Goal: Task Accomplishment & Management: Use online tool/utility

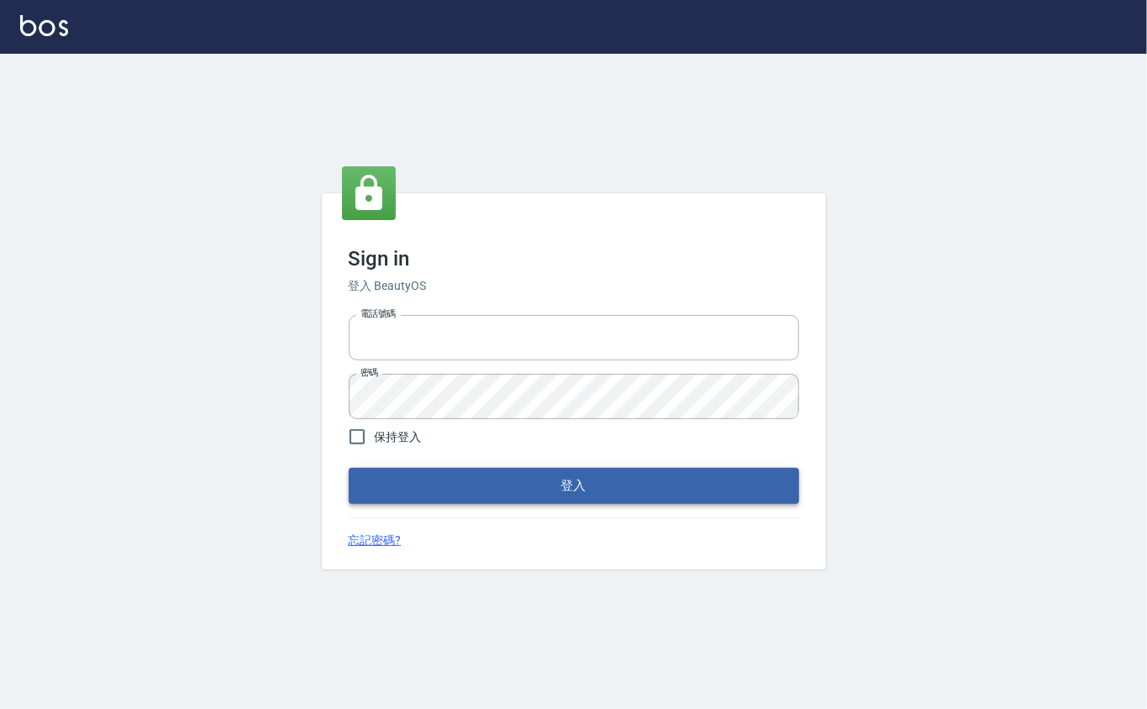
type input "0912271117"
click at [497, 491] on button "登入" at bounding box center [574, 485] width 450 height 35
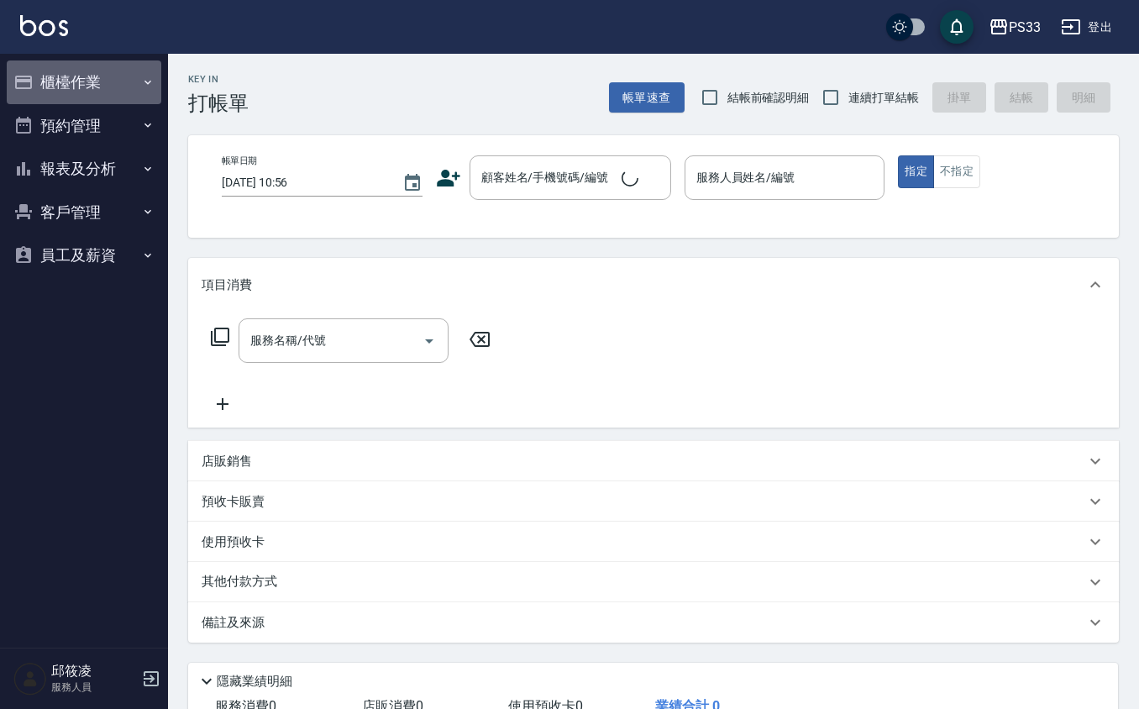
click at [109, 81] on button "櫃檯作業" at bounding box center [84, 82] width 155 height 44
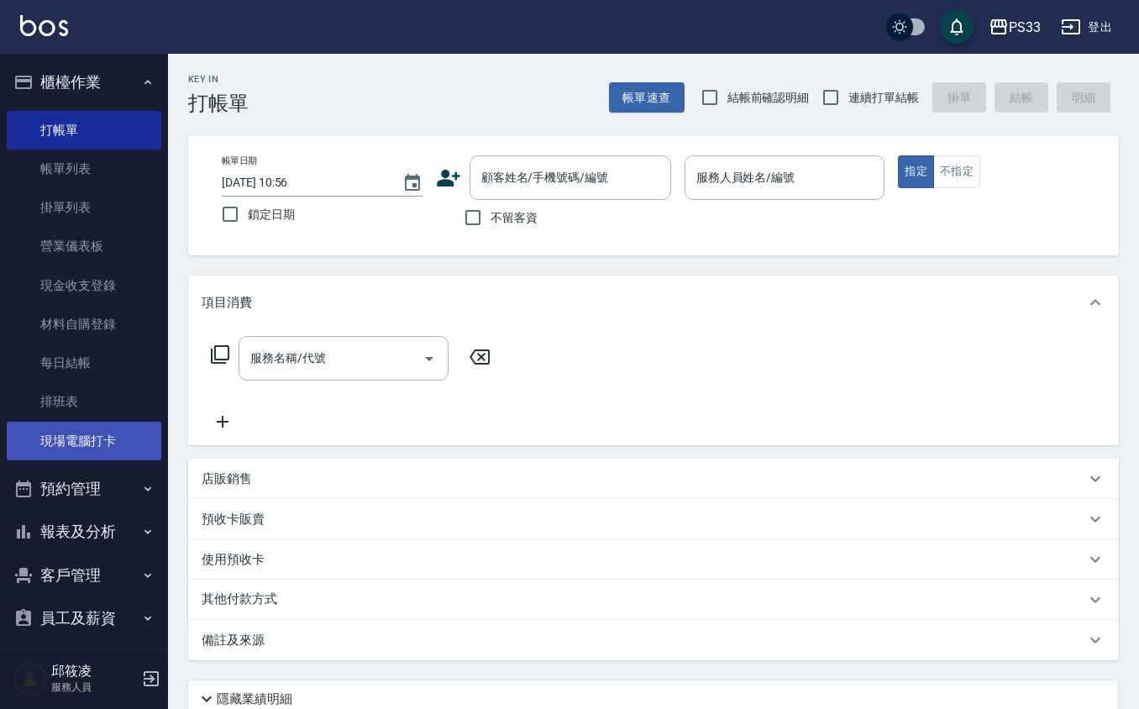
click at [84, 431] on link "現場電腦打卡" at bounding box center [84, 441] width 155 height 39
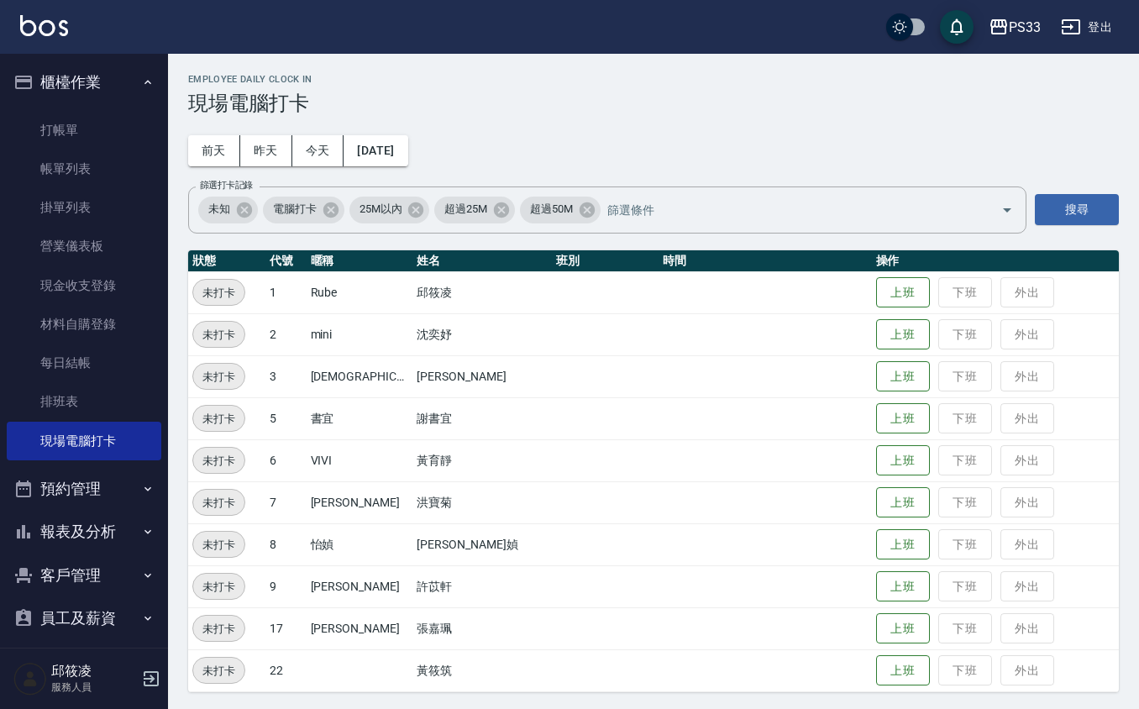
scroll to position [3, 0]
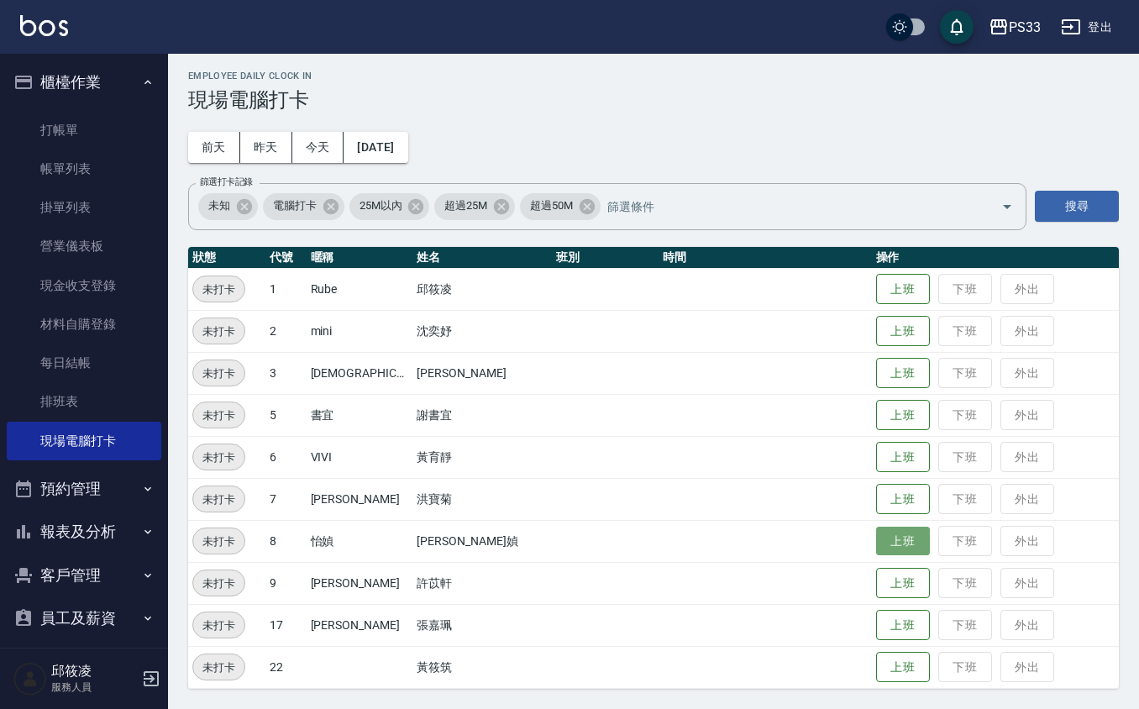
click at [876, 538] on button "上班" at bounding box center [903, 541] width 54 height 29
click at [876, 455] on button "上班" at bounding box center [903, 457] width 54 height 29
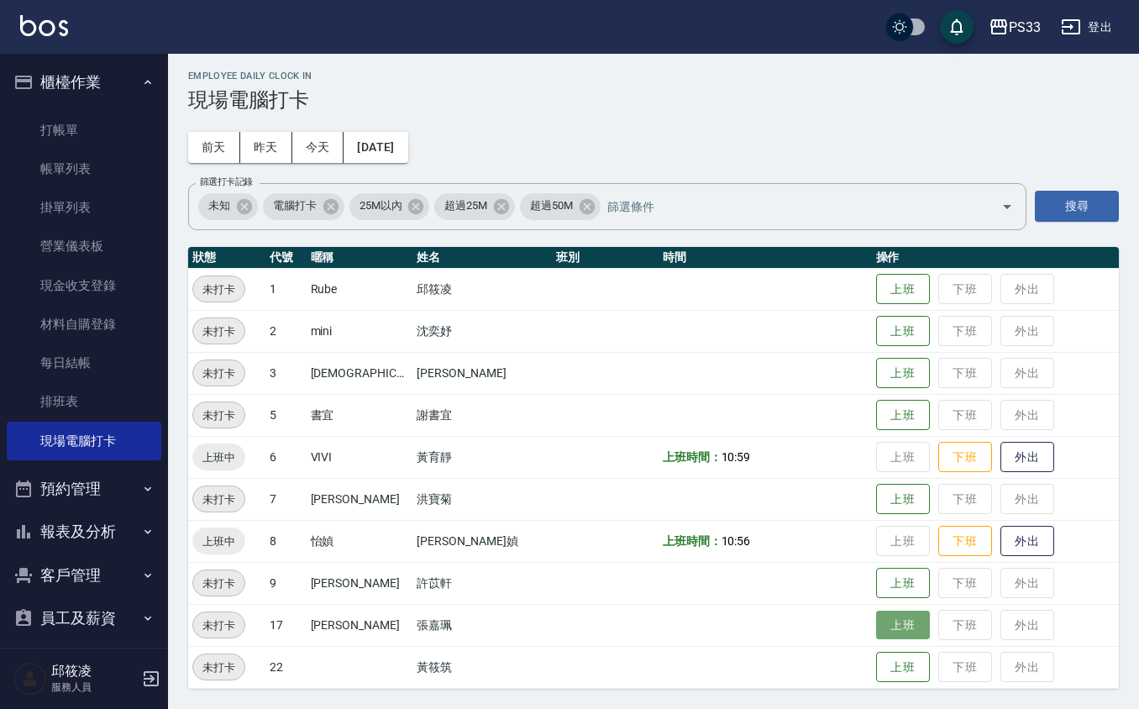
click at [876, 618] on button "上班" at bounding box center [903, 625] width 54 height 29
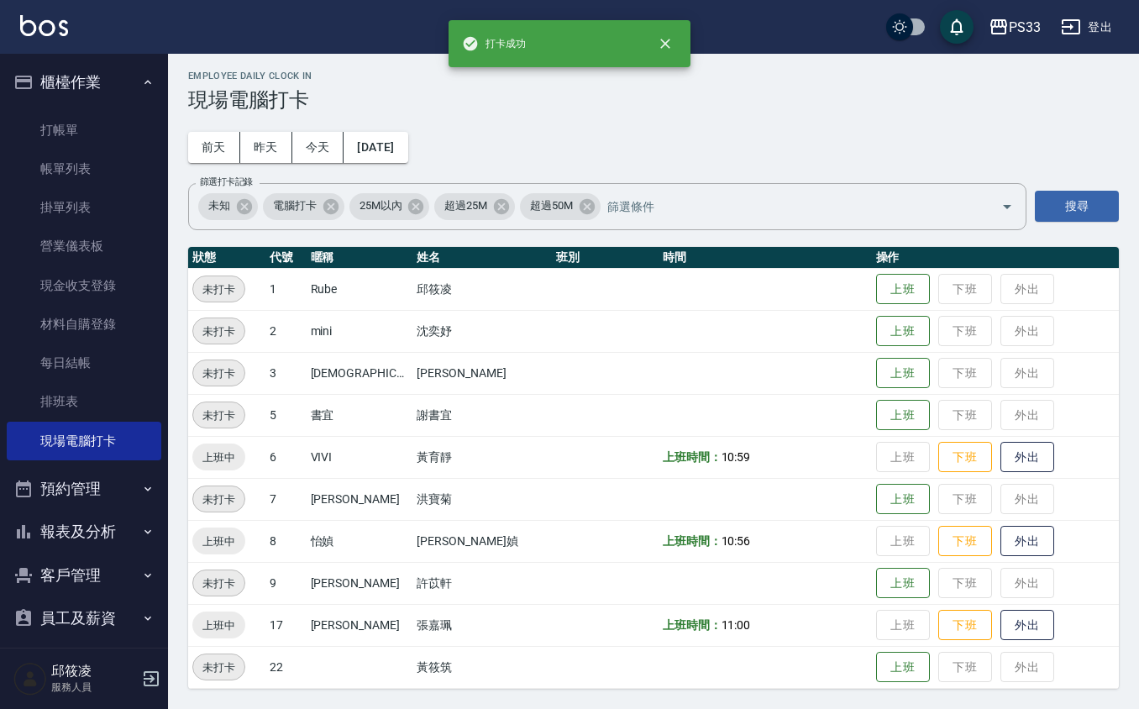
click at [872, 619] on td "上班 下班 外出" at bounding box center [995, 625] width 247 height 42
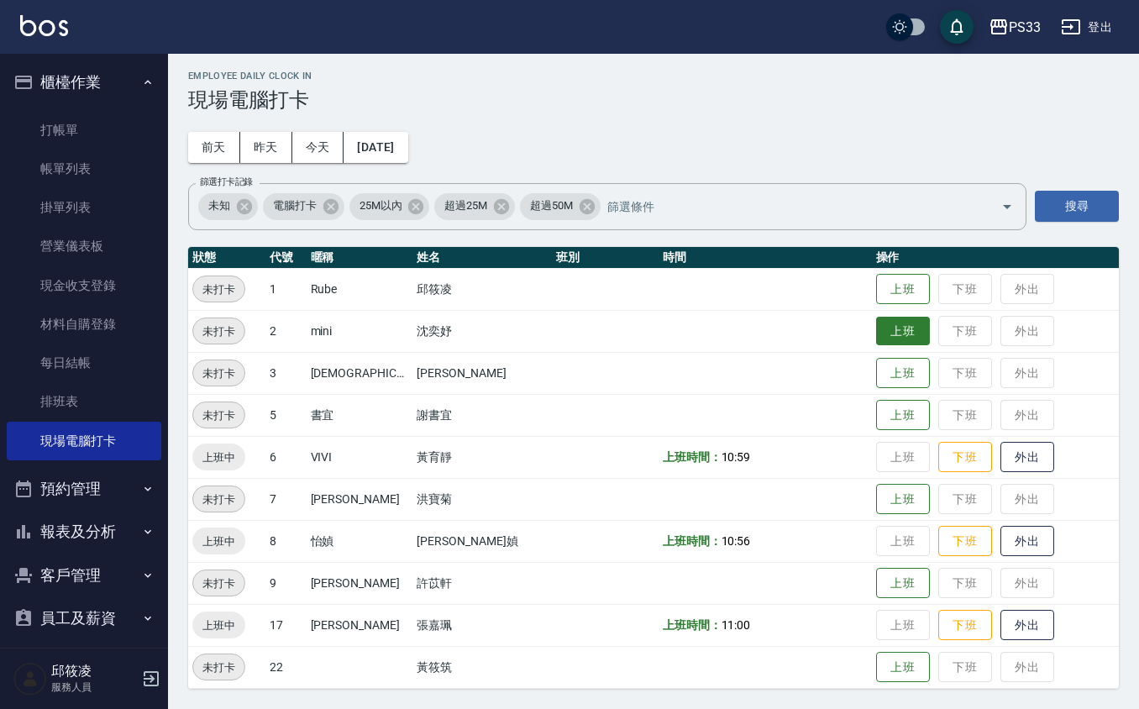
click at [876, 340] on button "上班" at bounding box center [903, 331] width 54 height 29
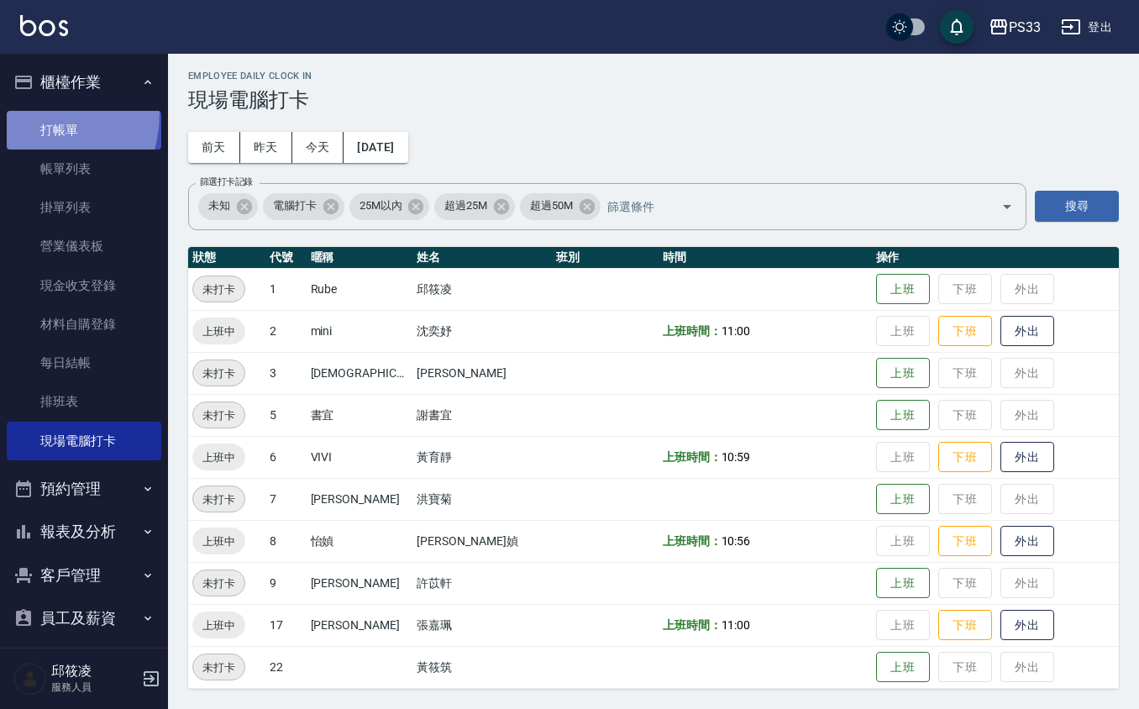
click at [25, 113] on link "打帳單" at bounding box center [84, 130] width 155 height 39
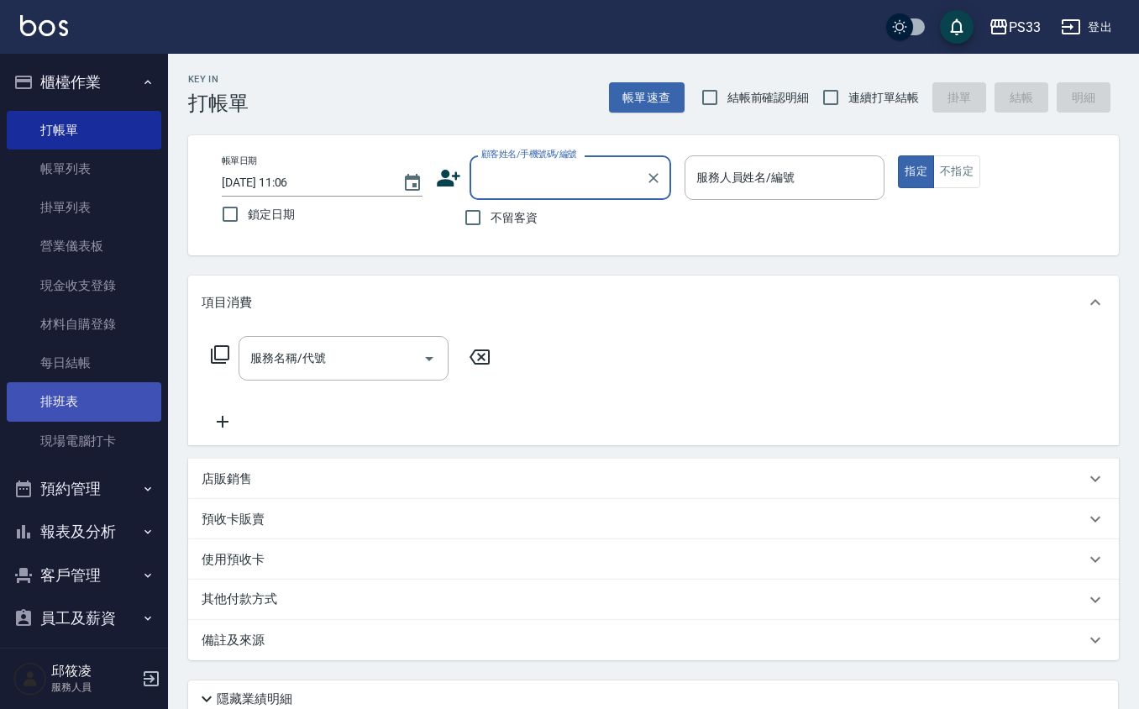
click at [98, 415] on link "排班表" at bounding box center [84, 401] width 155 height 39
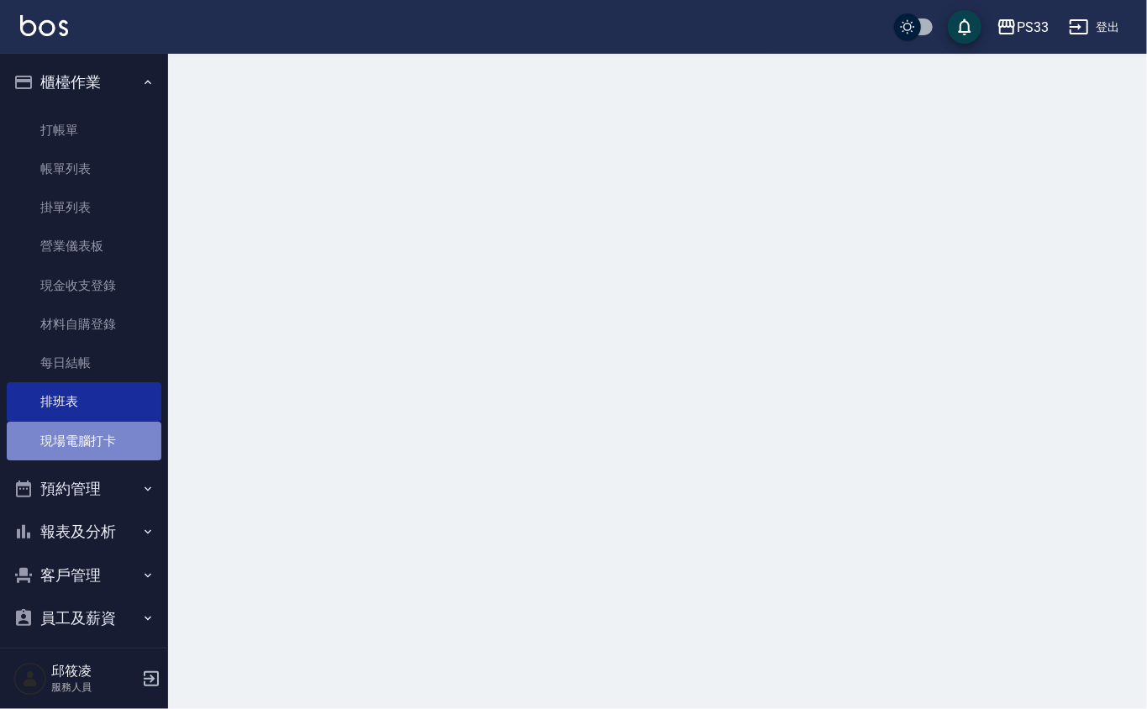
click at [92, 437] on link "現場電腦打卡" at bounding box center [84, 441] width 155 height 39
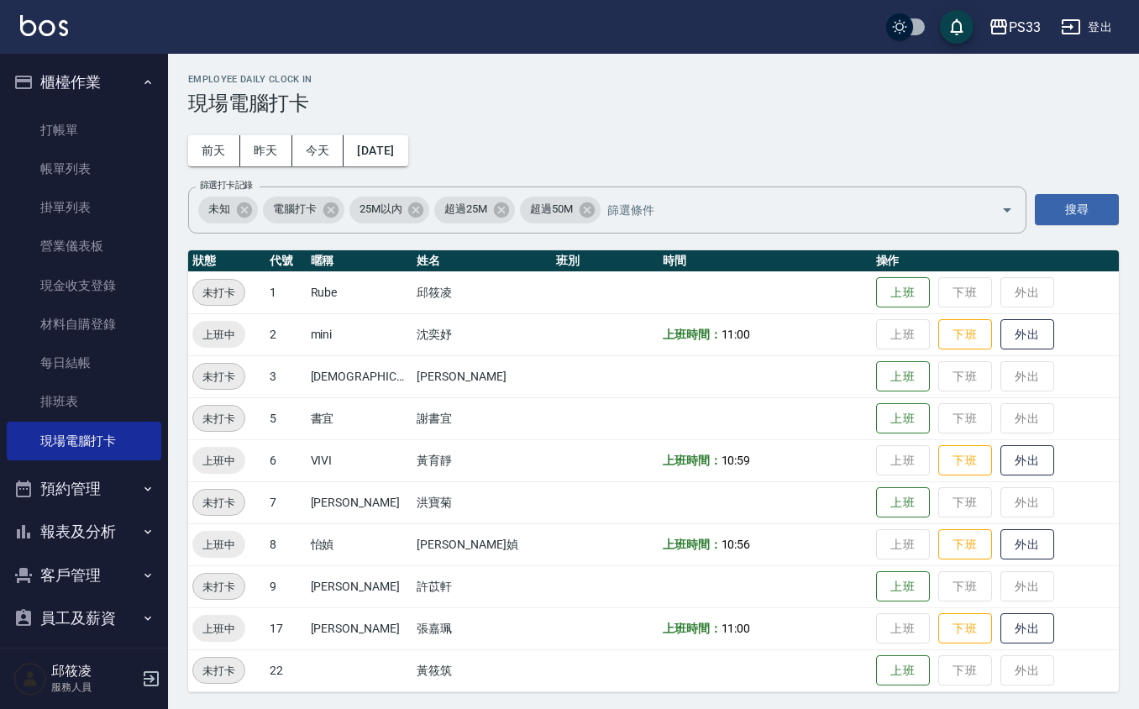
scroll to position [3, 0]
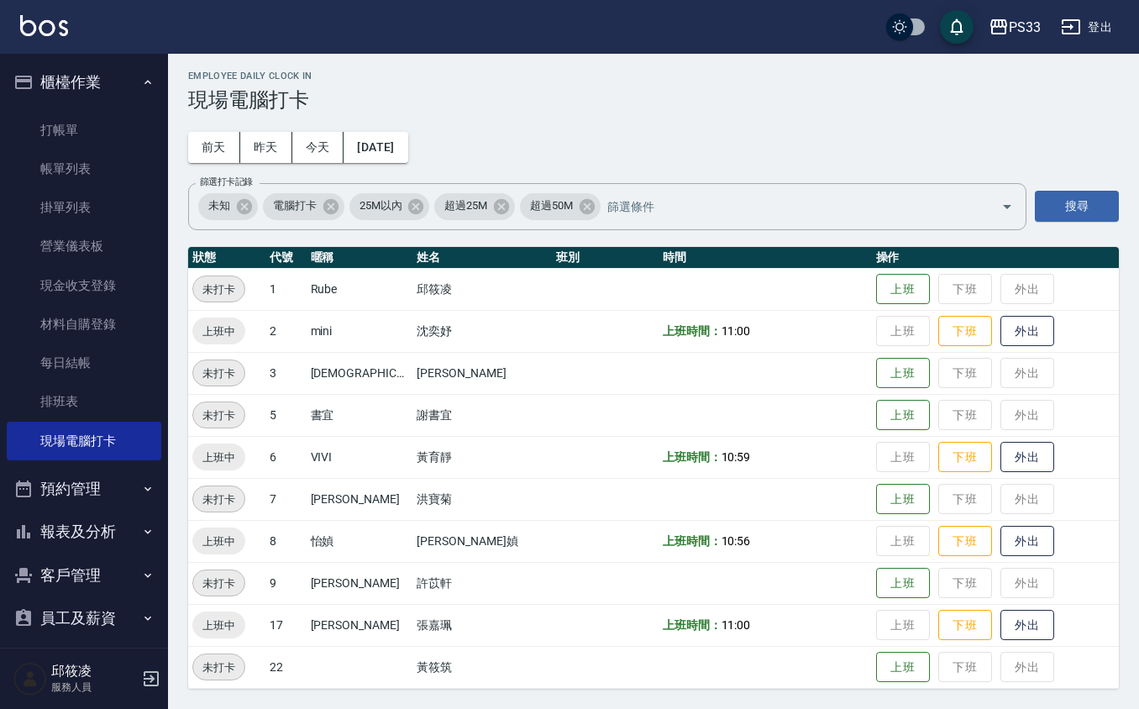
click at [124, 484] on button "預約管理" at bounding box center [84, 489] width 155 height 44
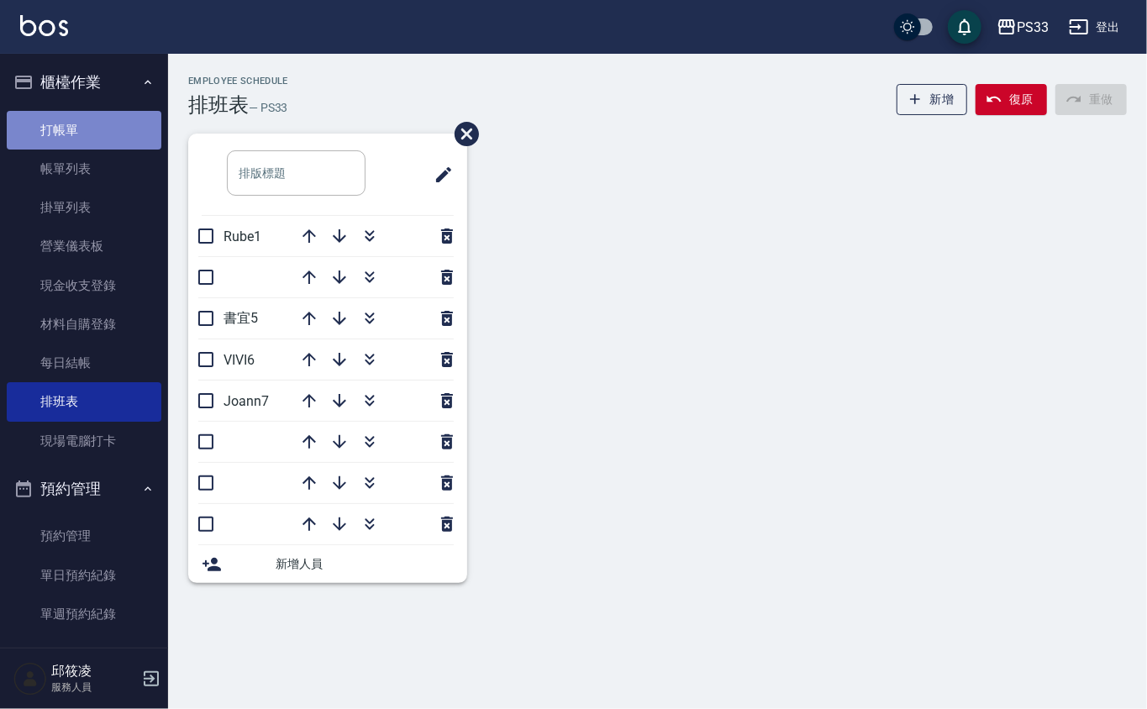
click at [87, 113] on link "打帳單" at bounding box center [84, 130] width 155 height 39
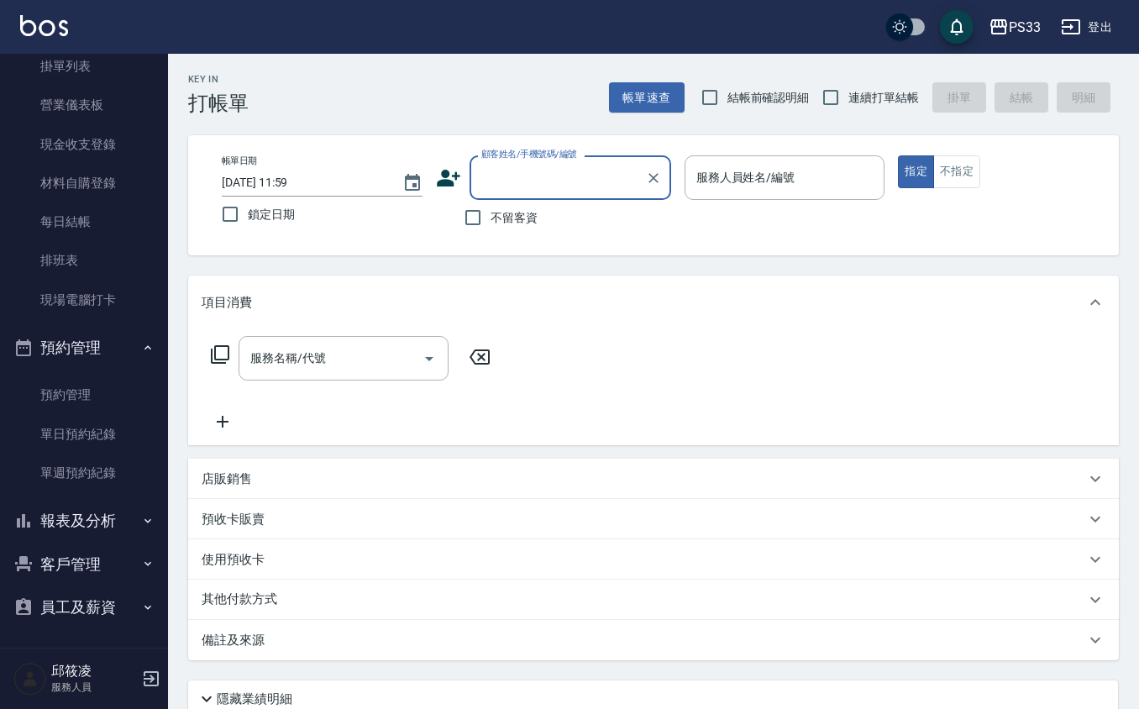
scroll to position [142, 0]
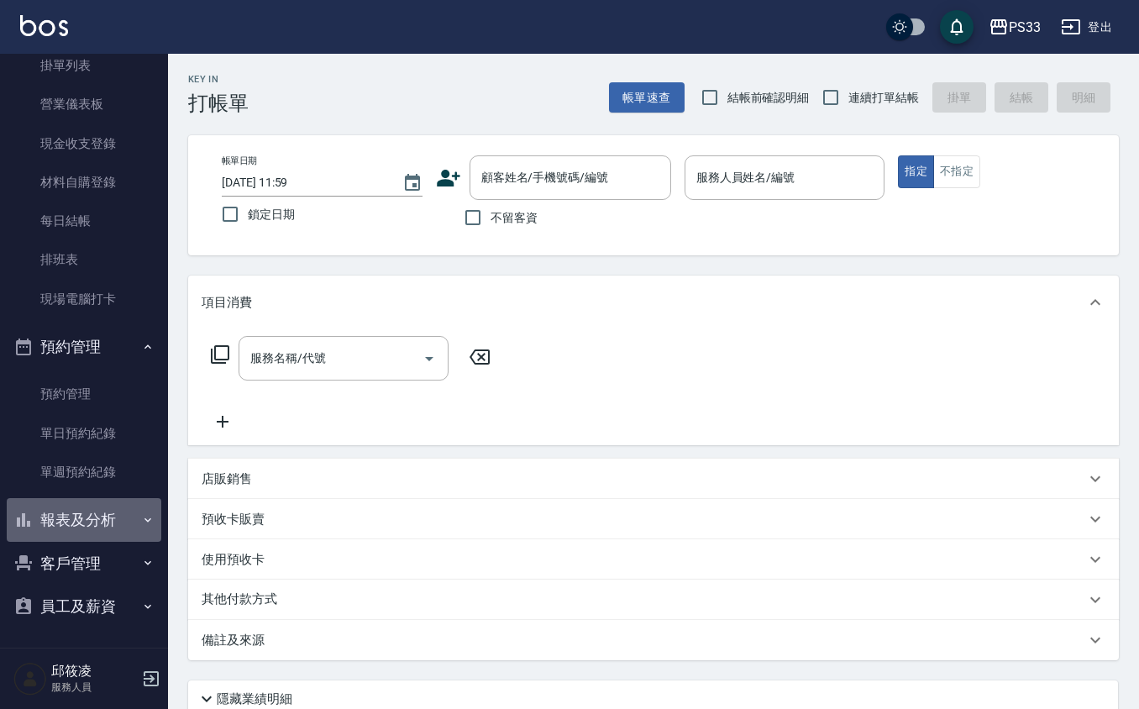
click at [99, 517] on button "報表及分析" at bounding box center [84, 520] width 155 height 44
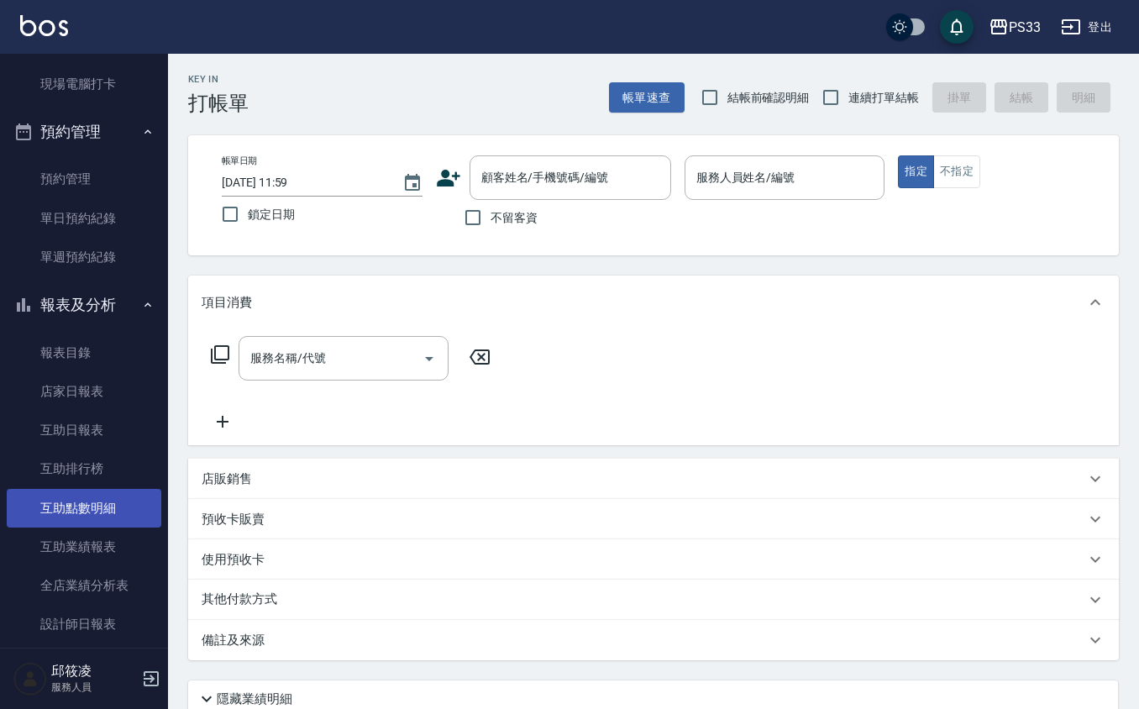
scroll to position [366, 0]
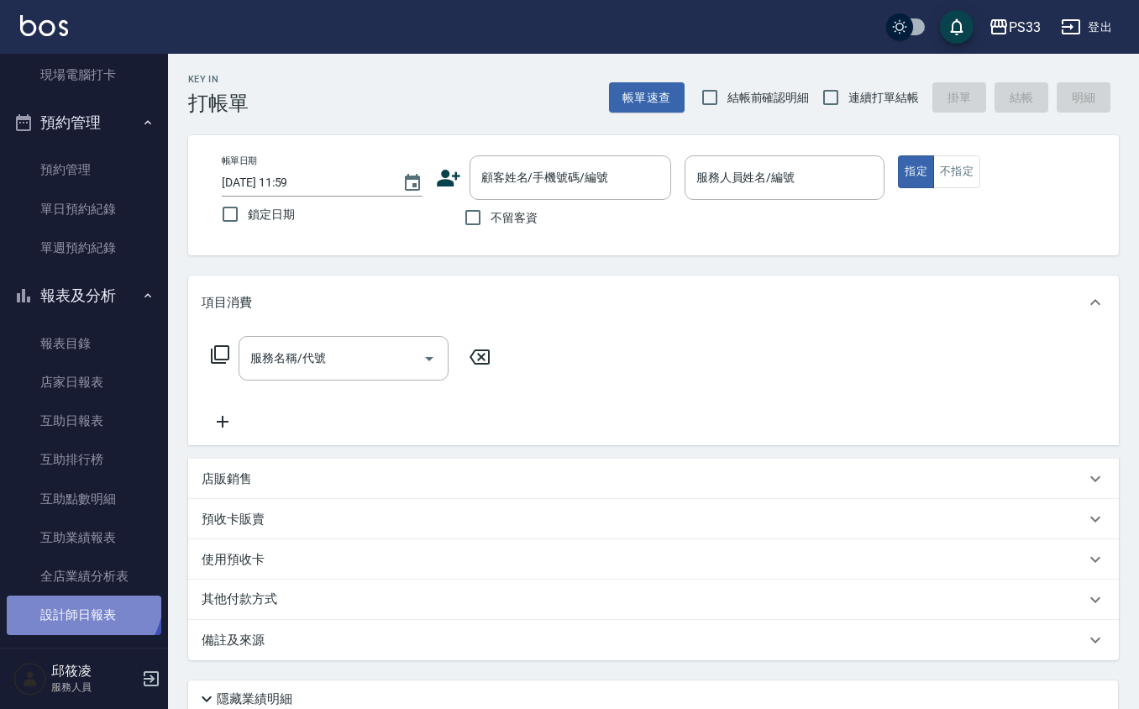
click at [79, 596] on link "設計師日報表" at bounding box center [84, 615] width 155 height 39
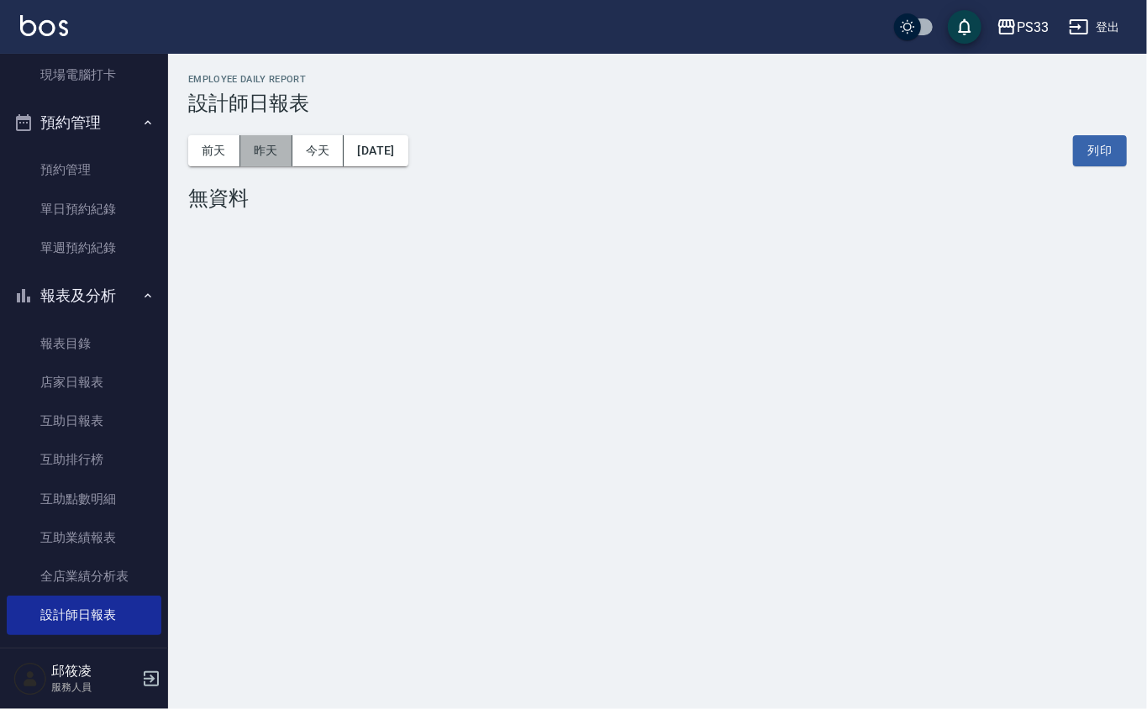
click at [269, 160] on button "昨天" at bounding box center [266, 150] width 52 height 31
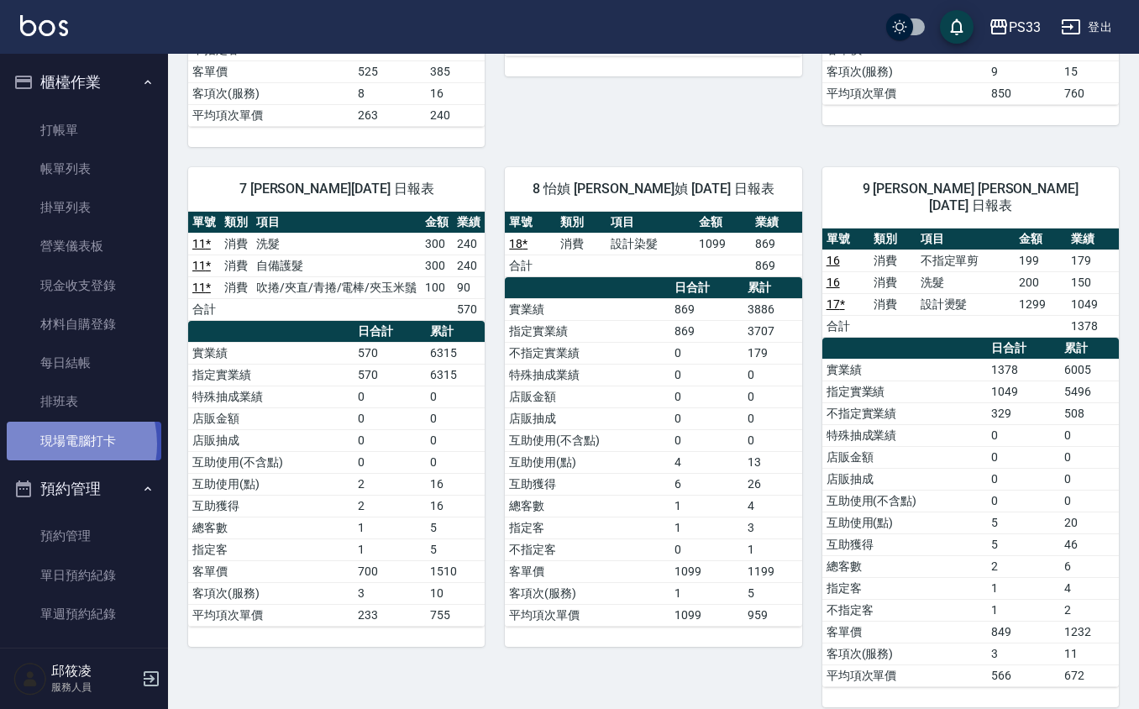
click at [59, 444] on link "現場電腦打卡" at bounding box center [84, 441] width 155 height 39
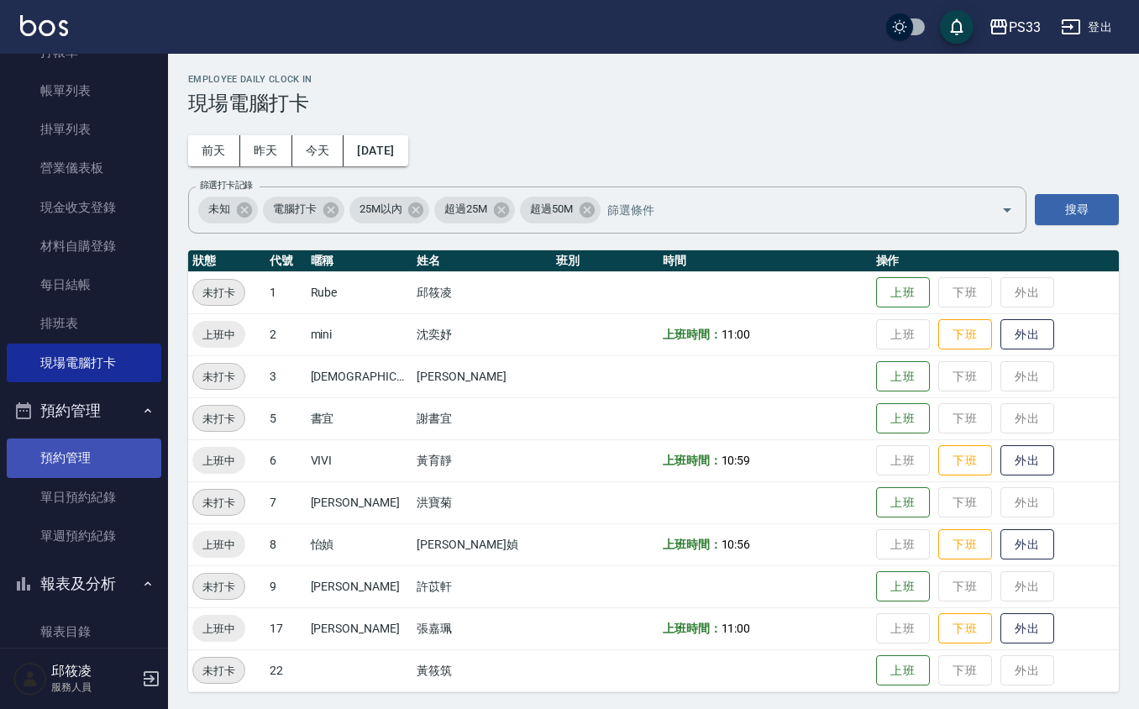
scroll to position [223, 0]
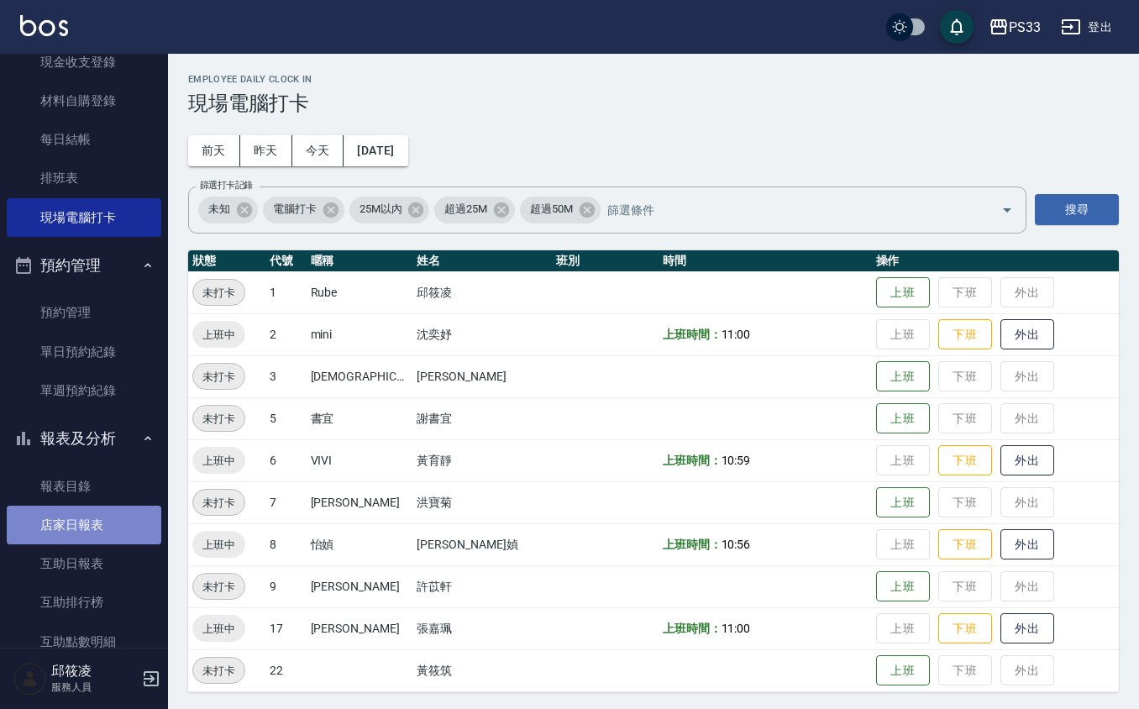
click at [88, 528] on link "店家日報表" at bounding box center [84, 525] width 155 height 39
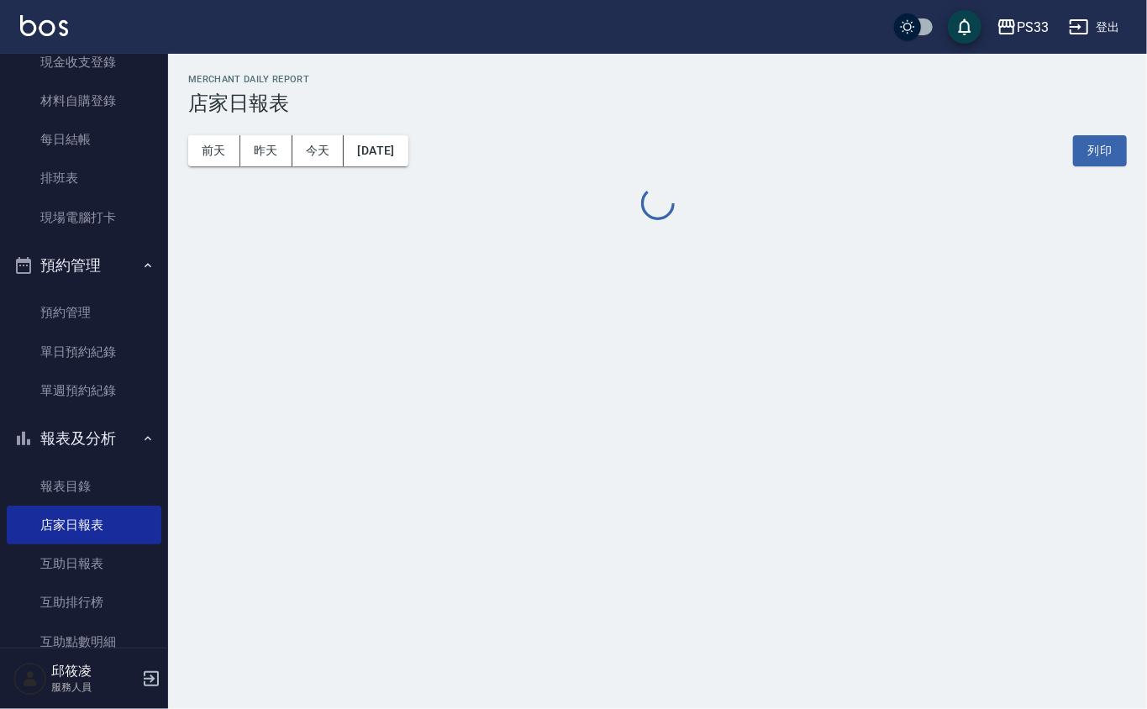
click at [381, 158] on button "[DATE]" at bounding box center [376, 150] width 64 height 31
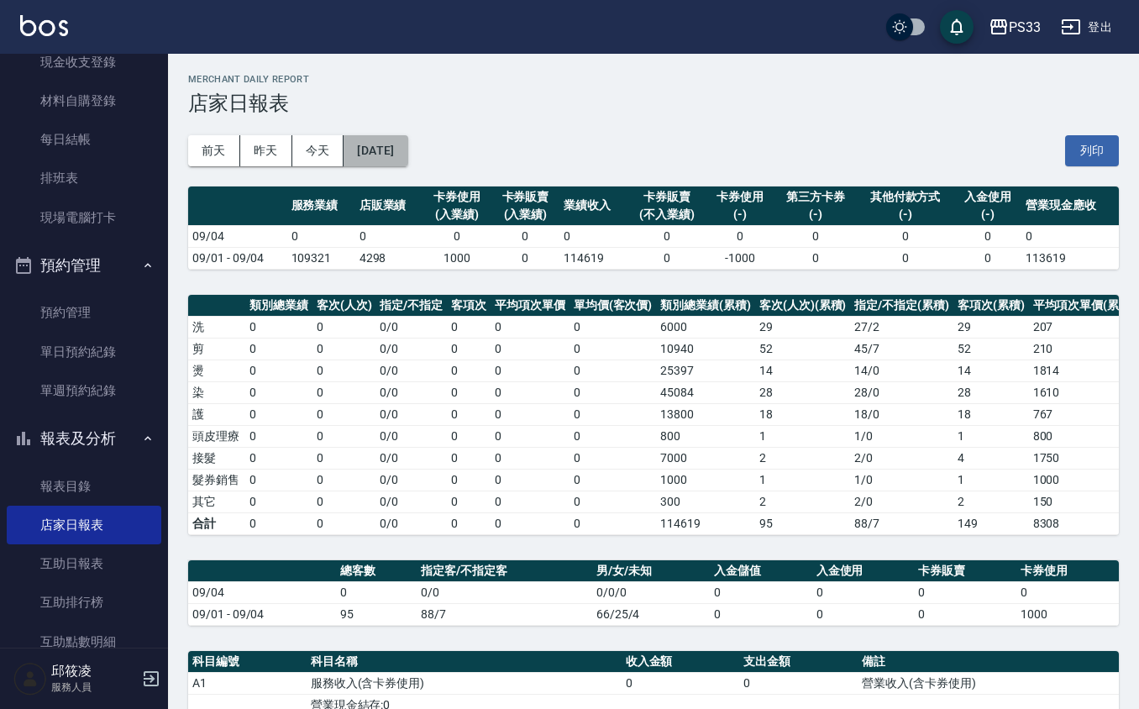
click at [400, 151] on button "[DATE]" at bounding box center [376, 150] width 64 height 31
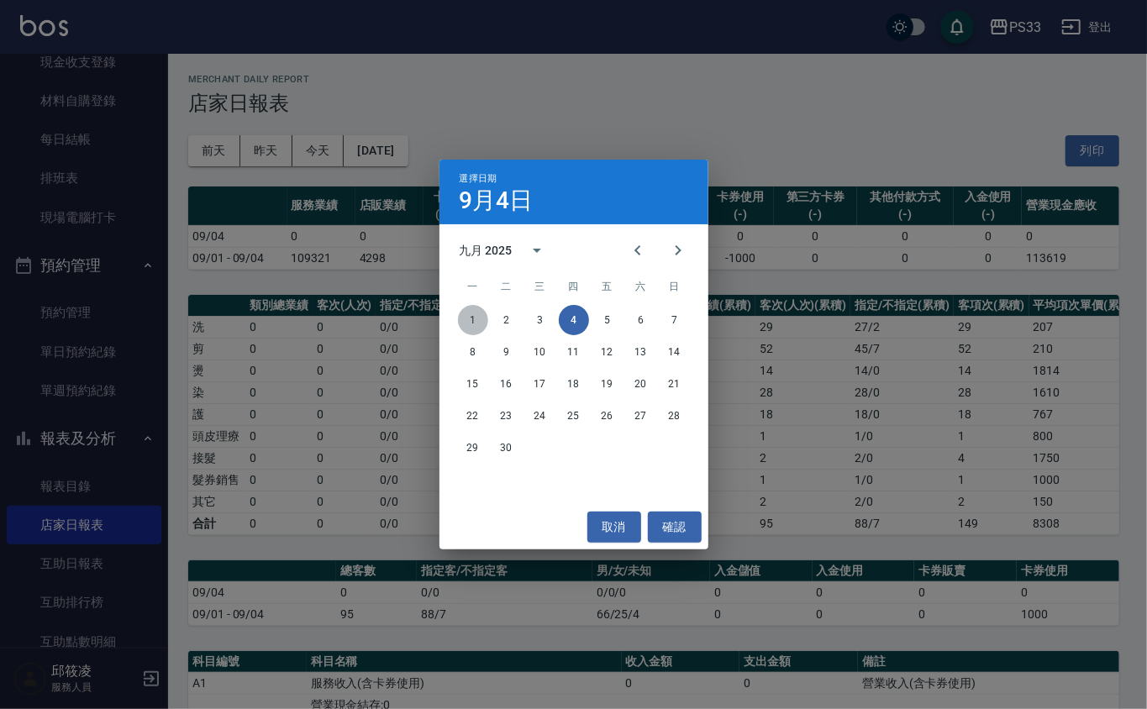
click at [474, 323] on button "1" at bounding box center [473, 320] width 30 height 30
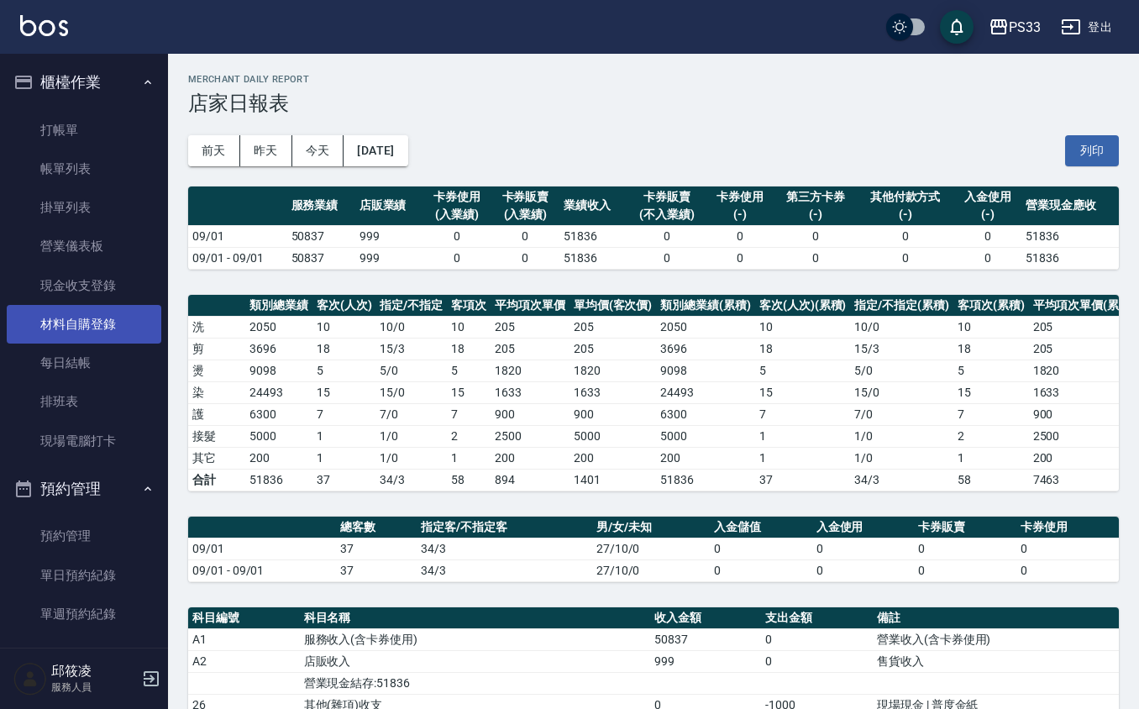
scroll to position [223, 0]
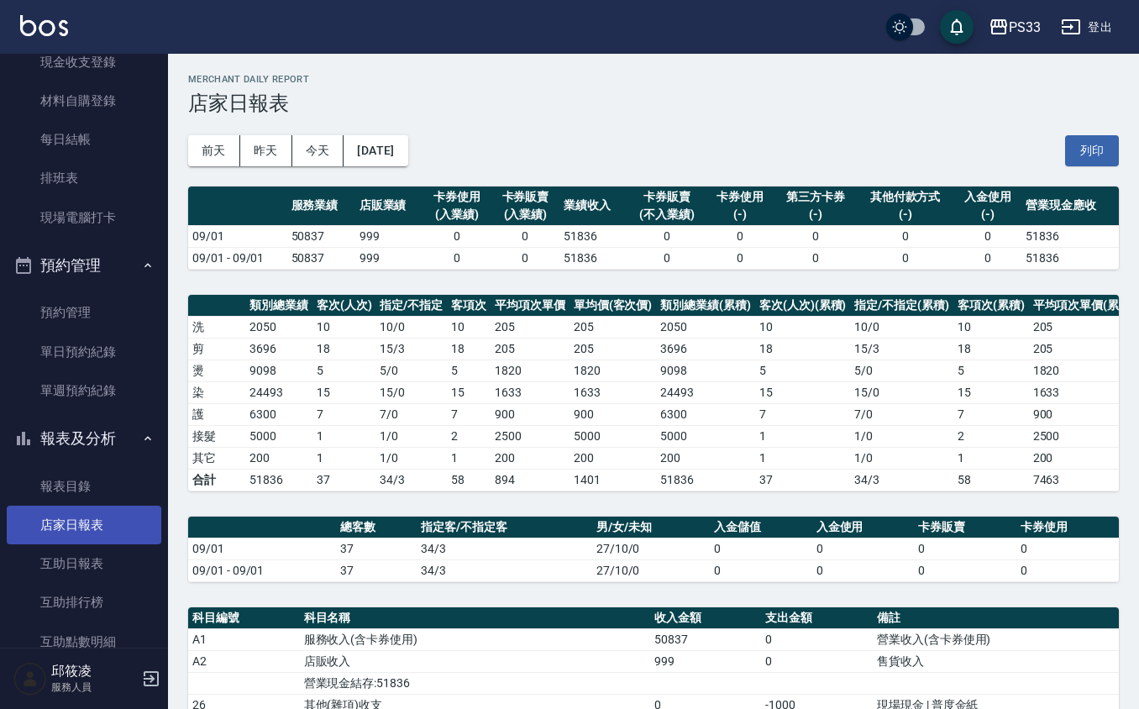
click at [89, 523] on link "店家日報表" at bounding box center [84, 525] width 155 height 39
click at [407, 153] on button "[DATE]" at bounding box center [376, 150] width 64 height 31
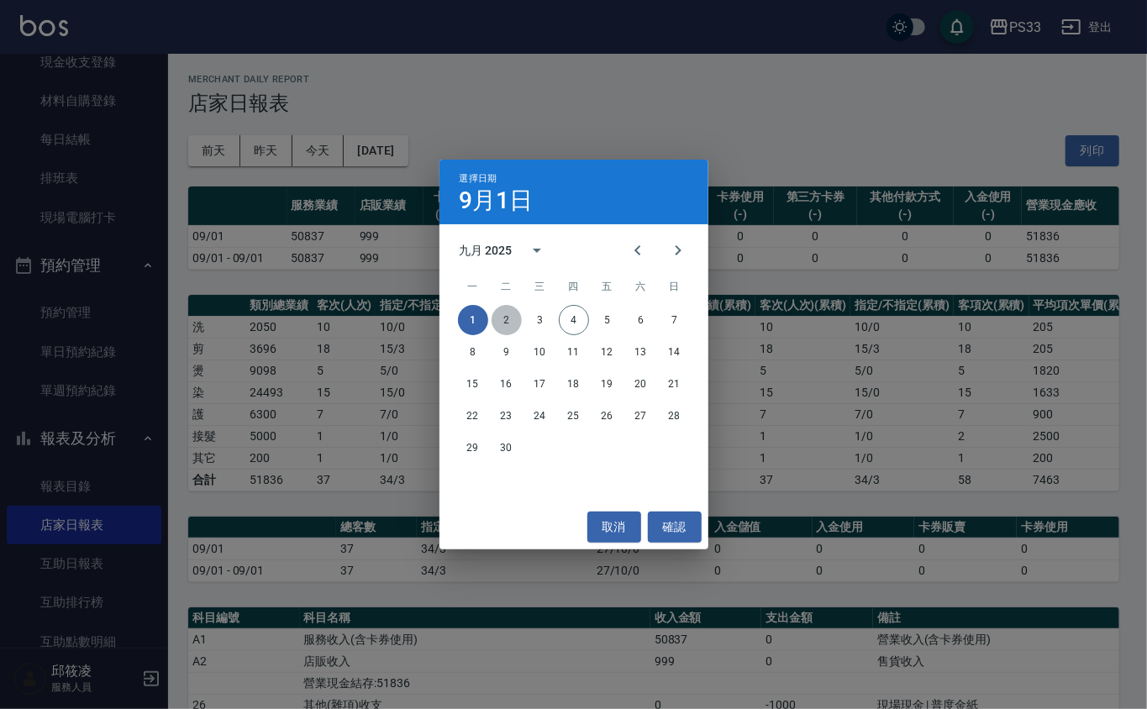
click at [502, 329] on button "2" at bounding box center [506, 320] width 30 height 30
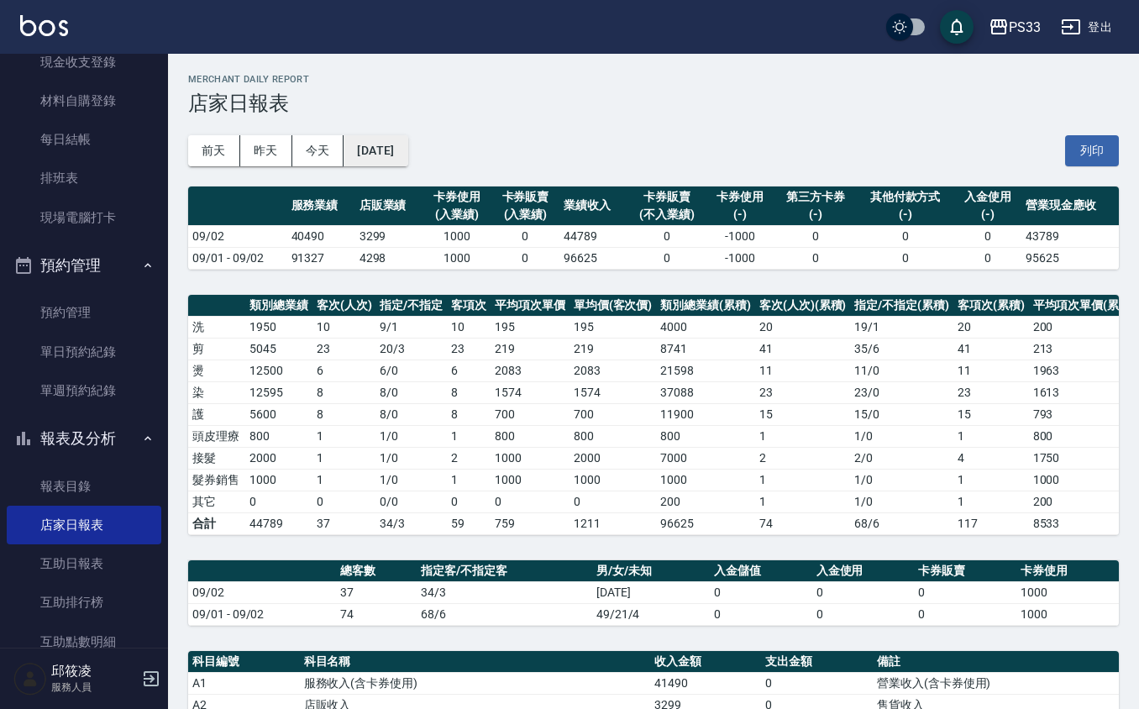
click at [407, 148] on button "[DATE]" at bounding box center [376, 150] width 64 height 31
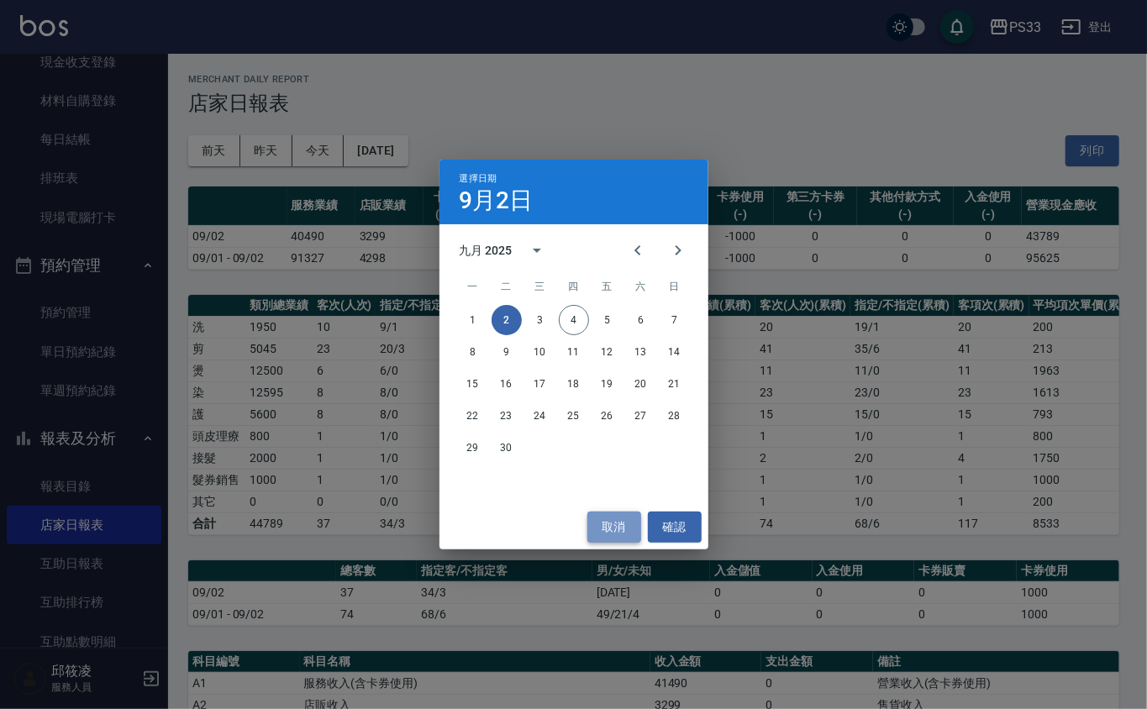
click at [609, 514] on button "取消" at bounding box center [614, 527] width 54 height 31
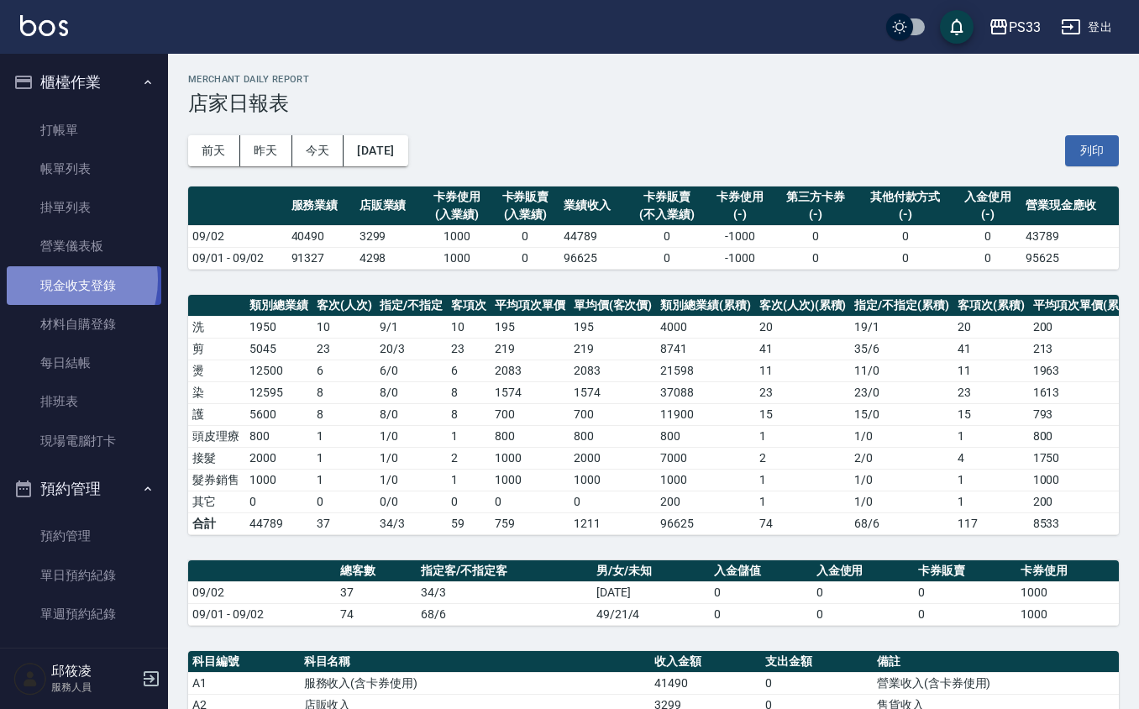
click at [58, 280] on link "現金收支登錄" at bounding box center [84, 285] width 155 height 39
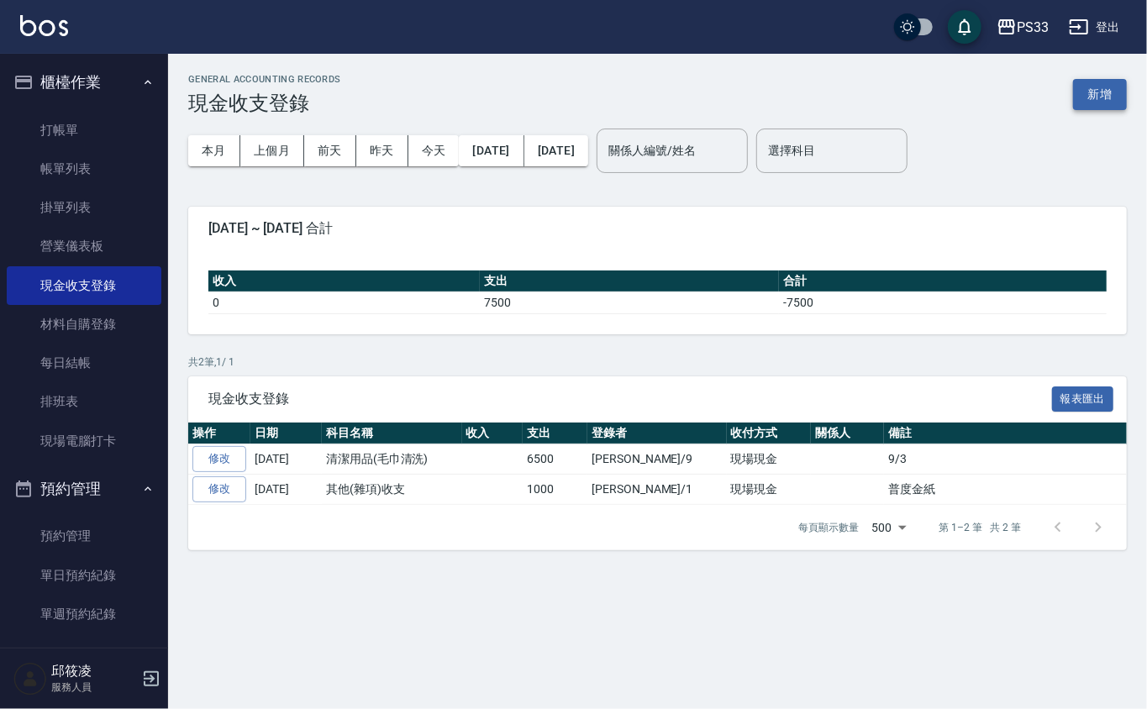
click at [1109, 92] on button "新增" at bounding box center [1100, 94] width 54 height 31
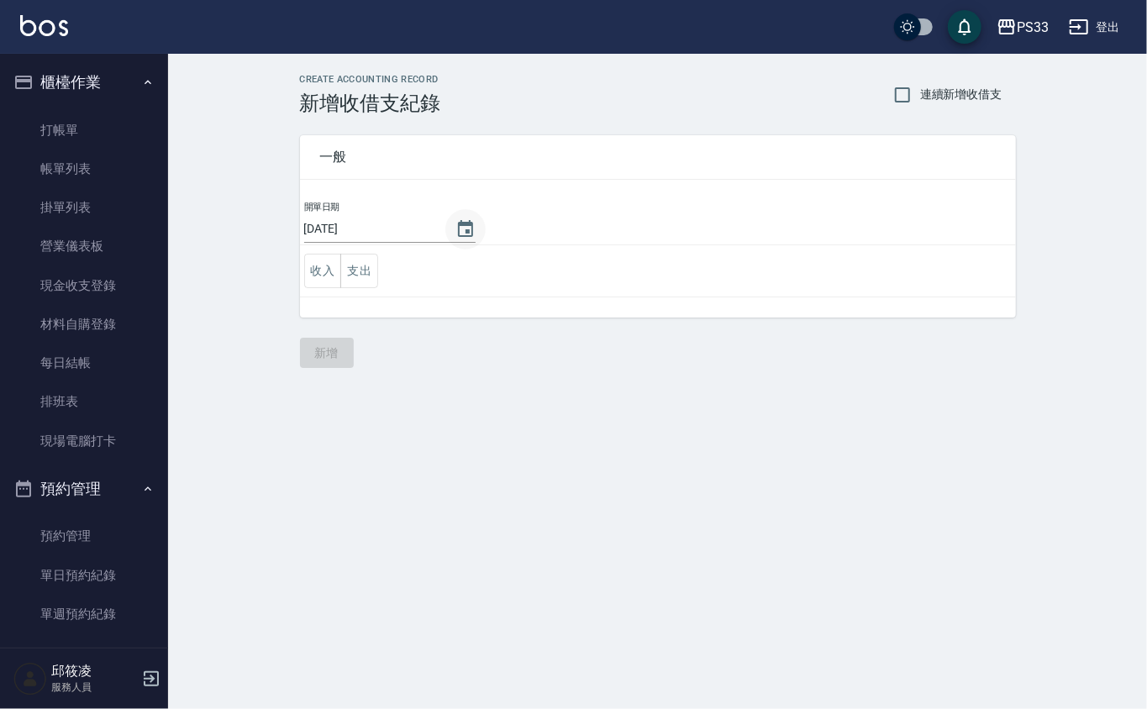
click at [464, 233] on icon "Choose date, selected date is 2025-09-04" at bounding box center [465, 229] width 20 height 20
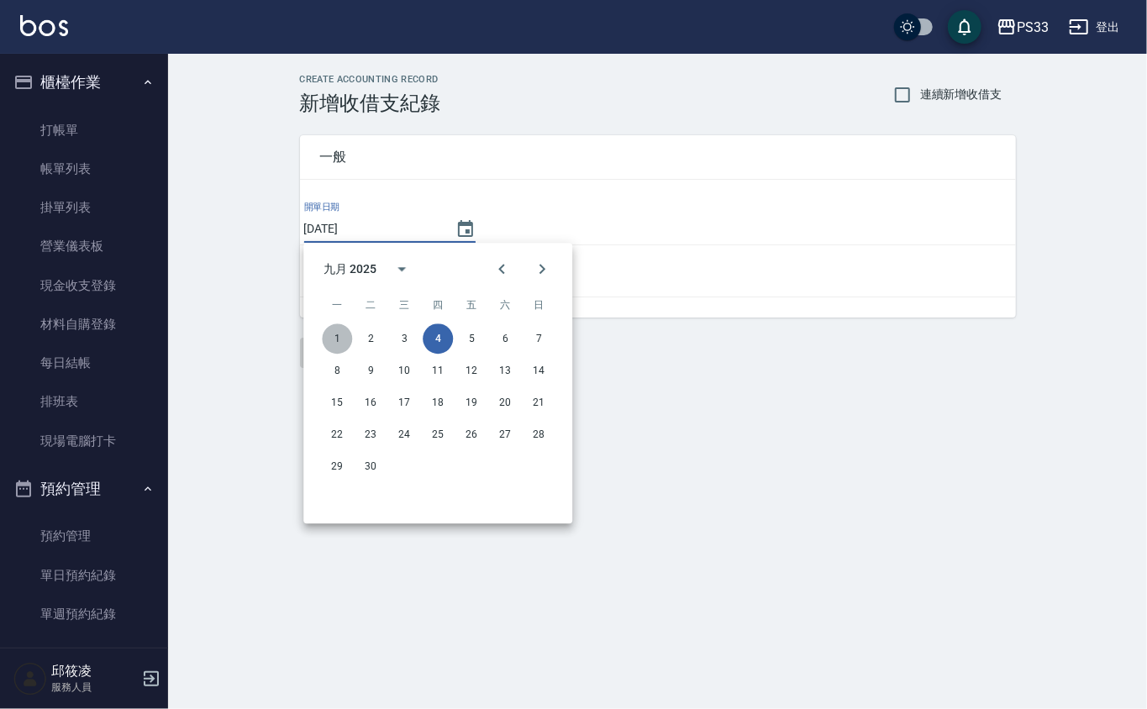
click at [340, 334] on button "1" at bounding box center [337, 338] width 30 height 30
type input "[DATE]"
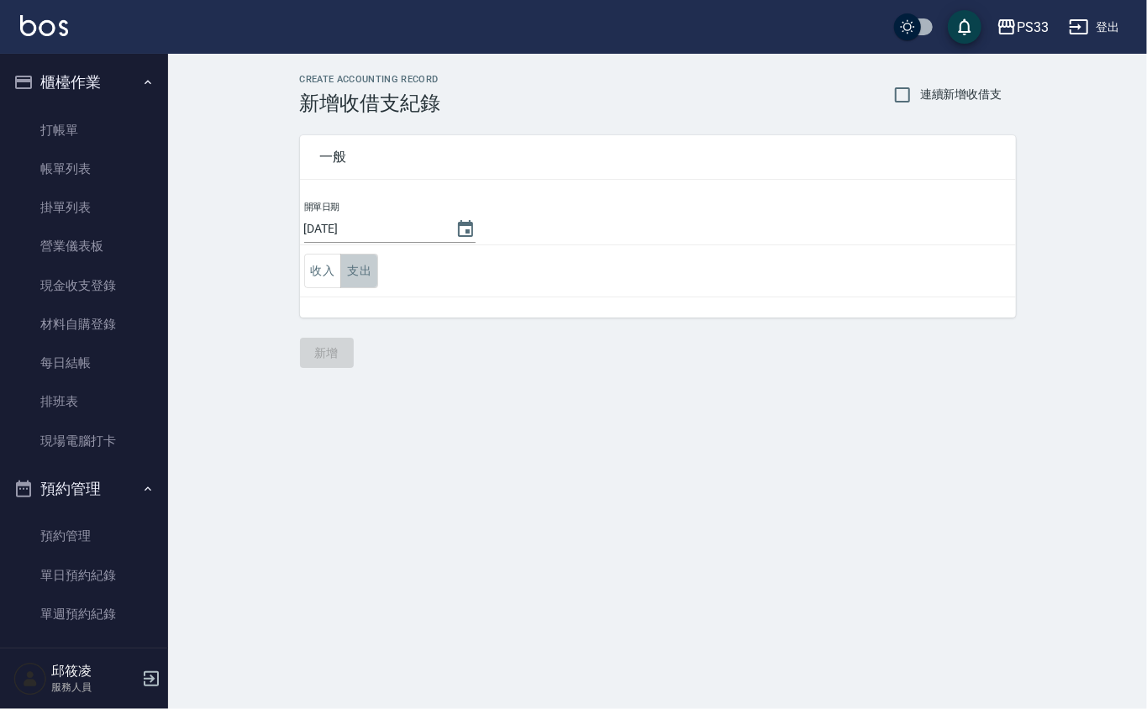
click at [354, 280] on button "支出" at bounding box center [359, 271] width 38 height 34
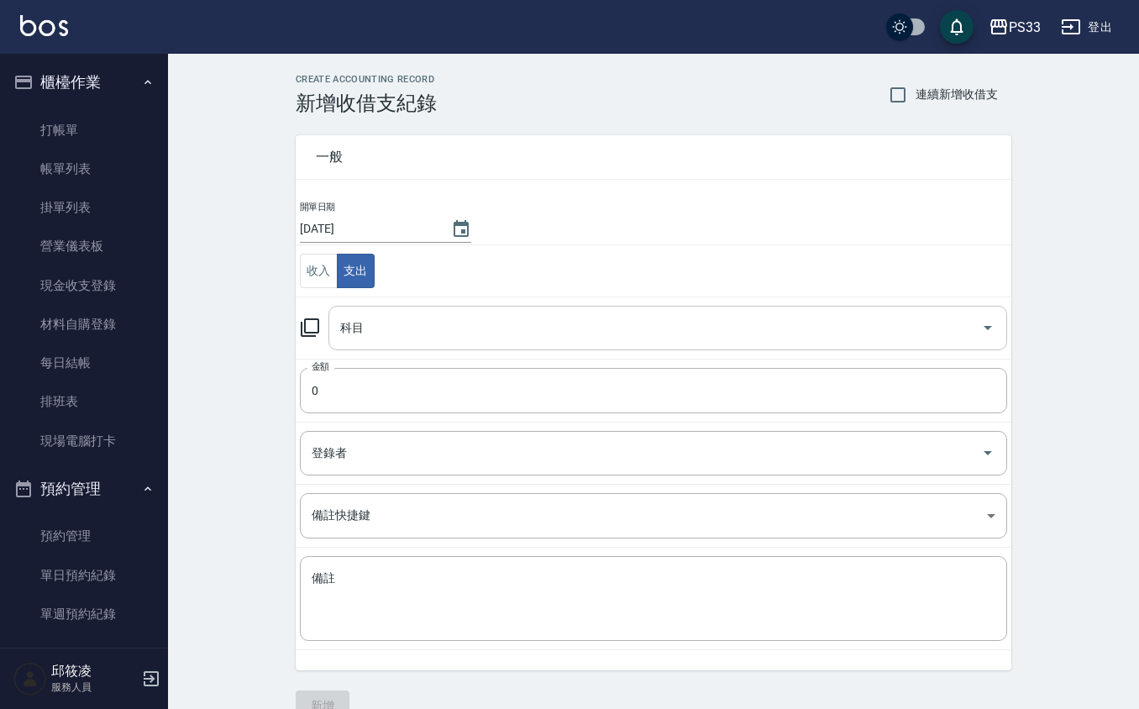
click at [373, 323] on input "科目" at bounding box center [655, 327] width 638 height 29
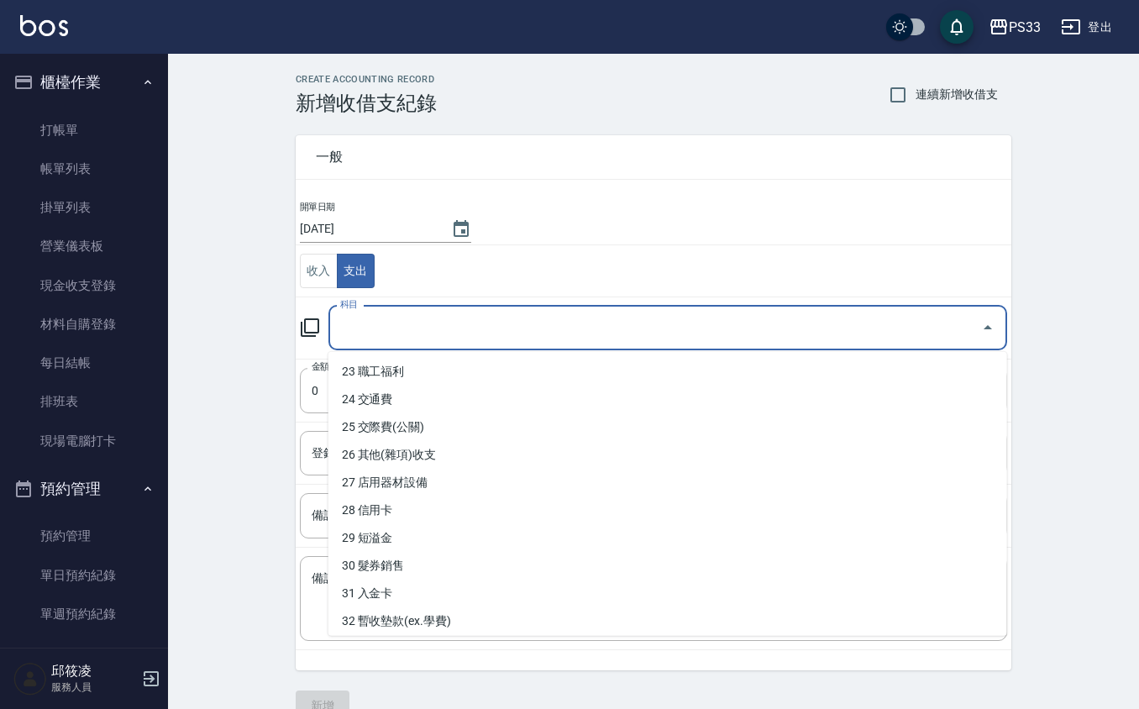
scroll to position [784, 0]
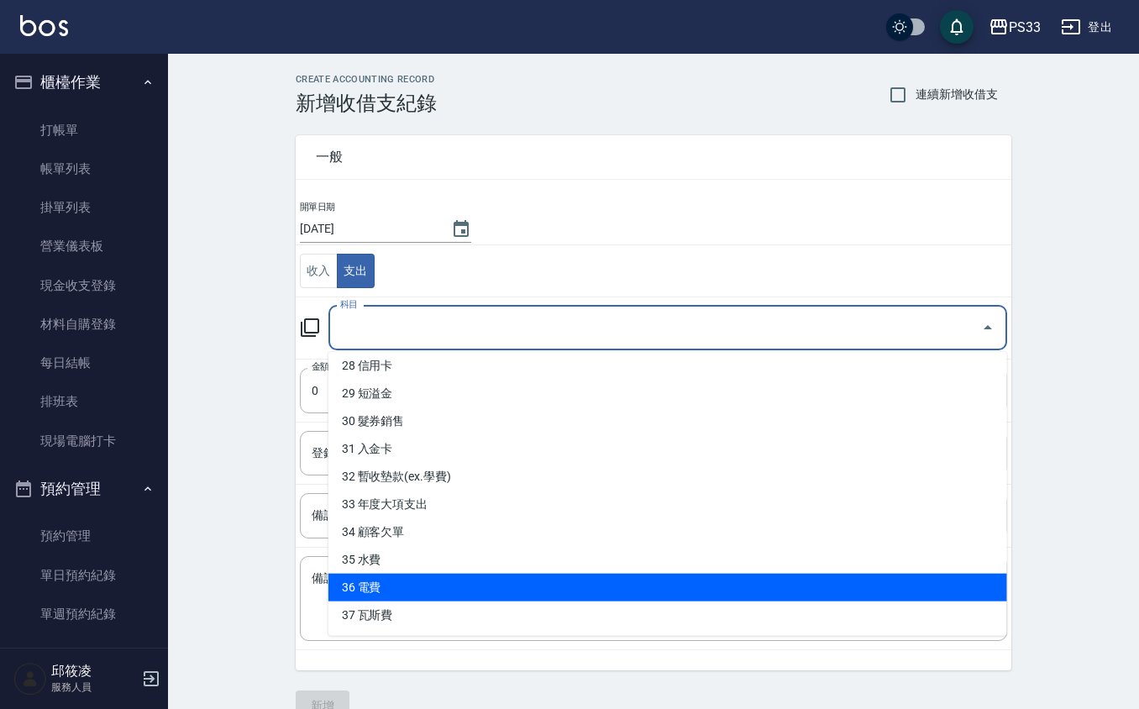
click at [374, 582] on li "36 電費" at bounding box center [667, 588] width 679 height 28
type input "36 電費"
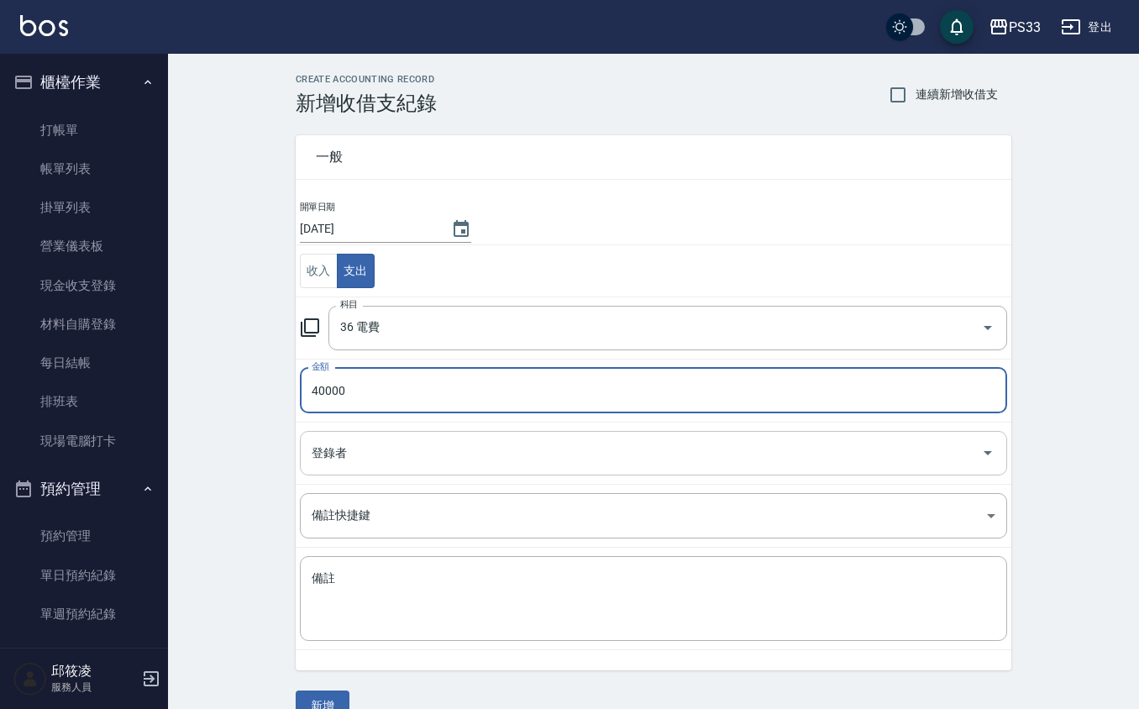
type input "40000"
click at [334, 440] on input "登錄者" at bounding box center [640, 453] width 667 height 29
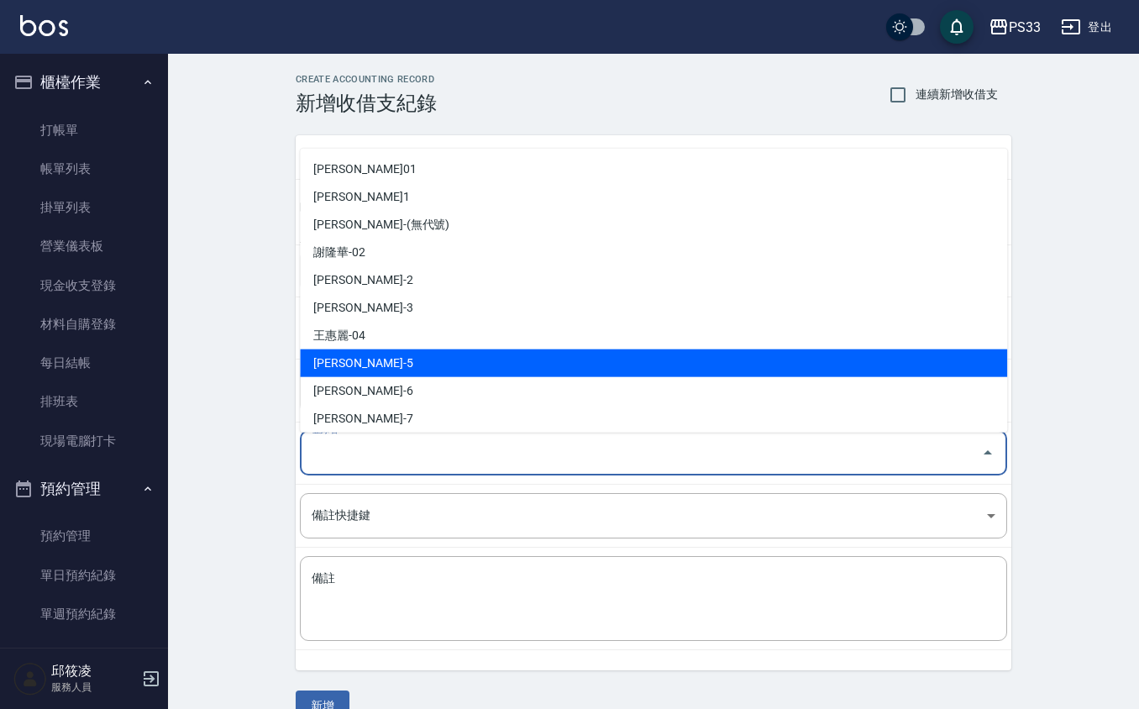
click at [366, 367] on li "[PERSON_NAME]-5" at bounding box center [653, 363] width 707 height 28
type input "[PERSON_NAME]-5"
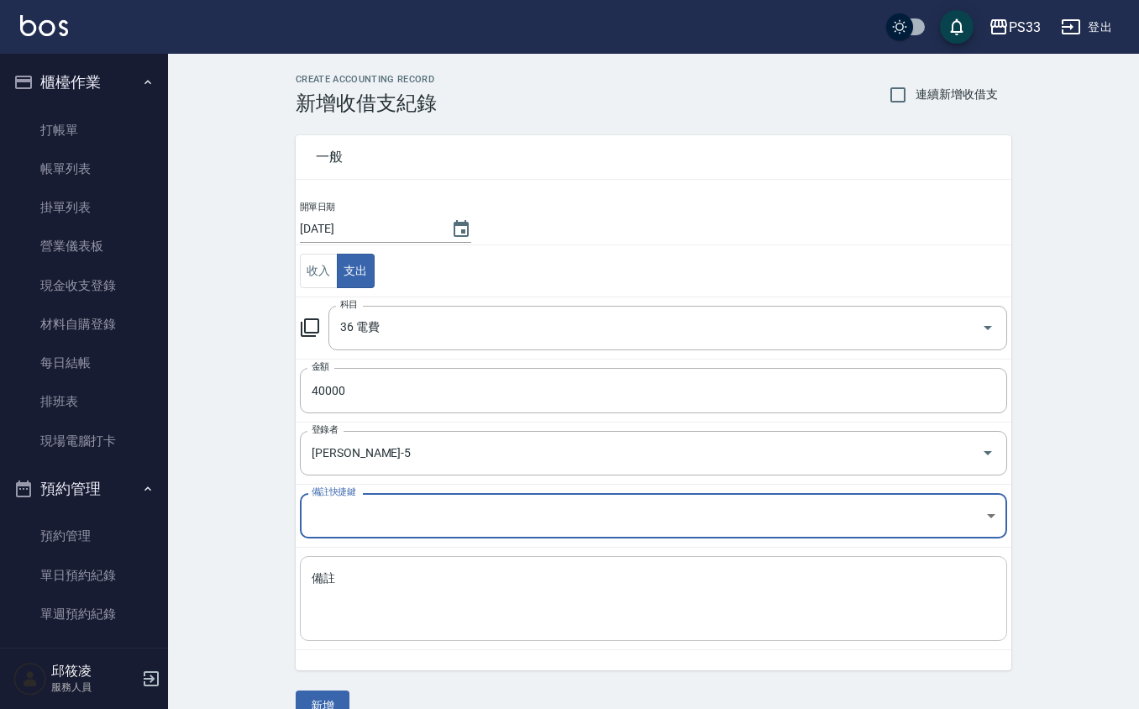
click at [385, 599] on textarea "備註" at bounding box center [654, 598] width 684 height 57
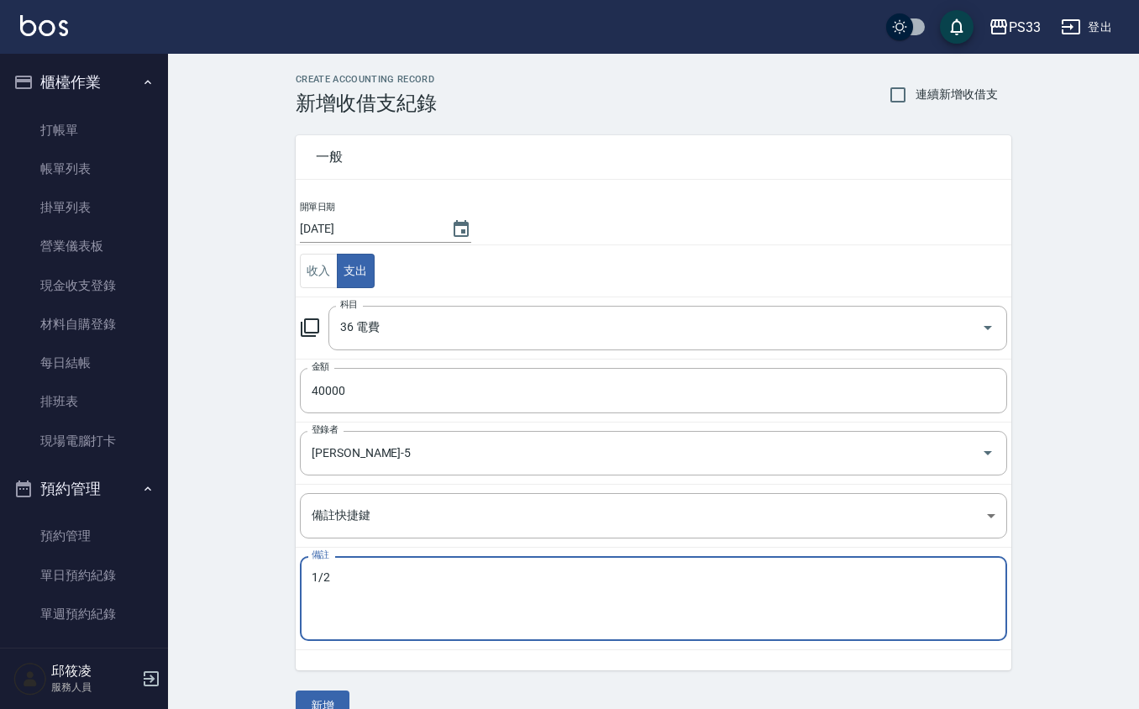
scroll to position [34, 0]
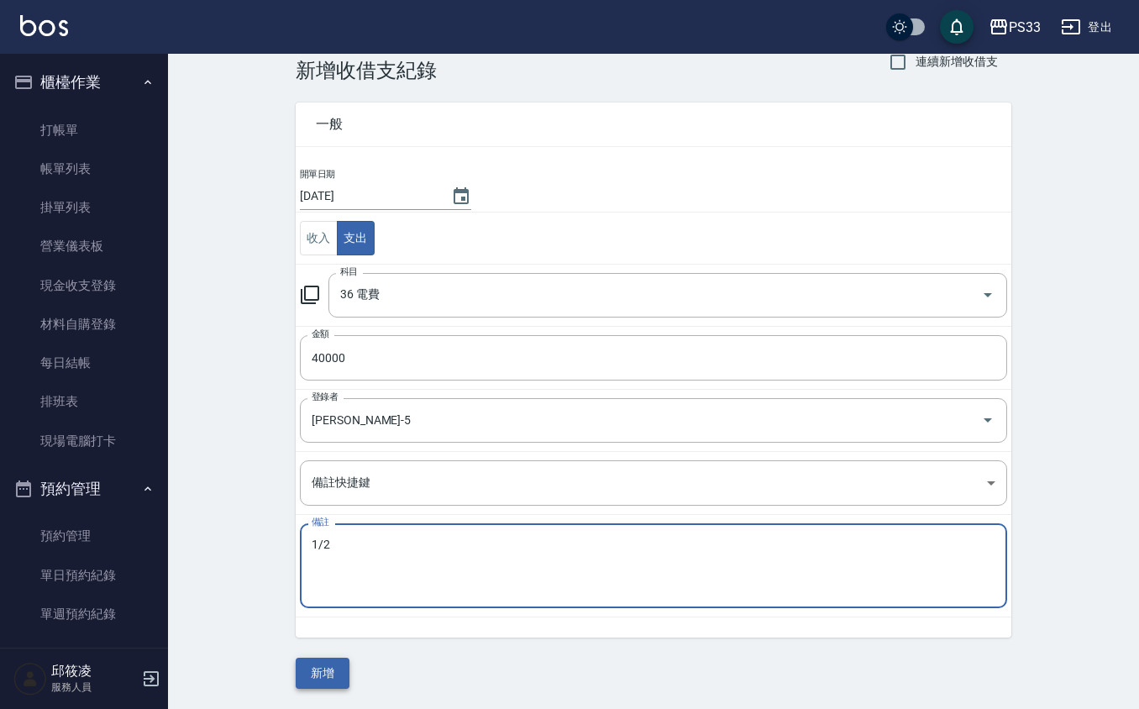
type textarea "1/2"
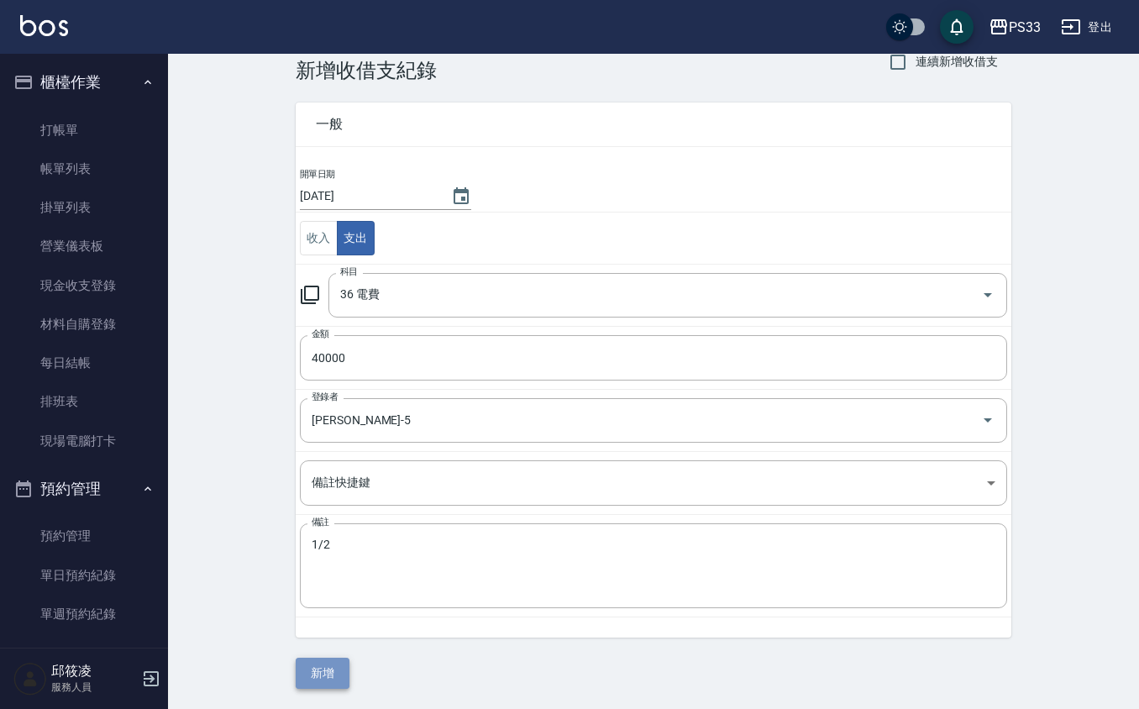
click at [330, 676] on button "新增" at bounding box center [323, 673] width 54 height 31
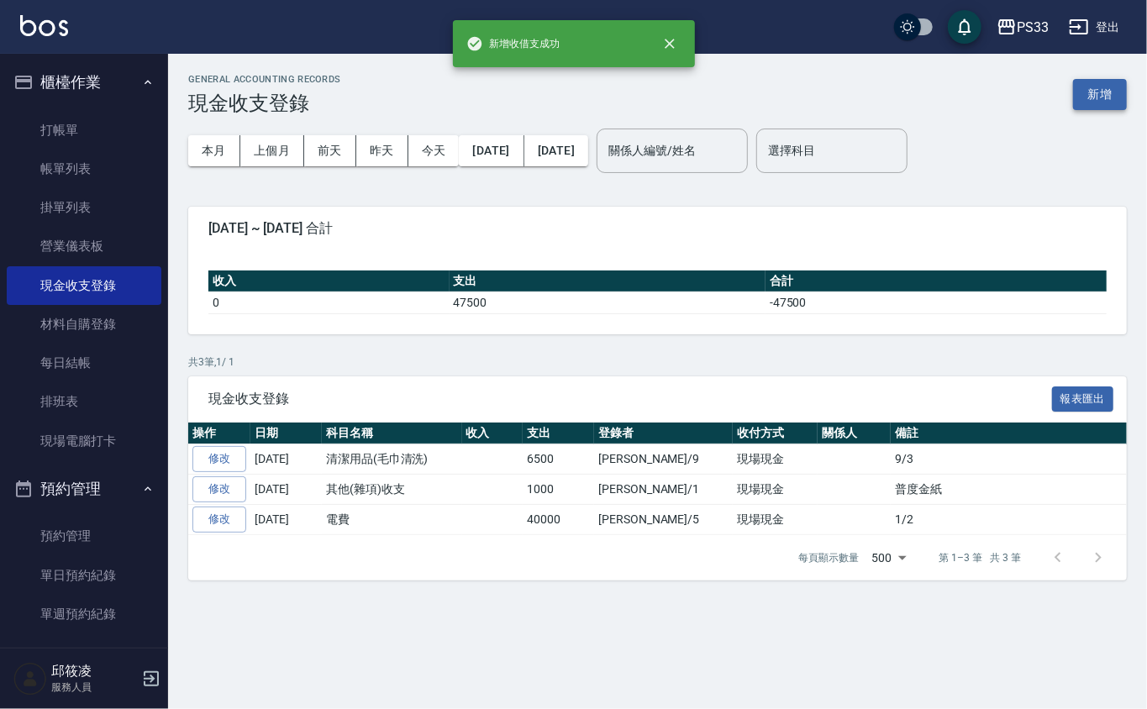
click at [1084, 96] on button "新增" at bounding box center [1100, 94] width 54 height 31
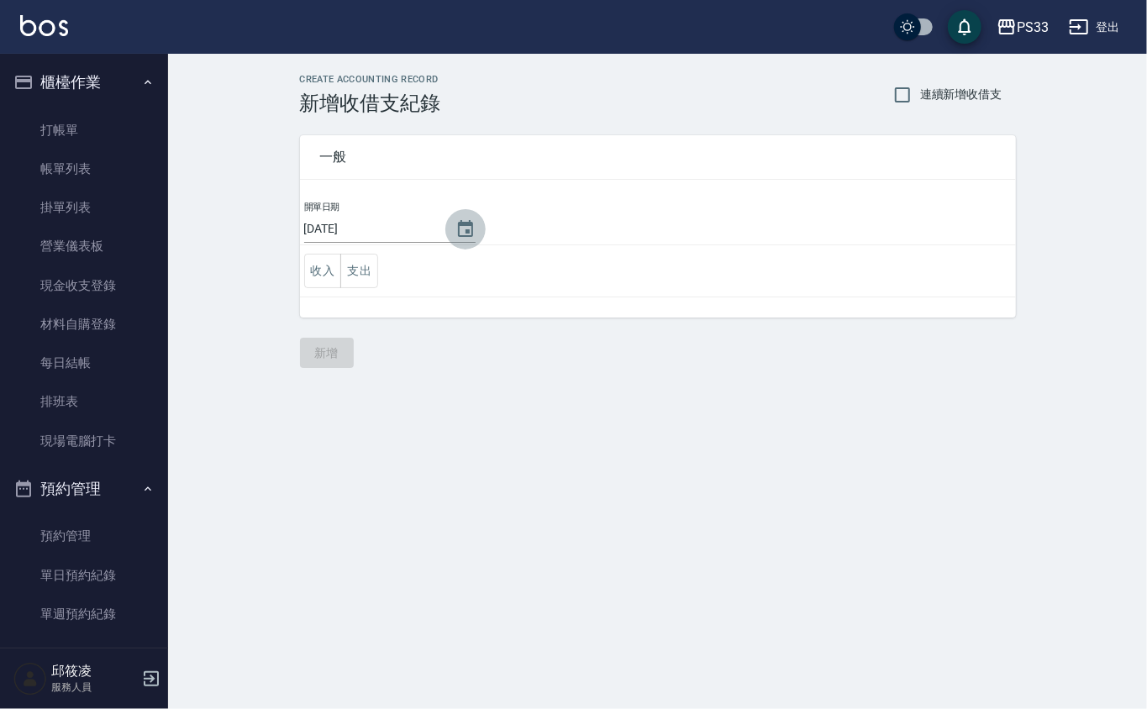
click at [468, 233] on icon "Choose date, selected date is 2025-09-04" at bounding box center [465, 229] width 20 height 20
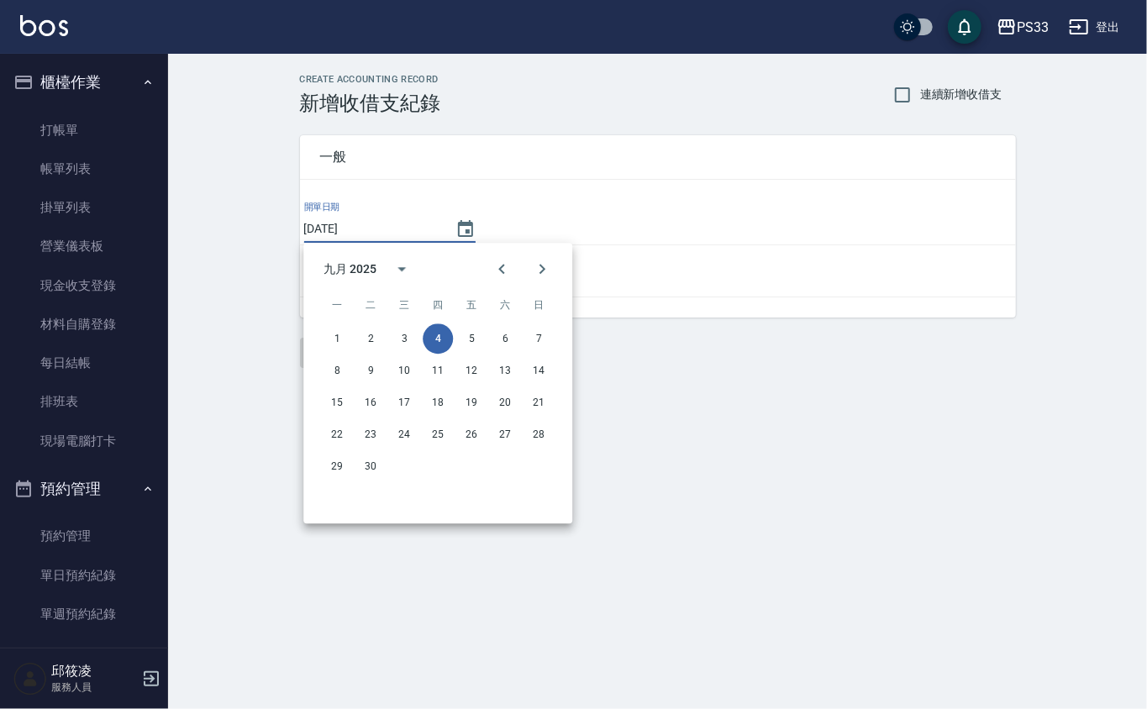
click at [388, 346] on div "1 2 3 4 5 6 7" at bounding box center [437, 338] width 269 height 30
click at [375, 346] on button "2" at bounding box center [370, 338] width 30 height 30
type input "[DATE]"
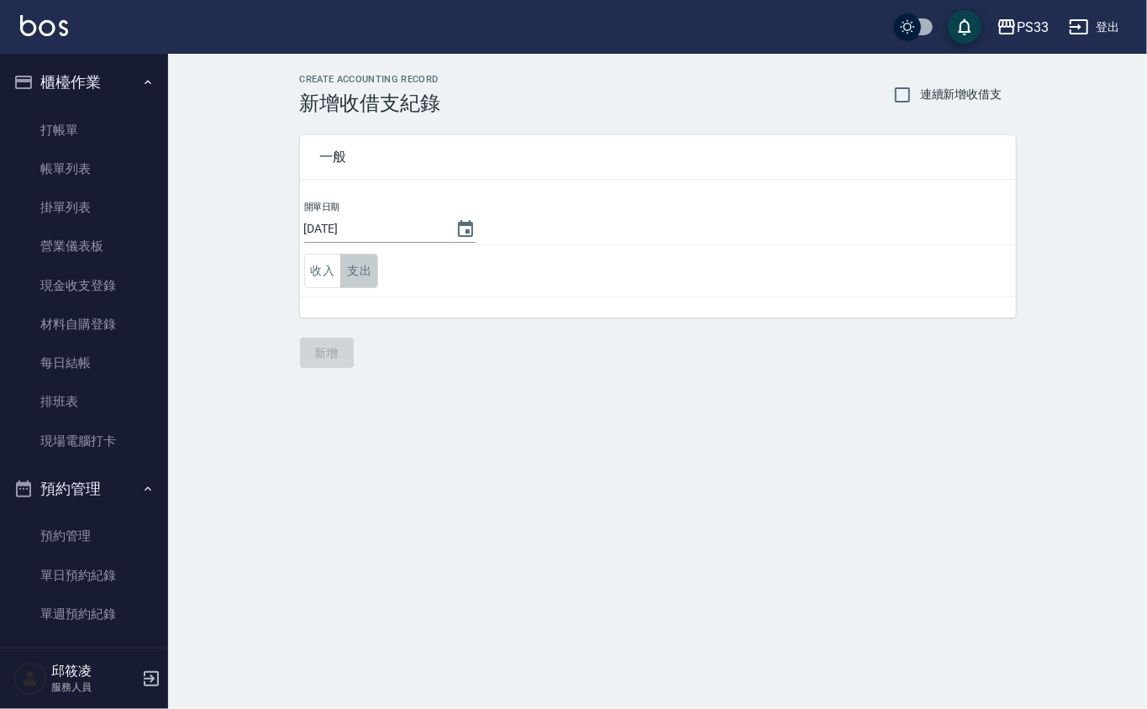
click at [367, 271] on button "支出" at bounding box center [359, 271] width 38 height 34
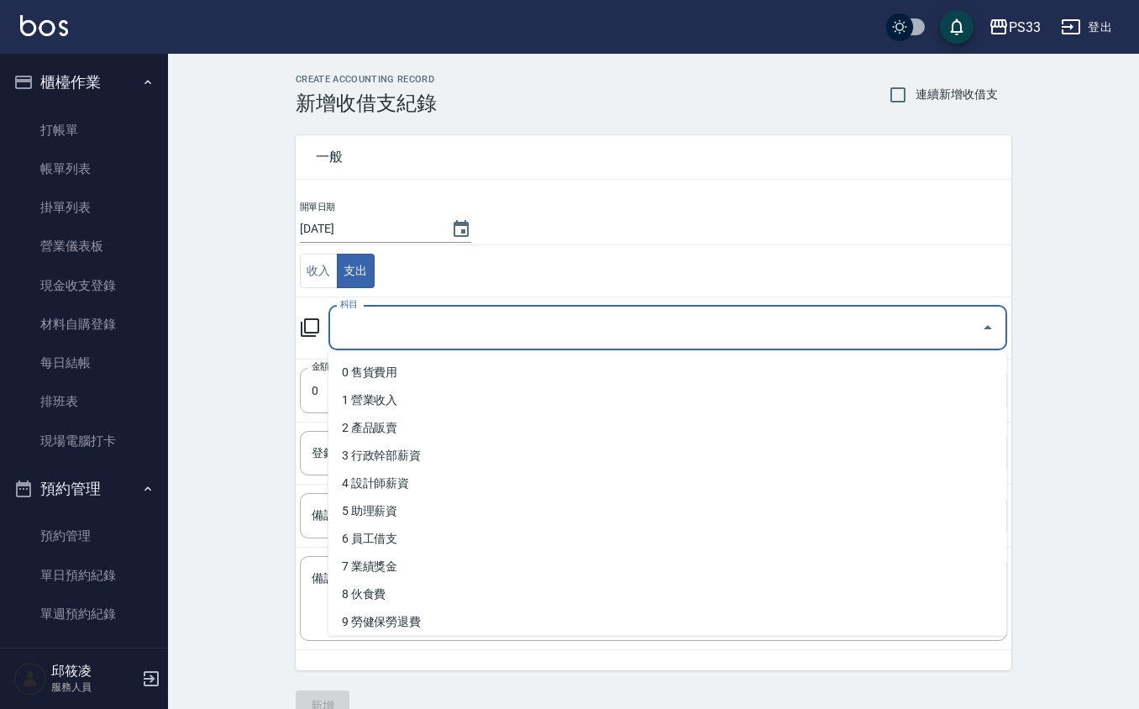
click at [358, 321] on input "科目" at bounding box center [655, 327] width 638 height 29
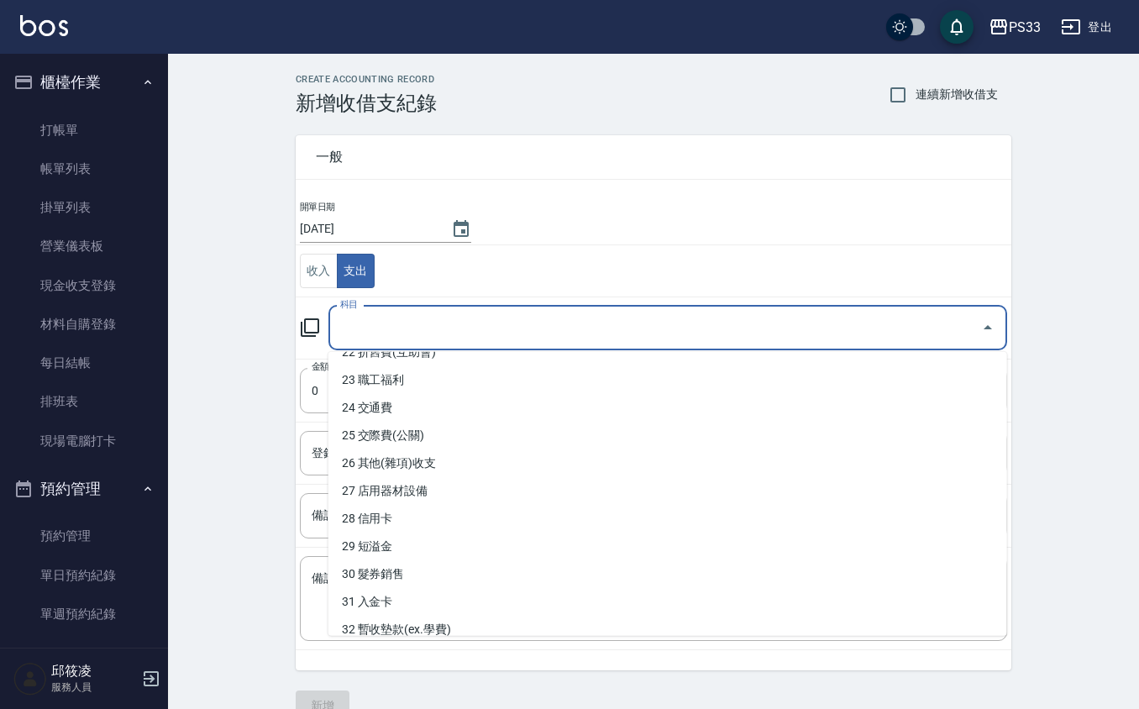
scroll to position [784, 0]
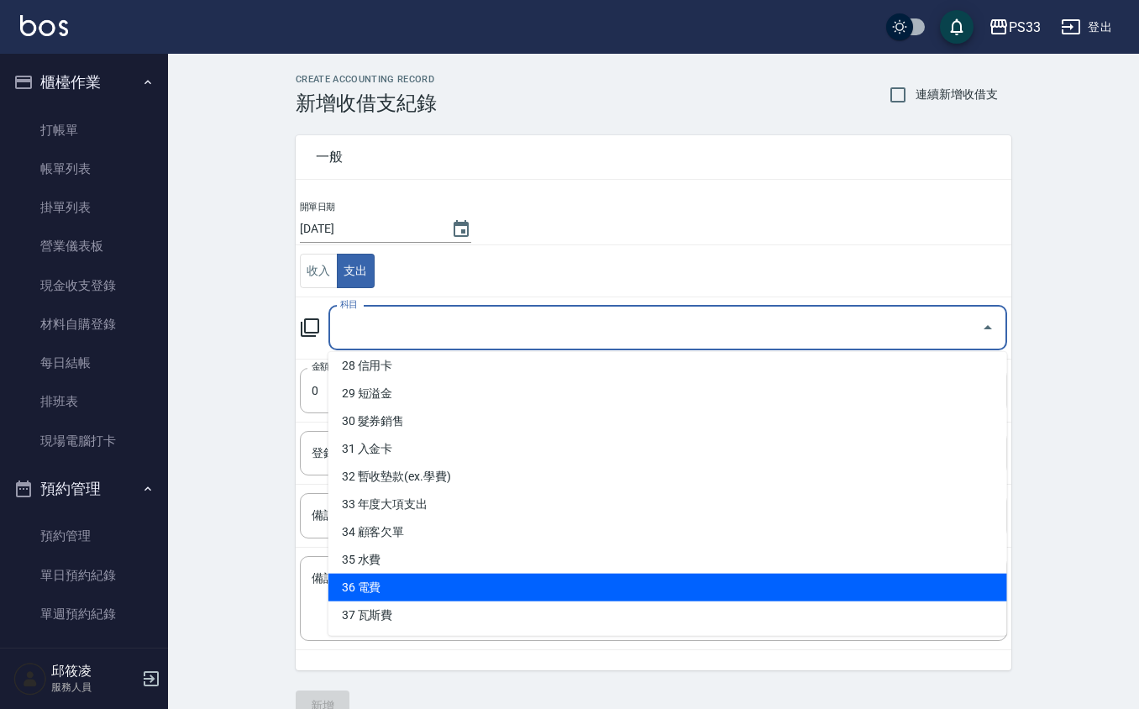
click at [377, 589] on li "36 電費" at bounding box center [667, 588] width 679 height 28
type input "36 電費"
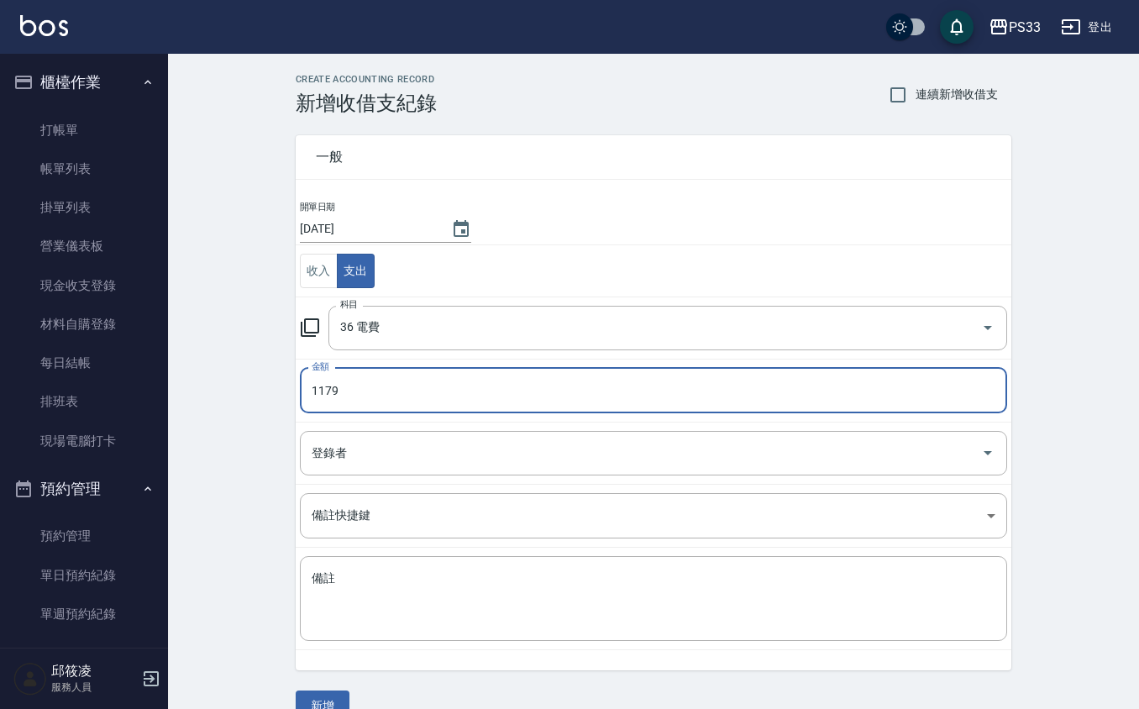
click at [310, 397] on input "1179" at bounding box center [653, 390] width 707 height 45
drag, startPoint x: 344, startPoint y: 390, endPoint x: 326, endPoint y: 388, distance: 17.7
click at [326, 388] on input "11179" at bounding box center [653, 390] width 707 height 45
type input "11179"
click at [381, 482] on td "登錄者 登錄者" at bounding box center [654, 453] width 716 height 62
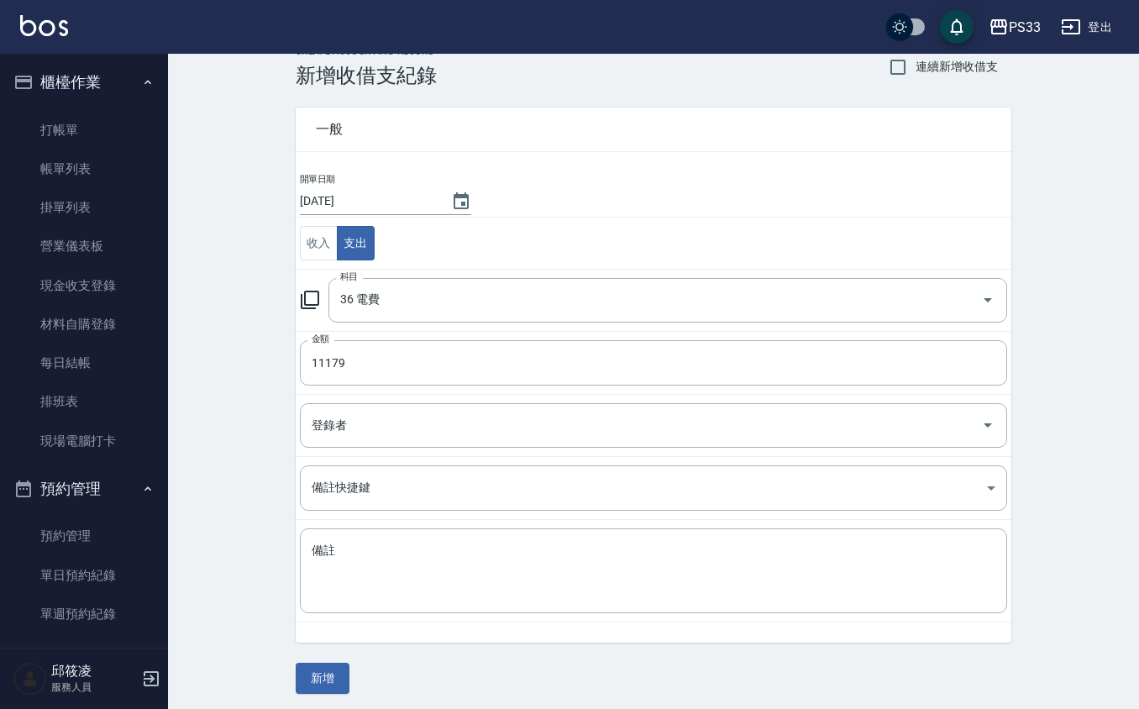
scroll to position [34, 0]
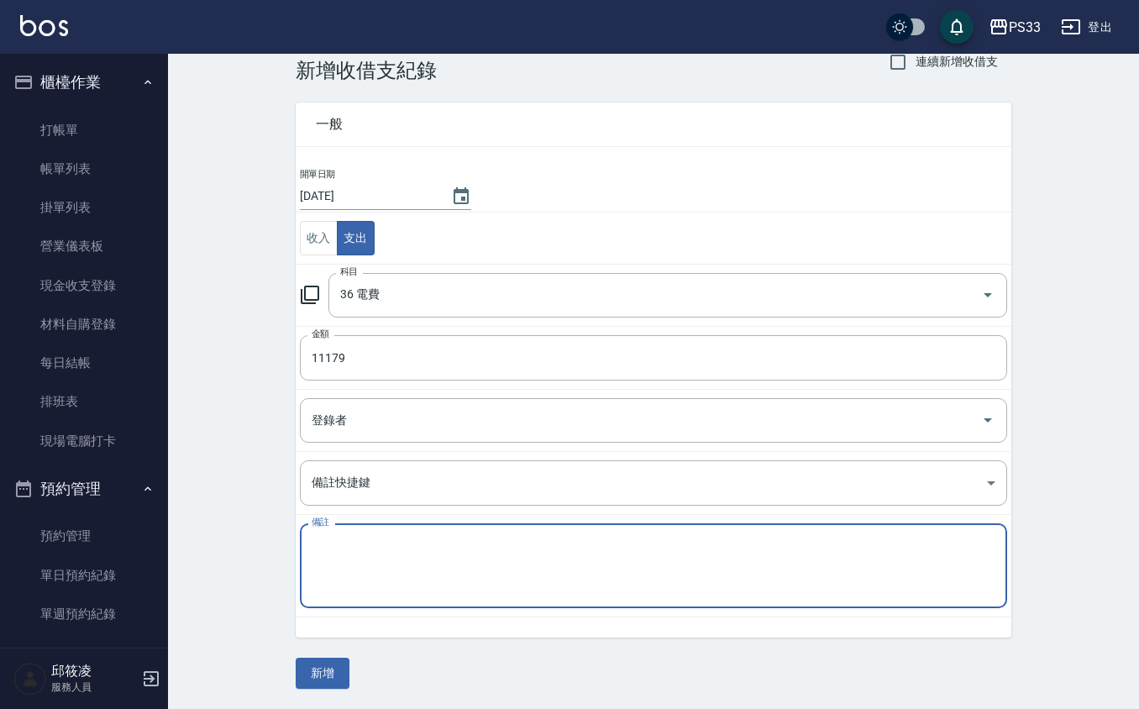
click at [327, 554] on textarea "備註" at bounding box center [654, 566] width 684 height 57
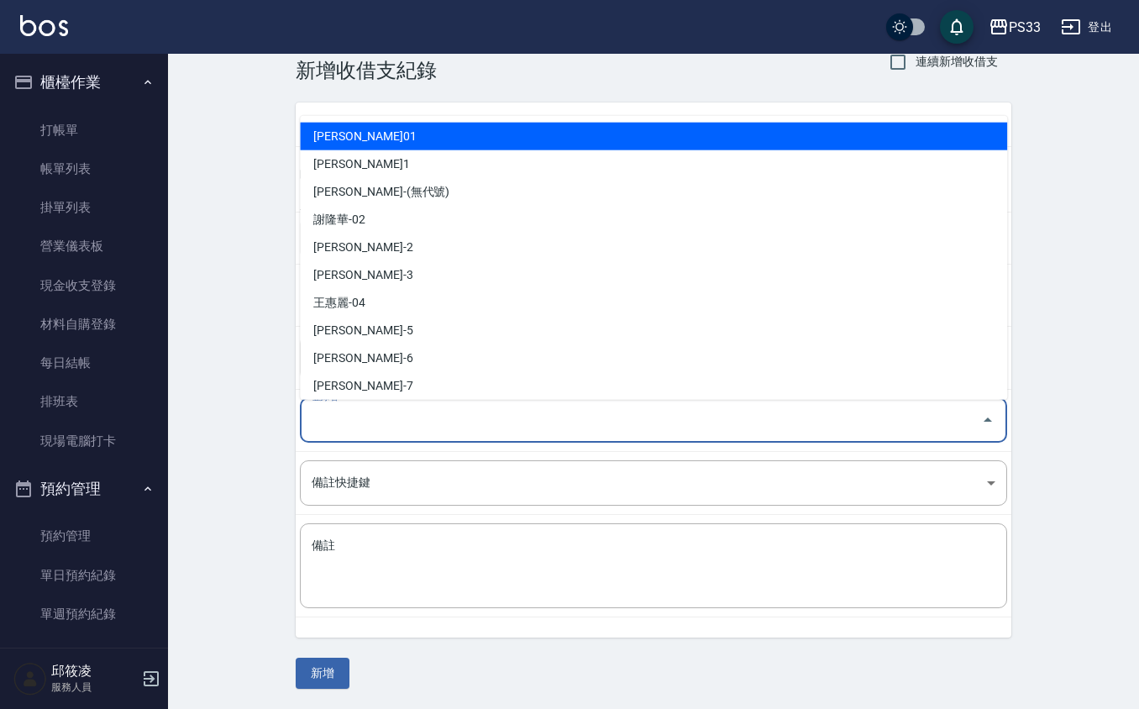
click at [358, 412] on input "登錄者" at bounding box center [640, 420] width 667 height 29
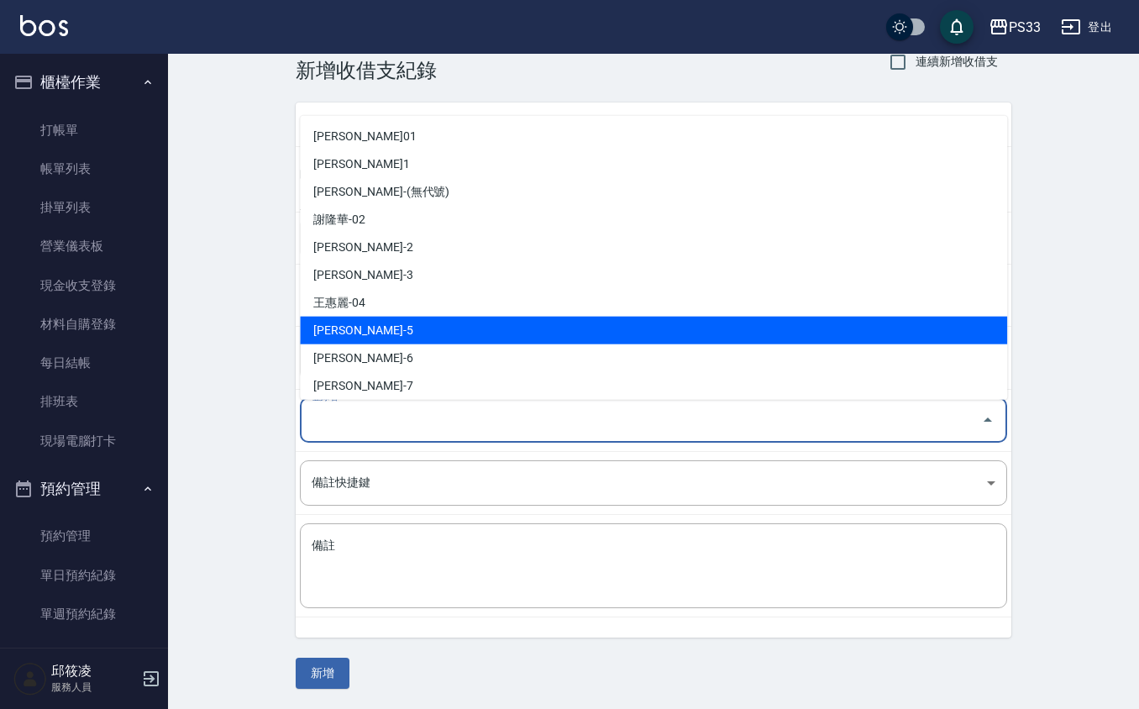
drag, startPoint x: 363, startPoint y: 329, endPoint x: 348, endPoint y: 430, distance: 101.9
click at [364, 329] on li "[PERSON_NAME]-5" at bounding box center [653, 331] width 707 height 28
type input "[PERSON_NAME]-5"
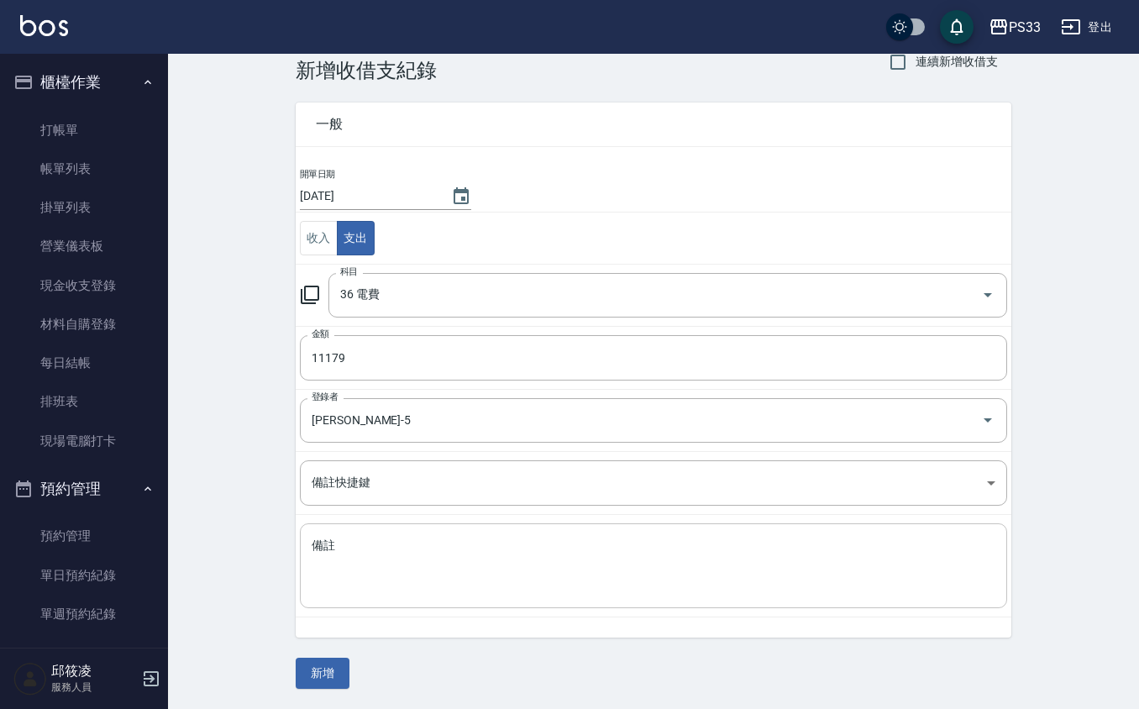
click at [357, 529] on div "x 備註" at bounding box center [653, 565] width 707 height 85
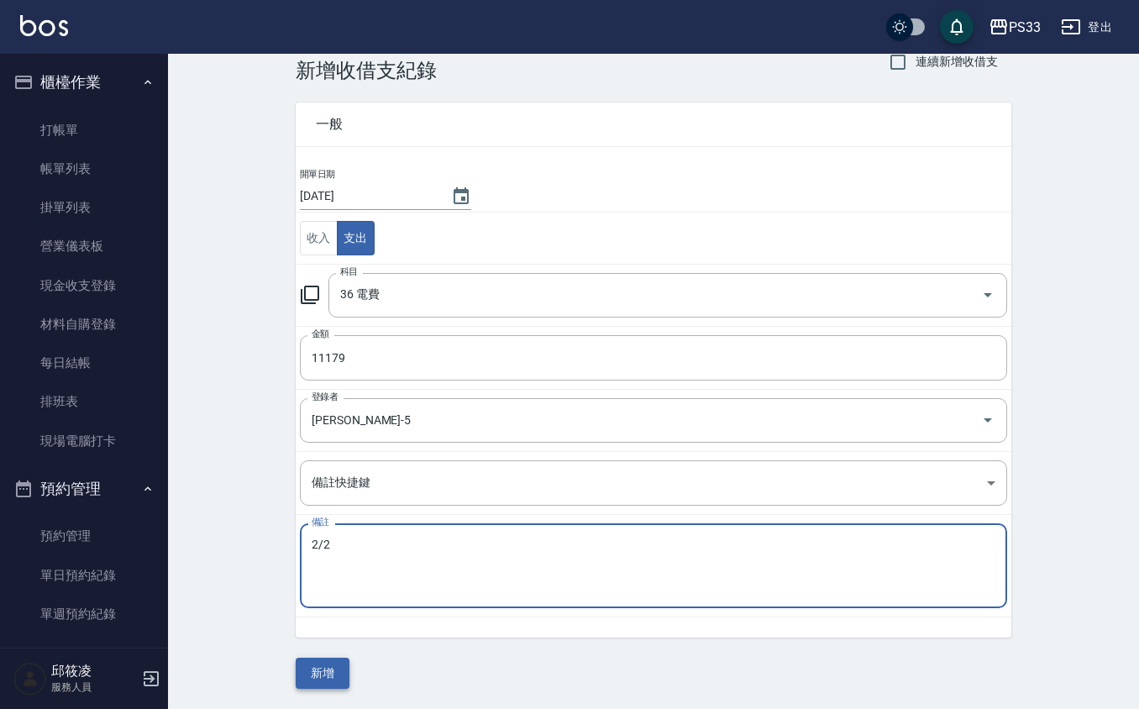
type textarea "2/2"
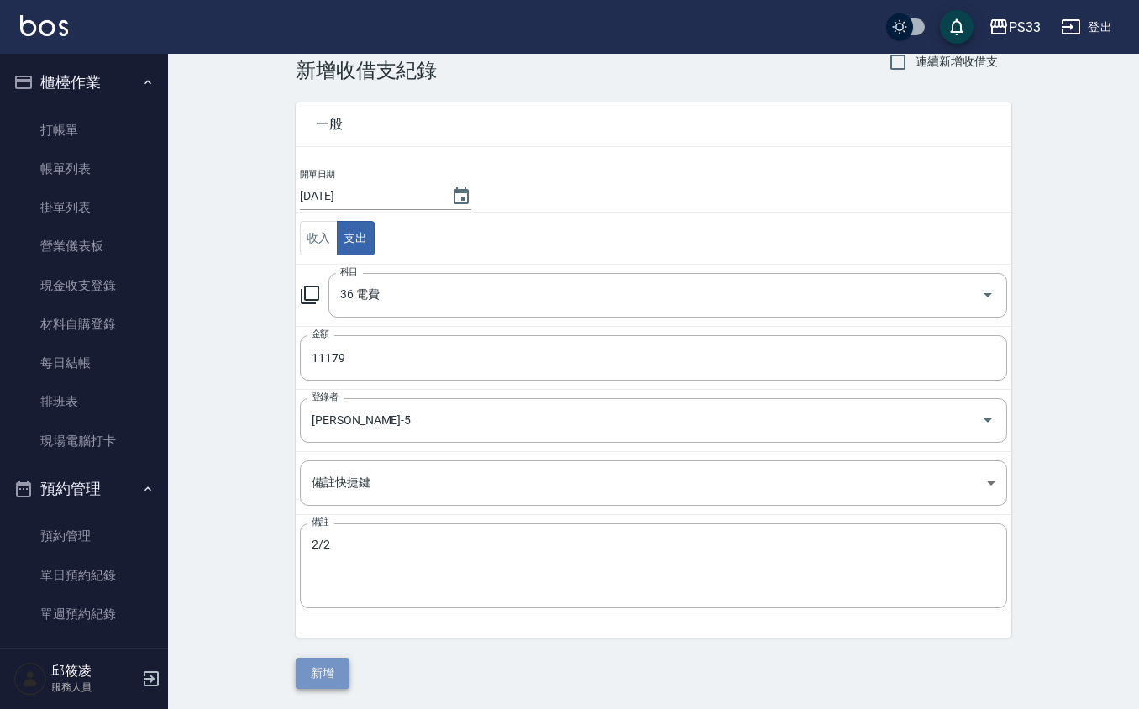
click at [318, 672] on button "新增" at bounding box center [323, 673] width 54 height 31
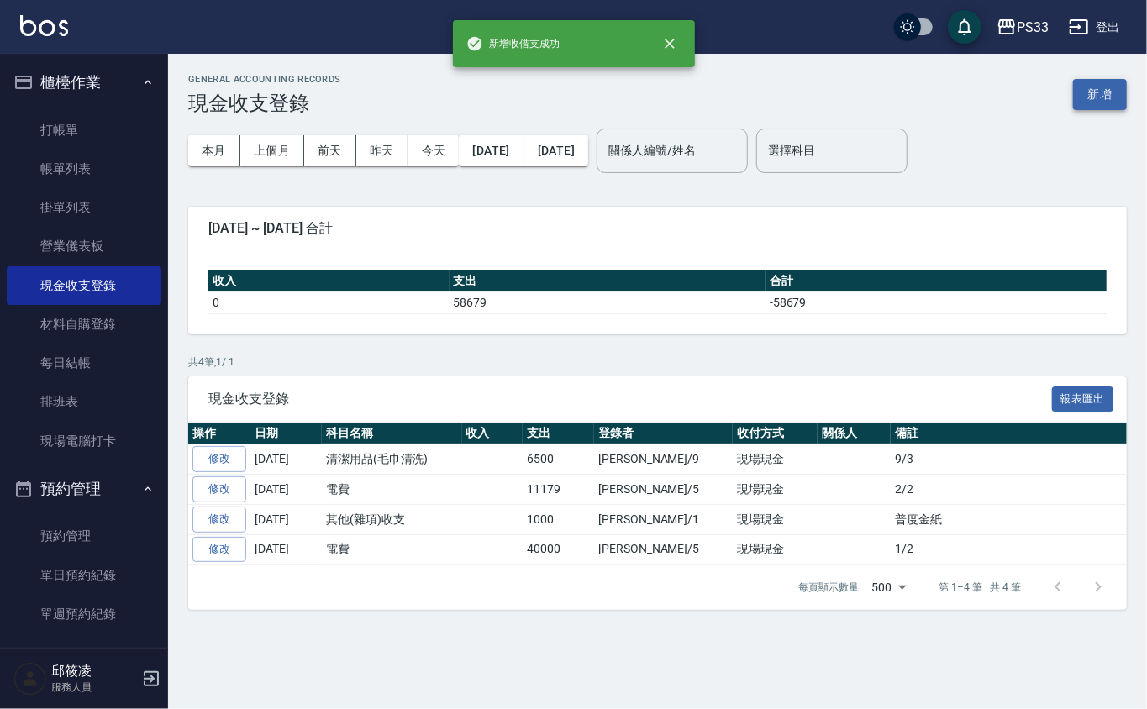
click at [1104, 91] on button "新增" at bounding box center [1100, 94] width 54 height 31
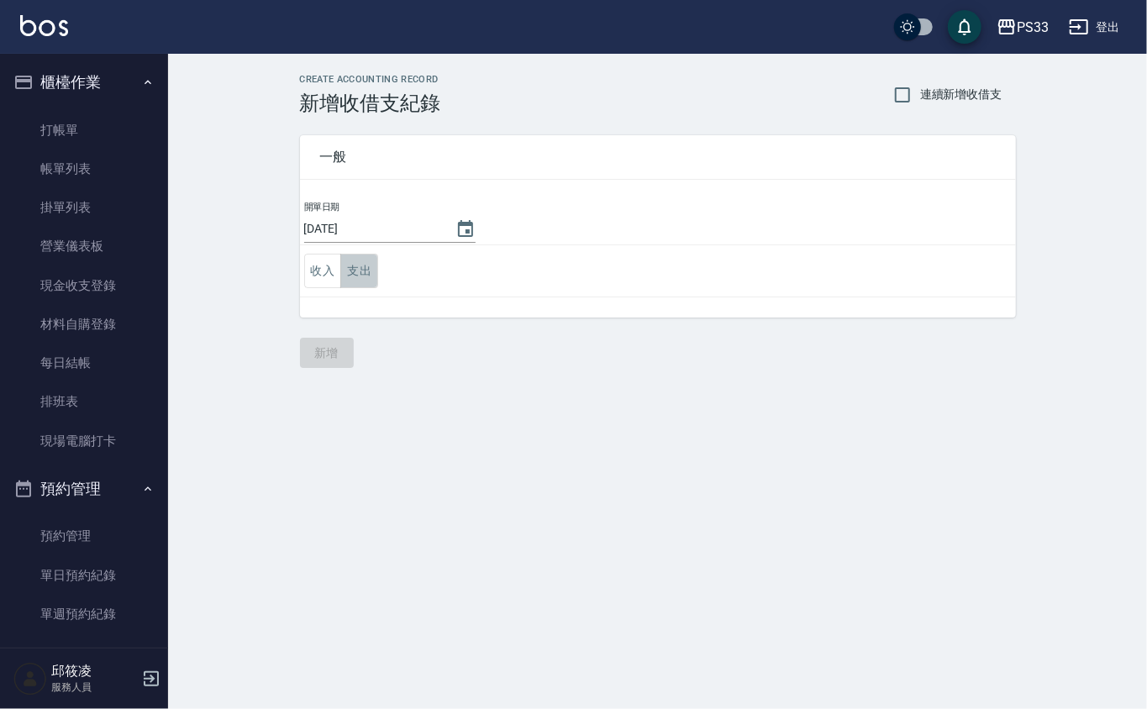
click at [346, 270] on button "支出" at bounding box center [359, 271] width 38 height 34
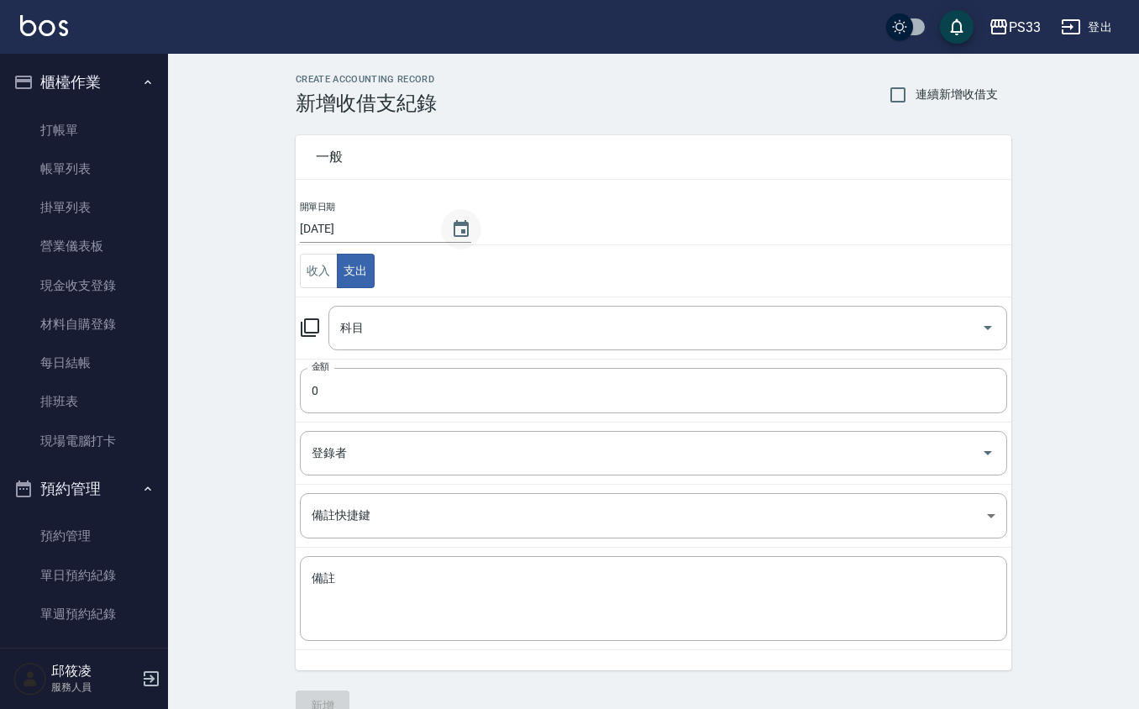
drag, startPoint x: 471, startPoint y: 212, endPoint x: 460, endPoint y: 223, distance: 16.0
click at [470, 213] on td "開單日期 [DATE]" at bounding box center [654, 222] width 716 height 45
click at [451, 239] on icon "Choose date, selected date is 2025-09-04" at bounding box center [461, 229] width 20 height 20
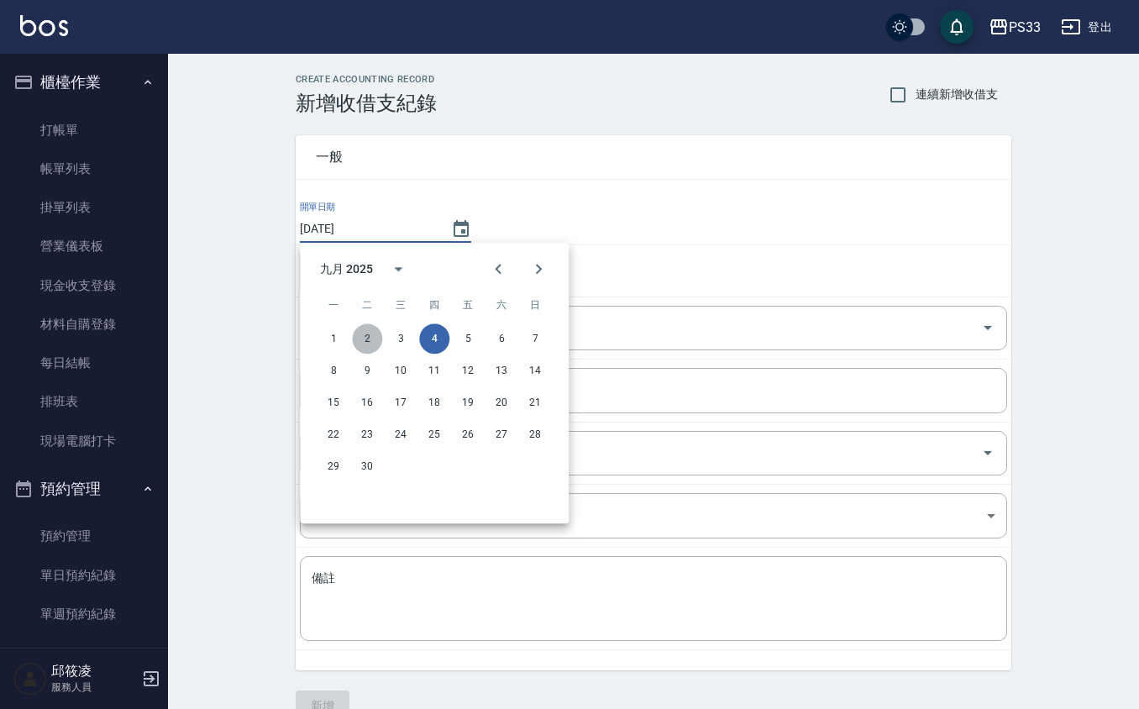
click at [364, 340] on button "2" at bounding box center [367, 338] width 30 height 30
type input "[DATE]"
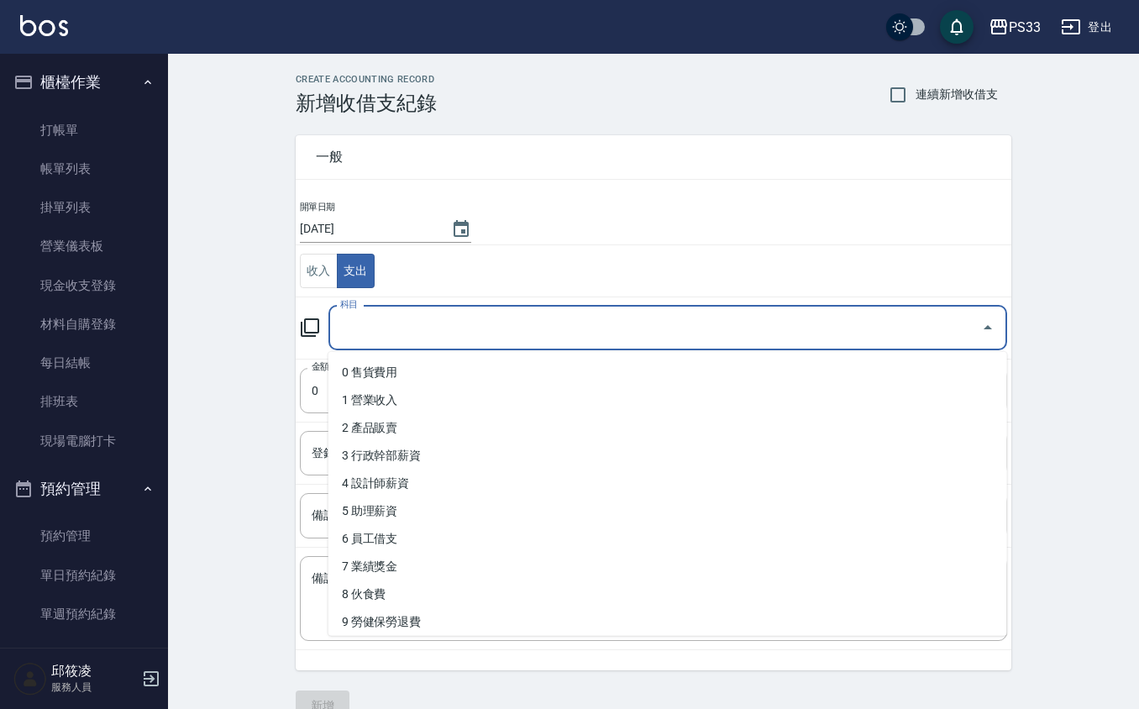
click at [383, 330] on input "科目" at bounding box center [655, 327] width 638 height 29
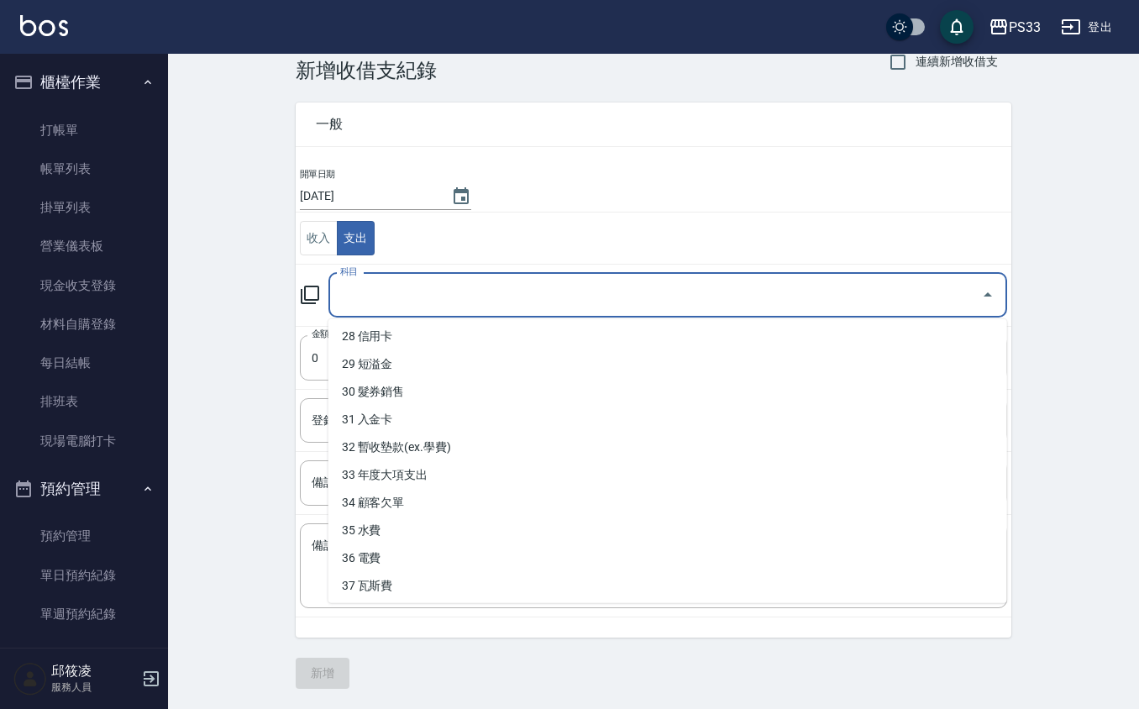
scroll to position [784, 0]
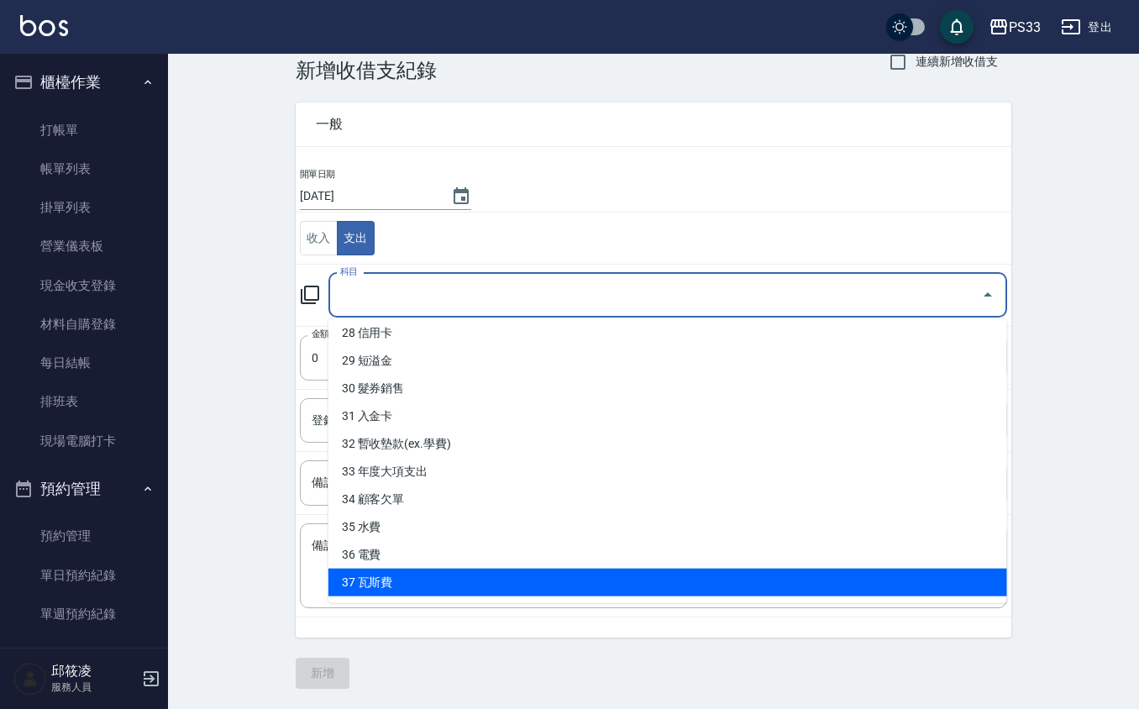
click at [404, 576] on li "37 瓦斯費" at bounding box center [667, 583] width 679 height 28
type input "37 瓦斯費"
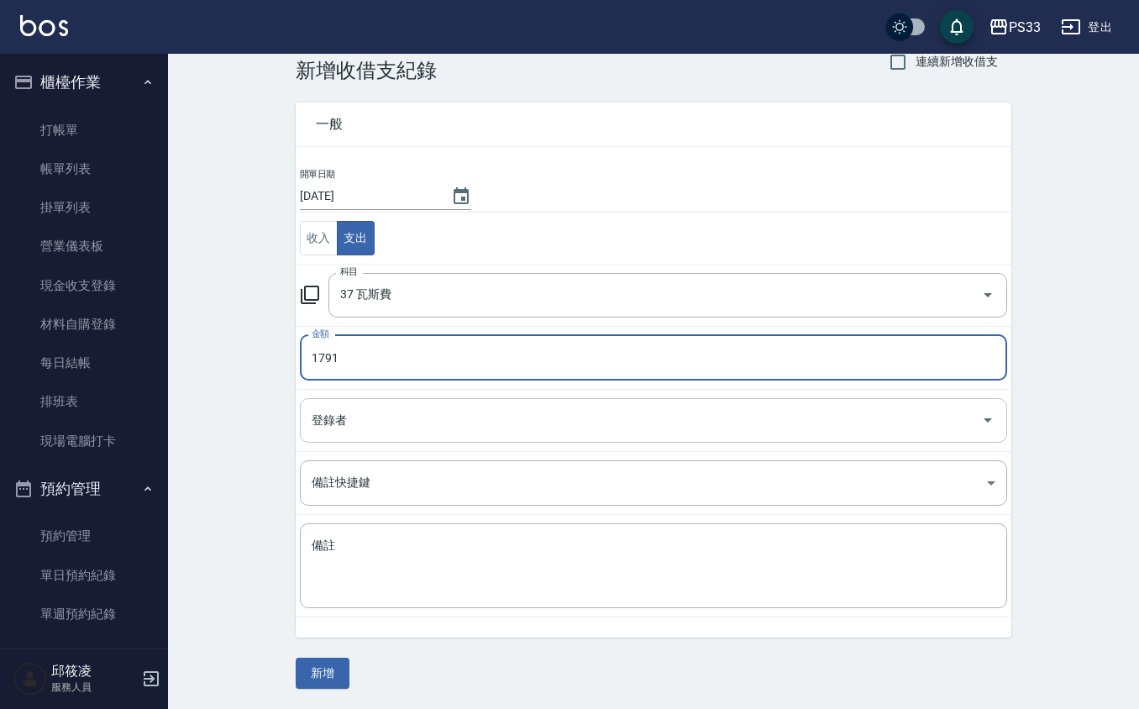
type input "1791"
click at [353, 418] on input "登錄者" at bounding box center [640, 420] width 667 height 29
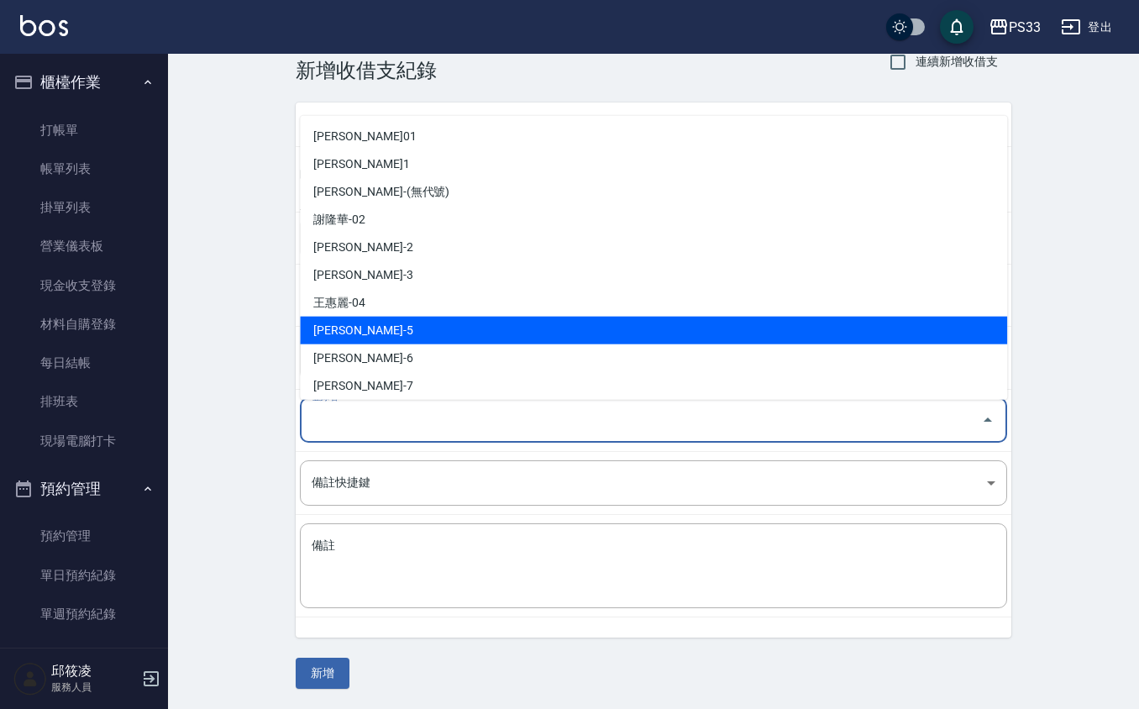
click at [346, 328] on li "[PERSON_NAME]-5" at bounding box center [653, 331] width 707 height 28
type input "[PERSON_NAME]-5"
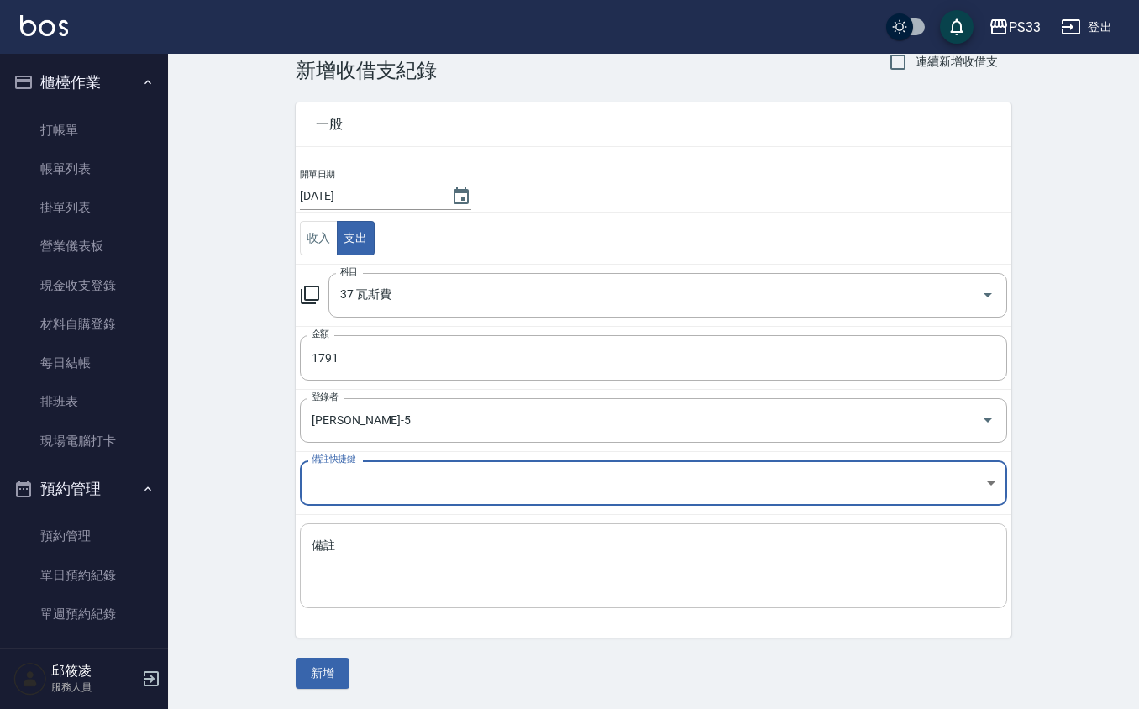
click at [417, 558] on textarea "備註" at bounding box center [654, 566] width 684 height 57
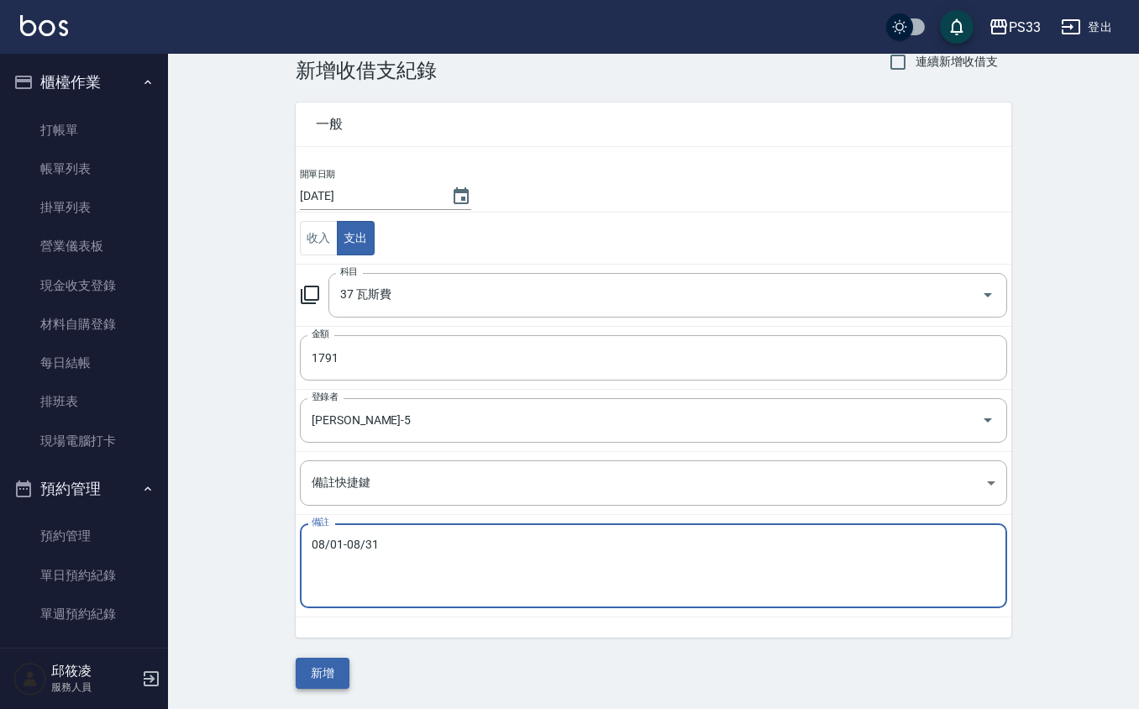
type textarea "08/01-08/31"
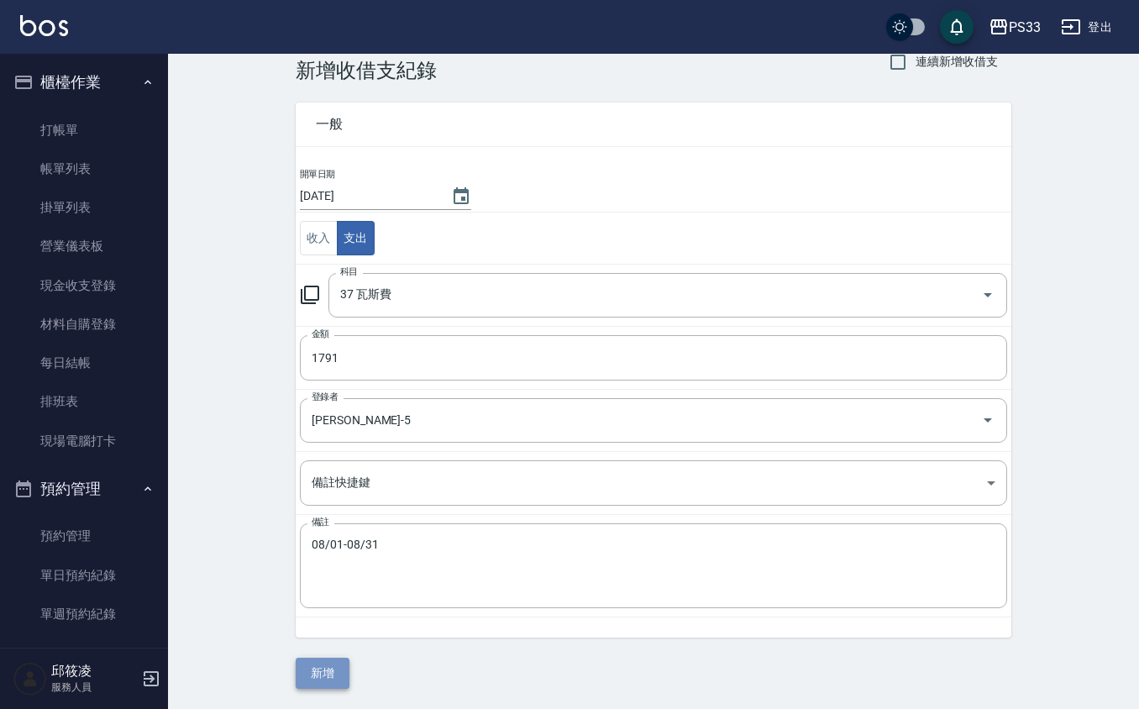
click at [337, 666] on button "新增" at bounding box center [323, 673] width 54 height 31
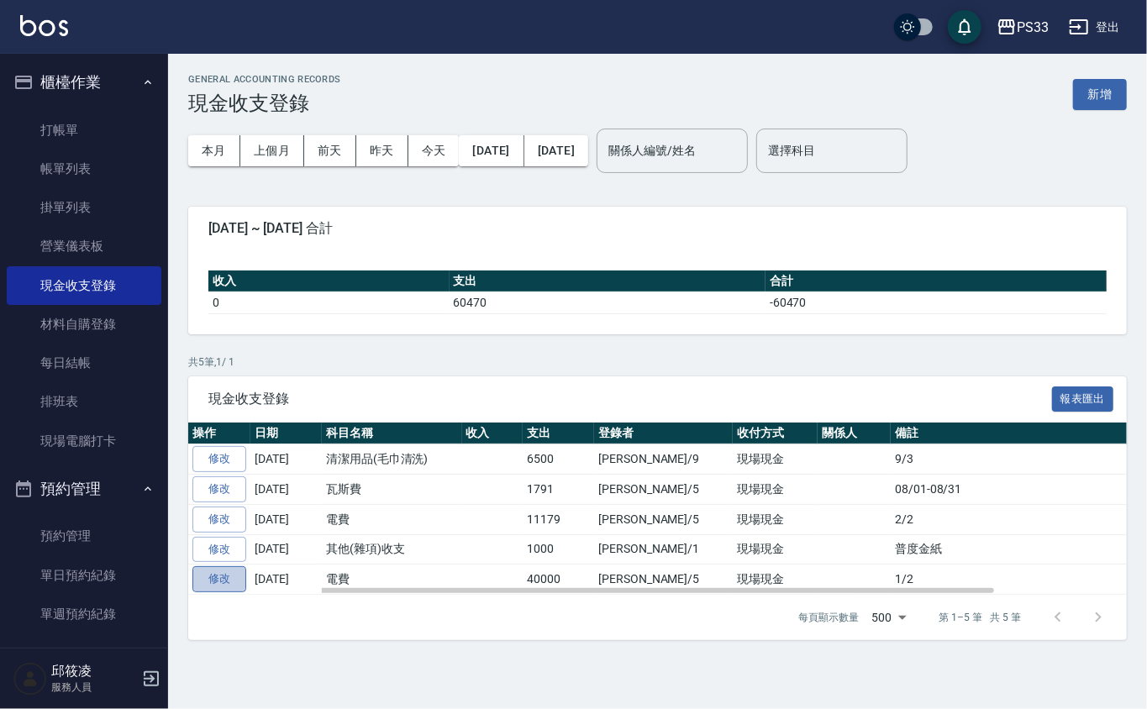
click at [236, 581] on link "修改" at bounding box center [219, 579] width 54 height 26
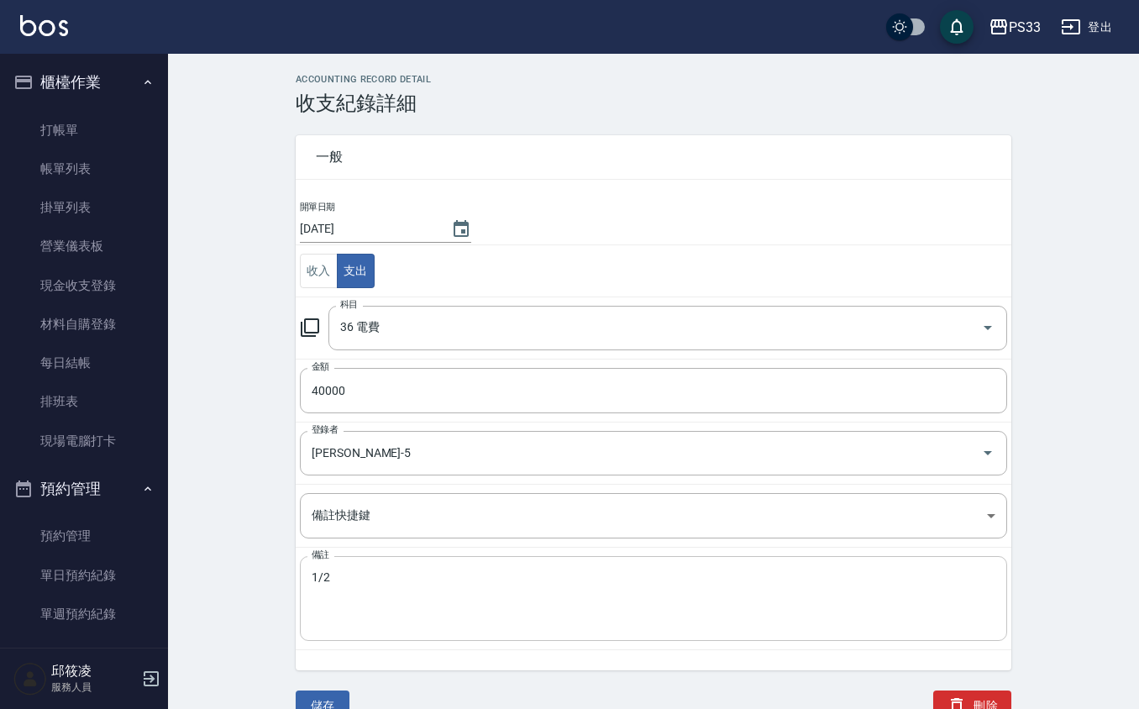
click at [307, 582] on div "1/2 x 備註" at bounding box center [653, 598] width 707 height 85
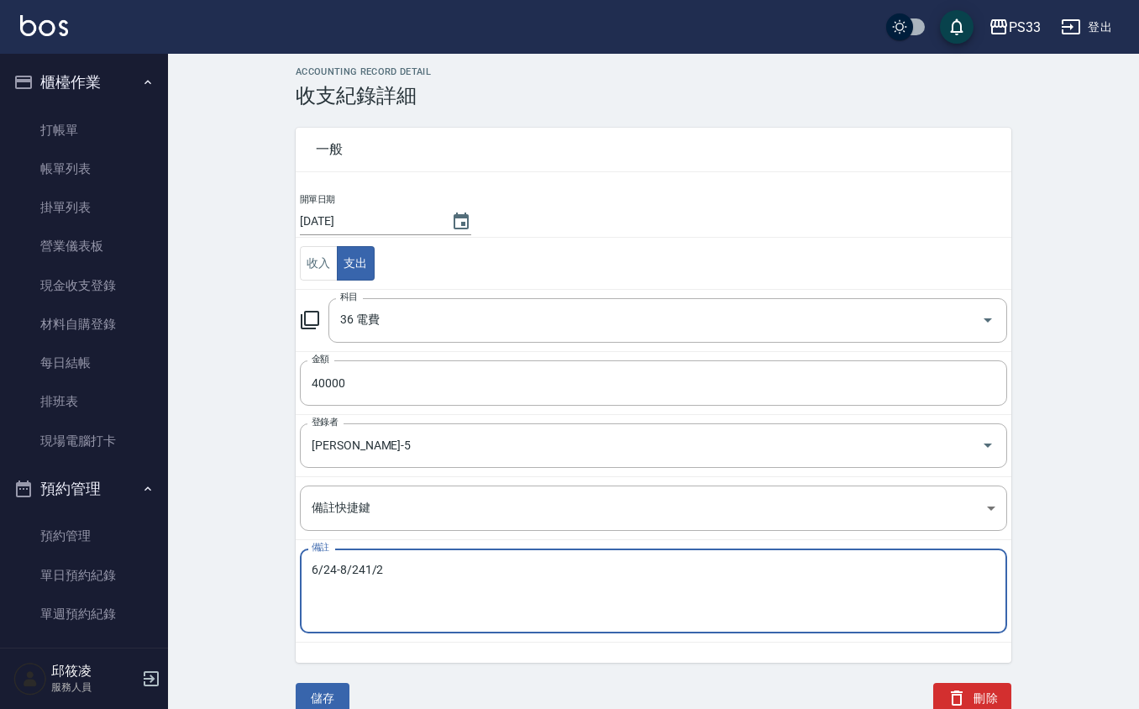
scroll to position [14, 0]
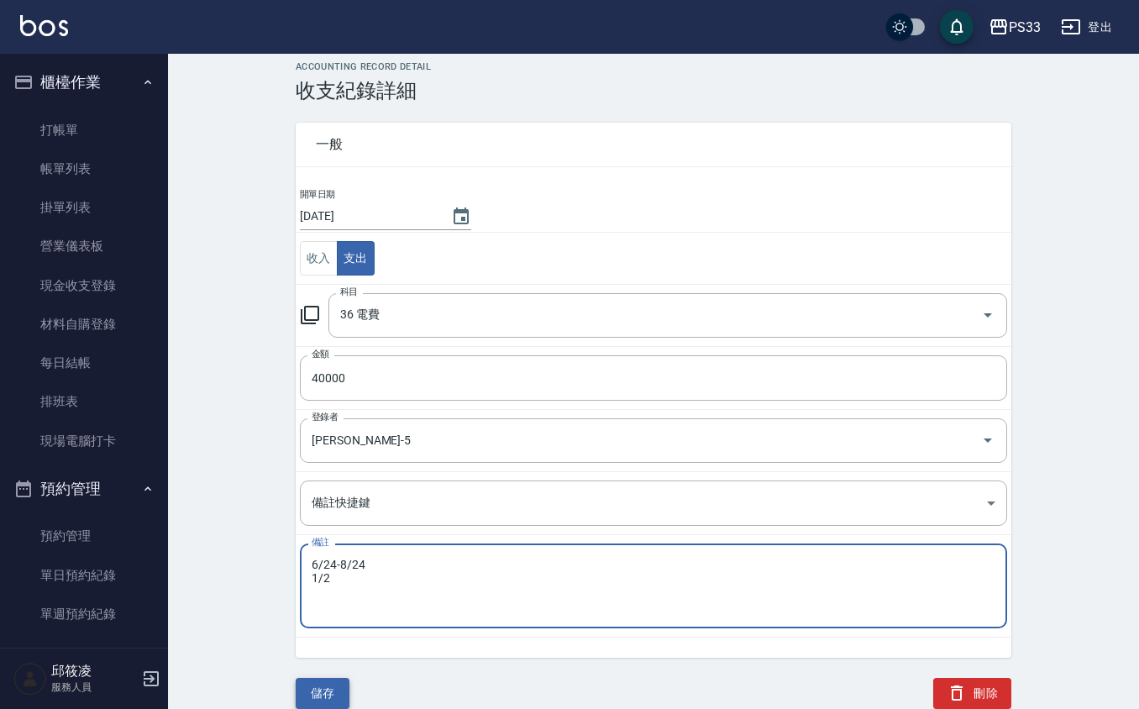
type textarea "6/24-8/24 1/2"
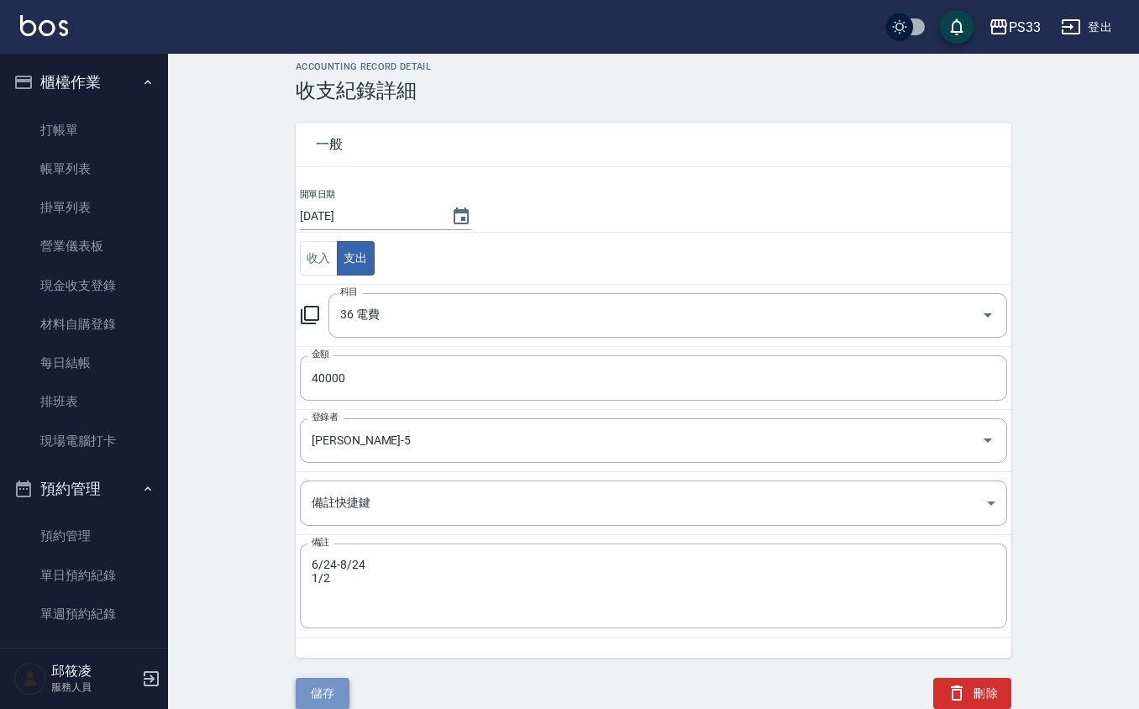
click at [326, 694] on button "儲存" at bounding box center [323, 693] width 54 height 31
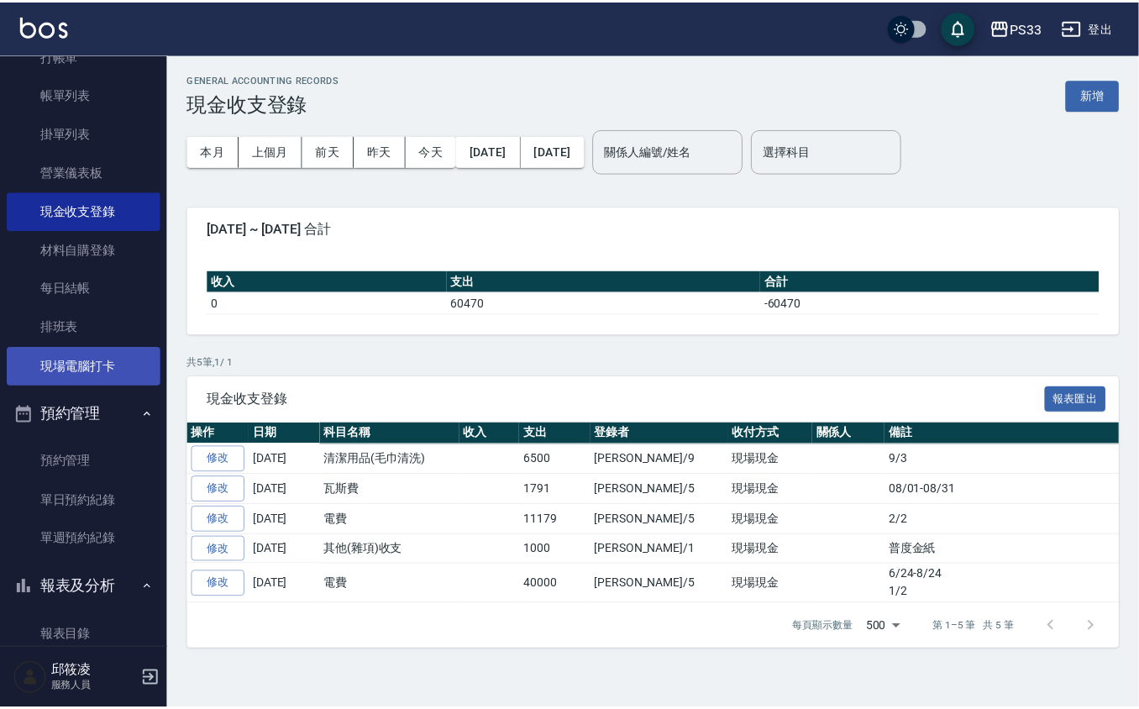
scroll to position [223, 0]
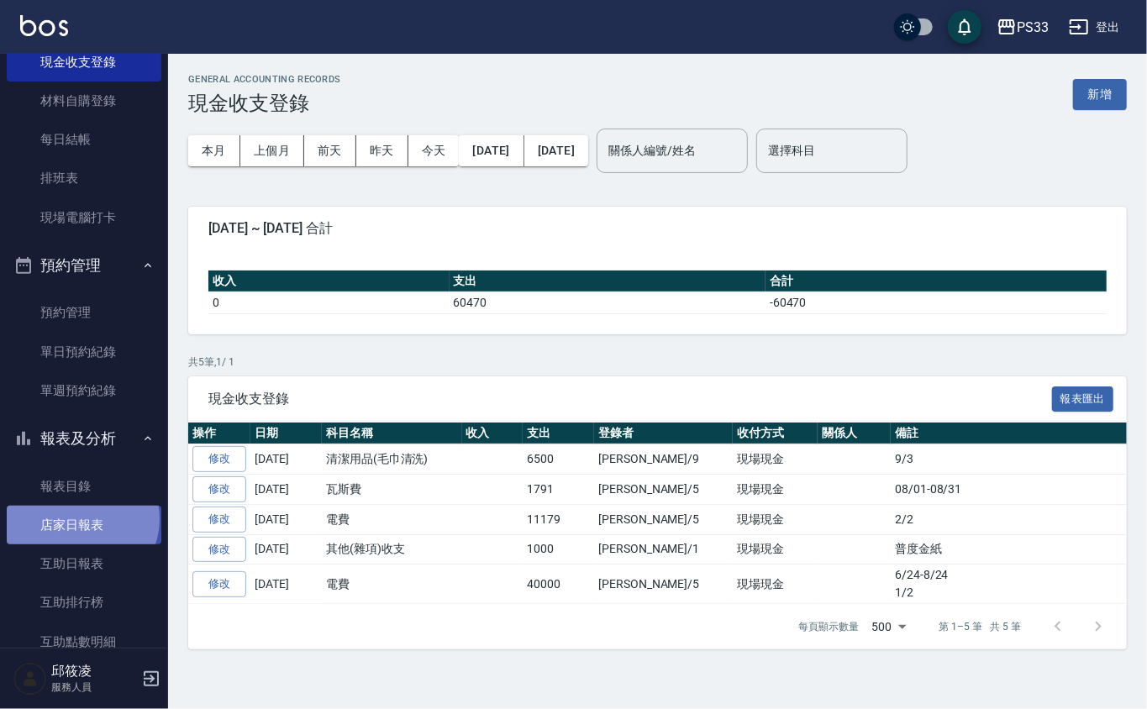
click at [81, 518] on link "店家日報表" at bounding box center [84, 525] width 155 height 39
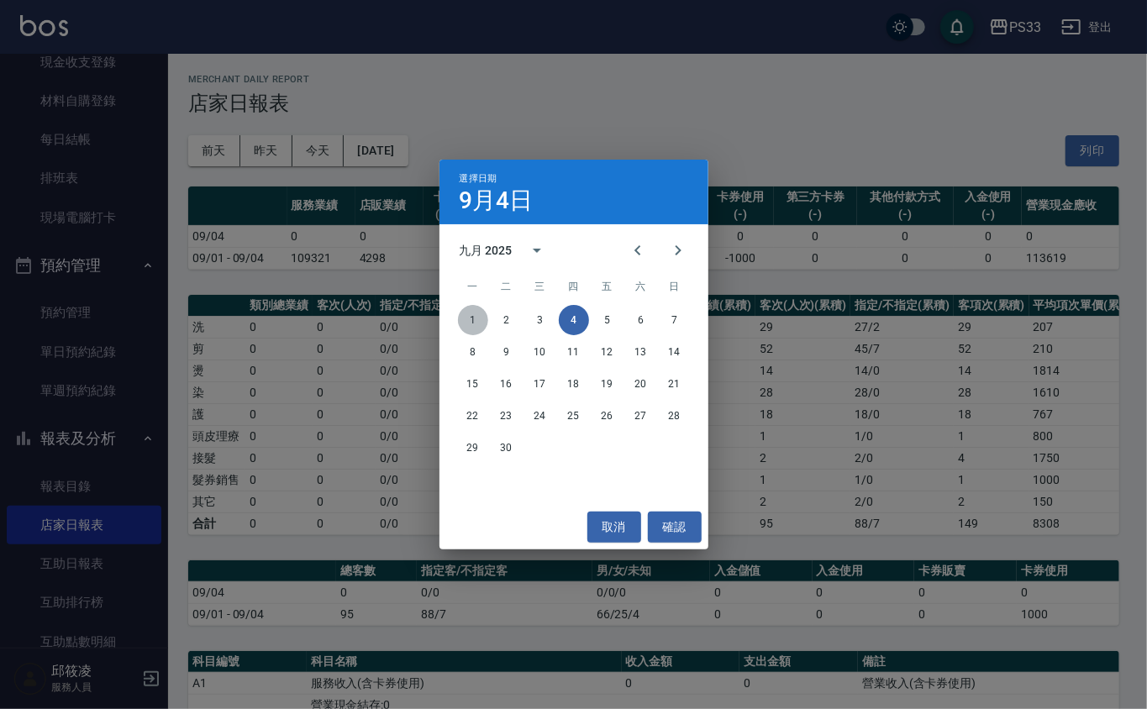
click at [479, 319] on button "1" at bounding box center [473, 320] width 30 height 30
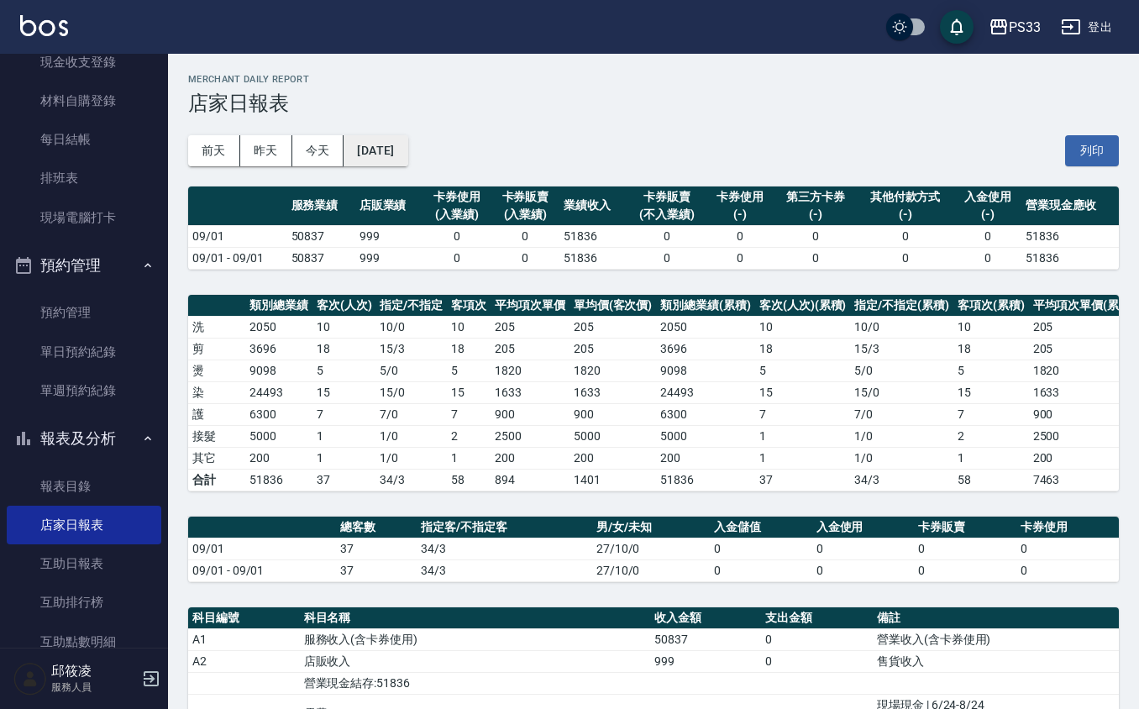
click at [395, 144] on button "[DATE]" at bounding box center [376, 150] width 64 height 31
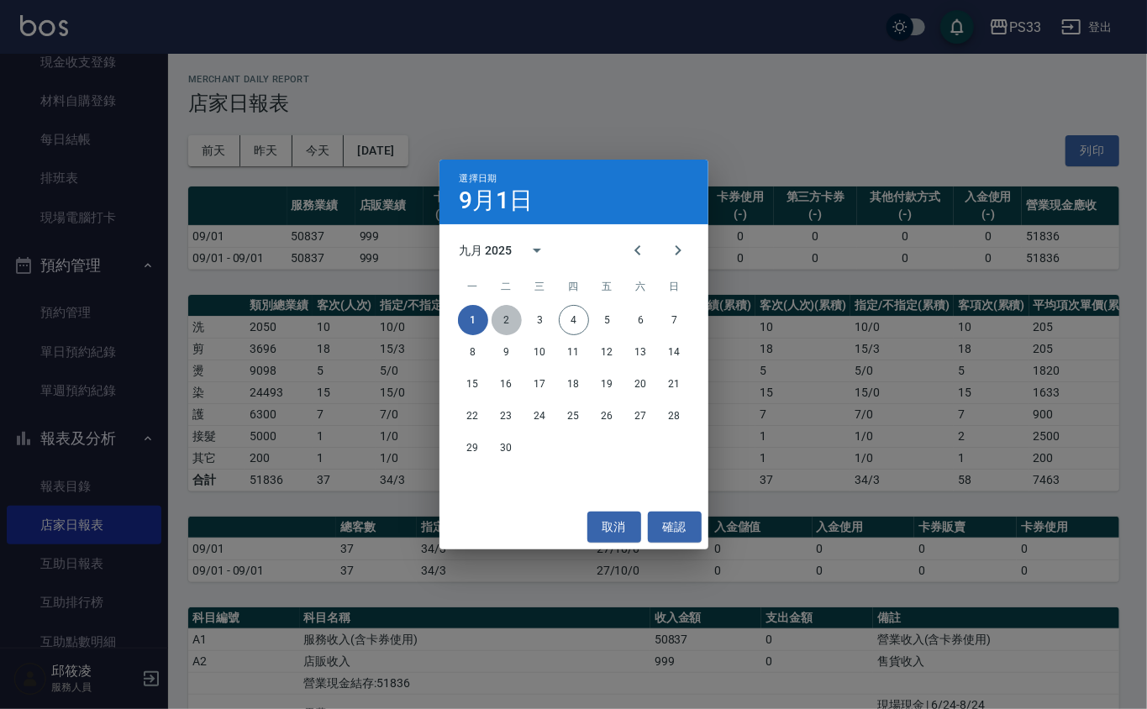
click at [514, 323] on button "2" at bounding box center [506, 320] width 30 height 30
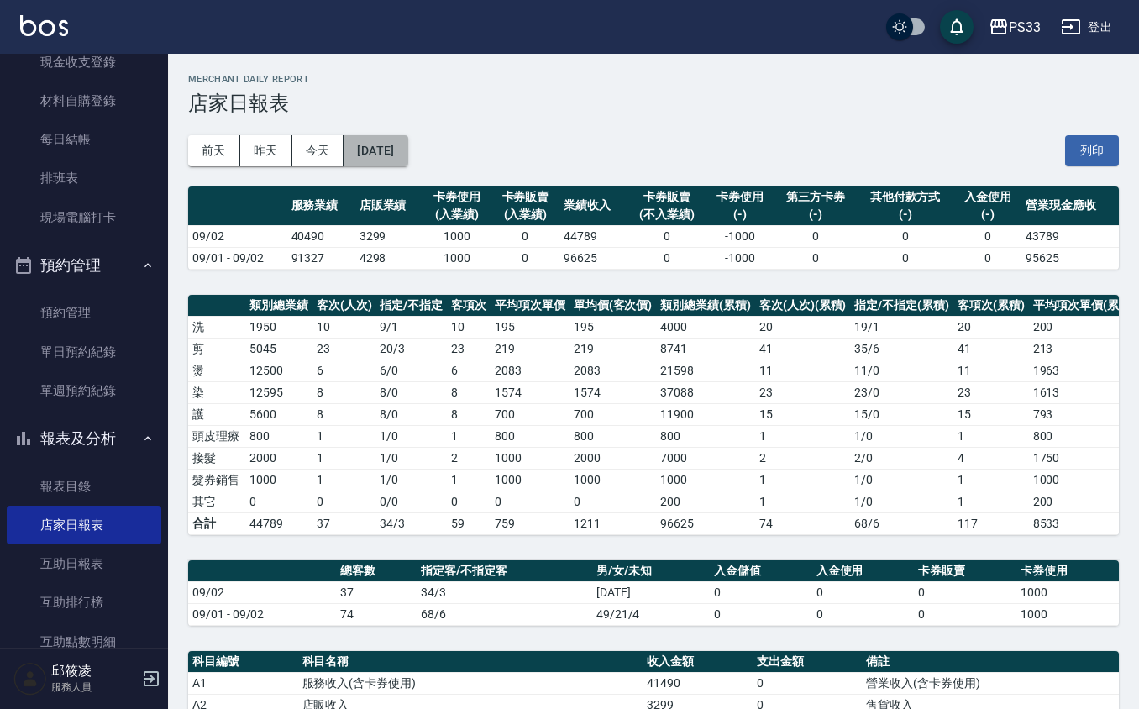
click at [407, 162] on button "[DATE]" at bounding box center [376, 150] width 64 height 31
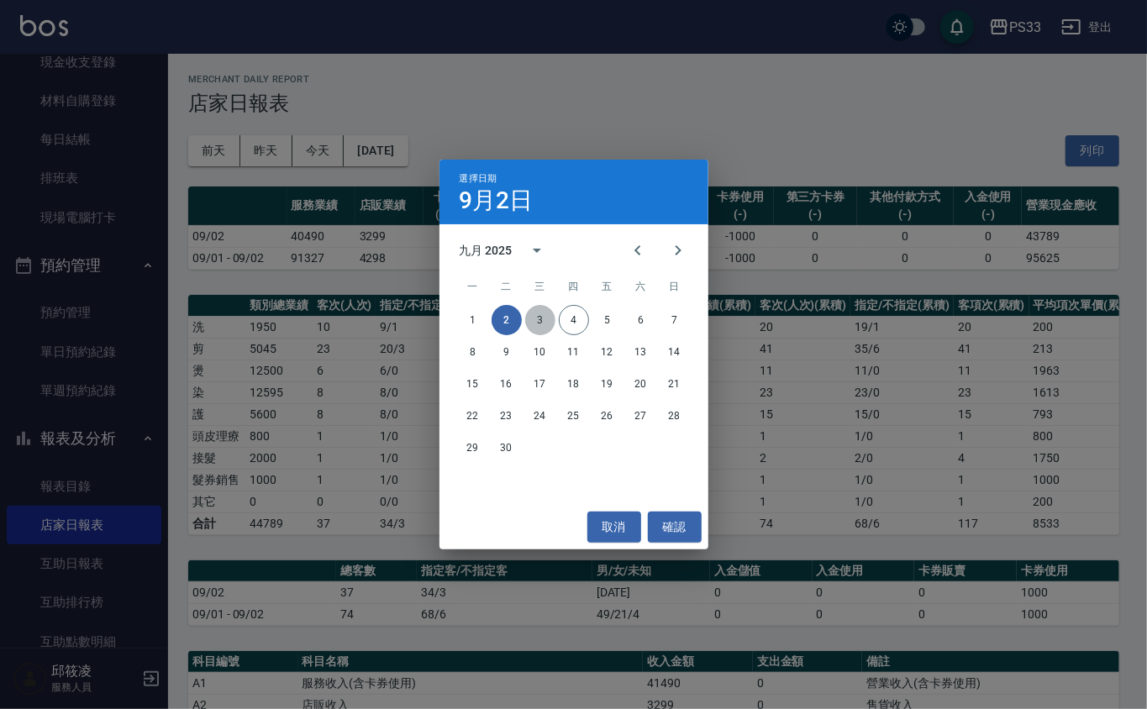
click at [545, 317] on button "3" at bounding box center [540, 320] width 30 height 30
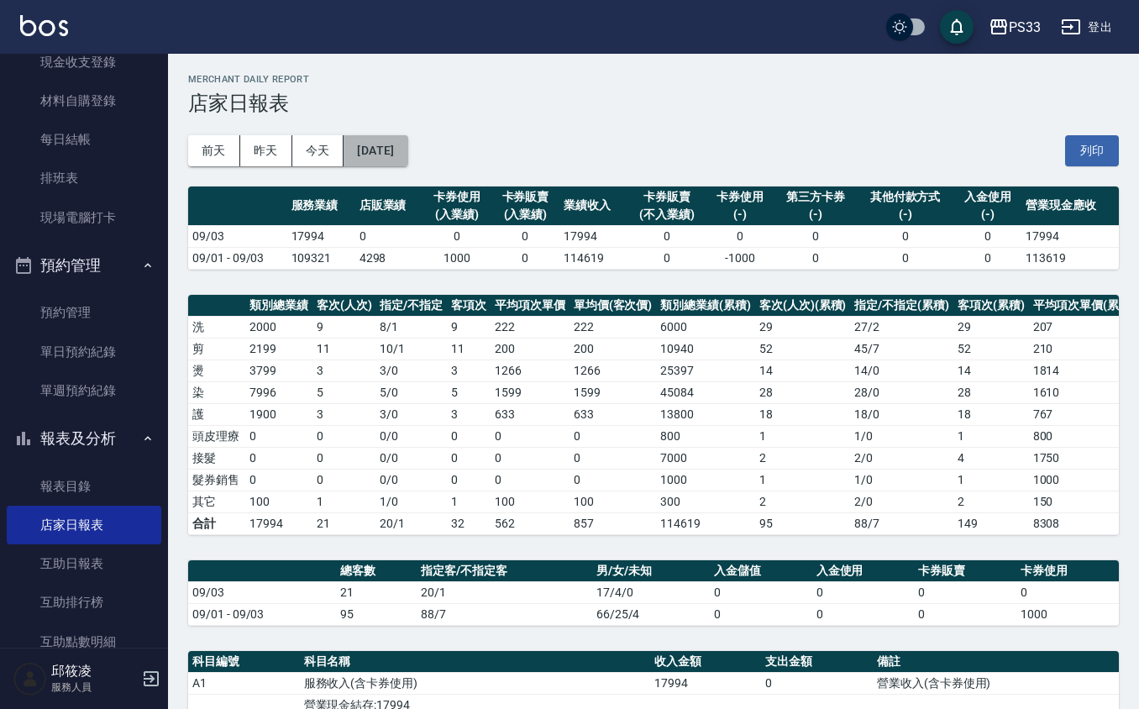
click at [385, 144] on button "[DATE]" at bounding box center [376, 150] width 64 height 31
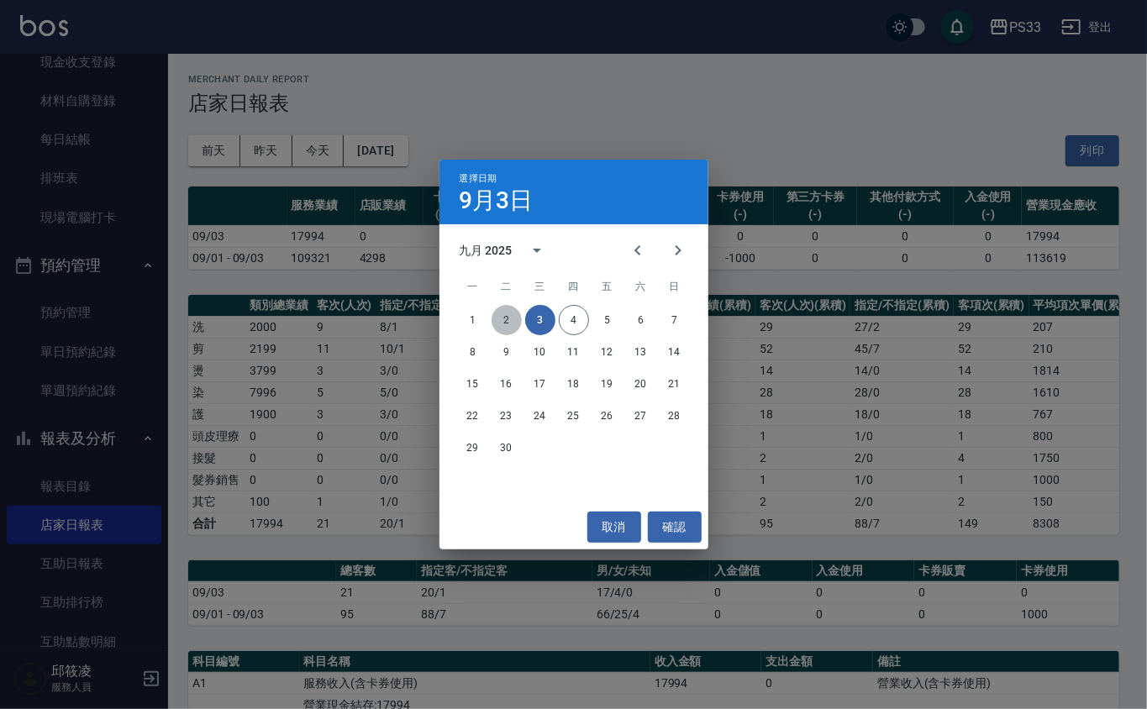
click at [498, 323] on button "2" at bounding box center [506, 320] width 30 height 30
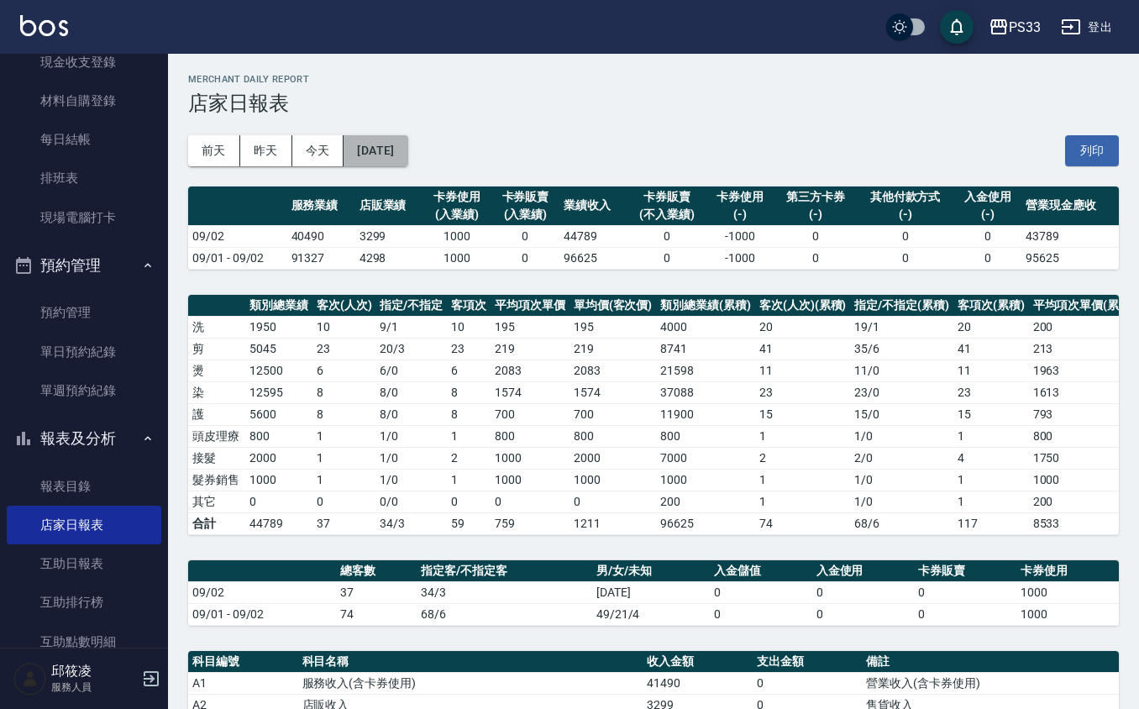
click at [374, 143] on button "[DATE]" at bounding box center [376, 150] width 64 height 31
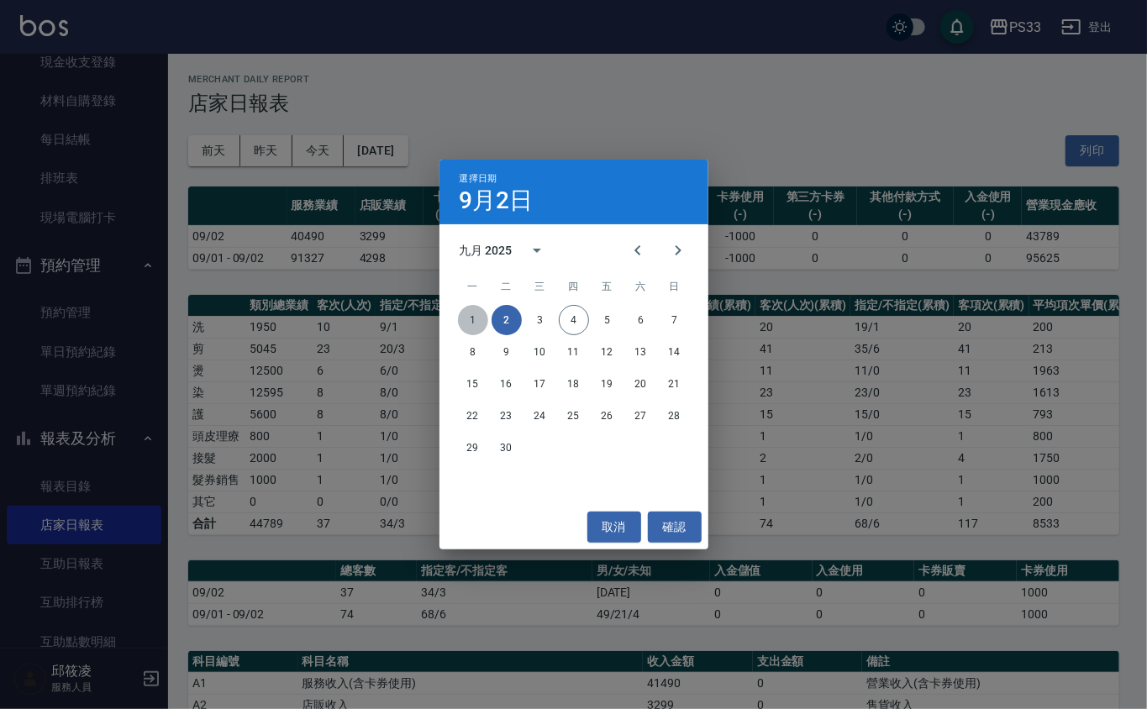
click at [477, 328] on button "1" at bounding box center [473, 320] width 30 height 30
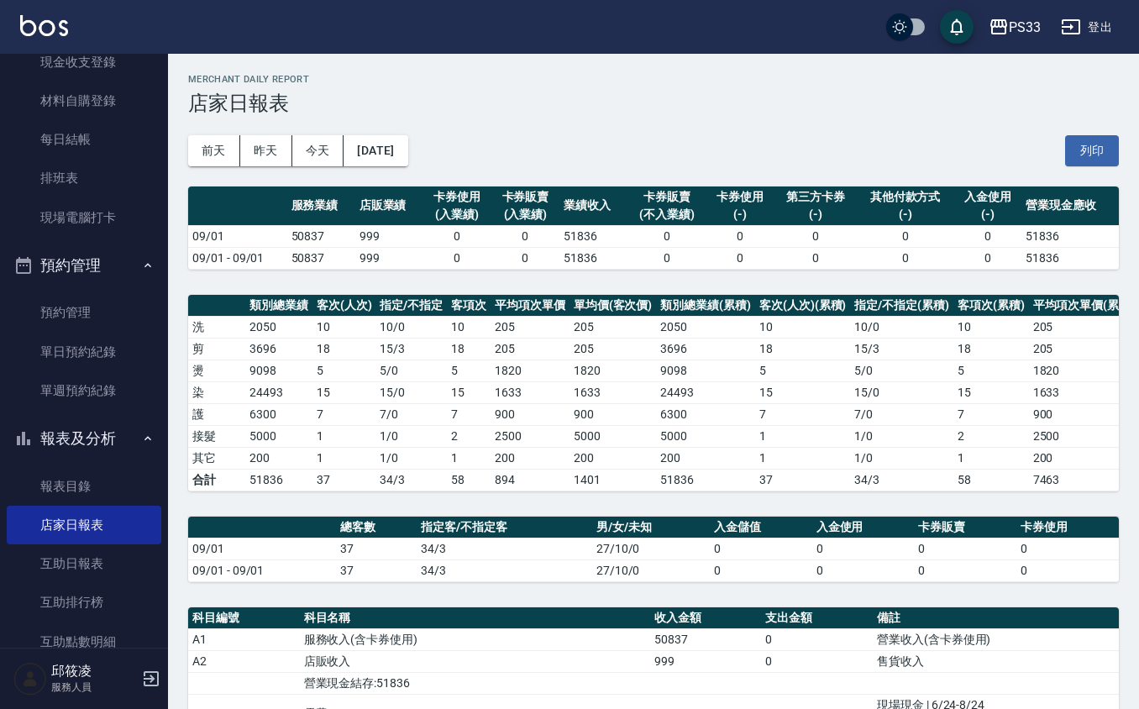
click at [407, 122] on div "[DATE] [DATE] [DATE] [DATE] 列印" at bounding box center [653, 150] width 931 height 71
click at [367, 208] on th "店販業績" at bounding box center [389, 206] width 68 height 39
click at [398, 163] on button "[DATE]" at bounding box center [376, 150] width 64 height 31
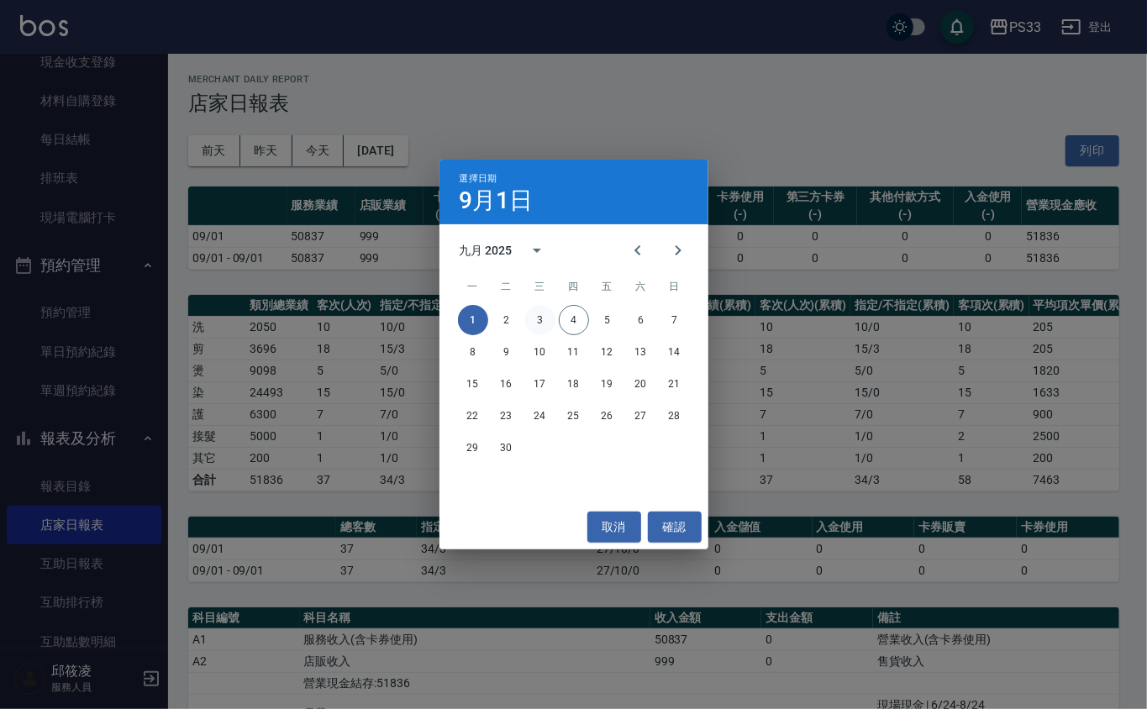
click at [533, 323] on button "3" at bounding box center [540, 320] width 30 height 30
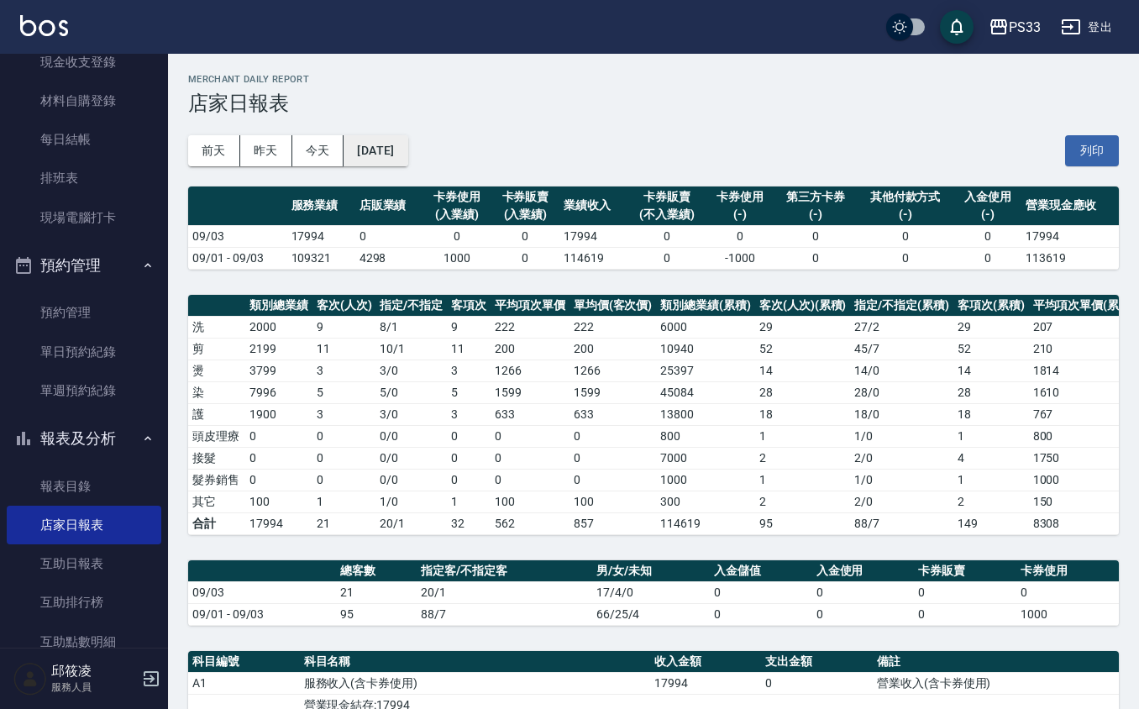
click at [407, 155] on button "[DATE]" at bounding box center [376, 150] width 64 height 31
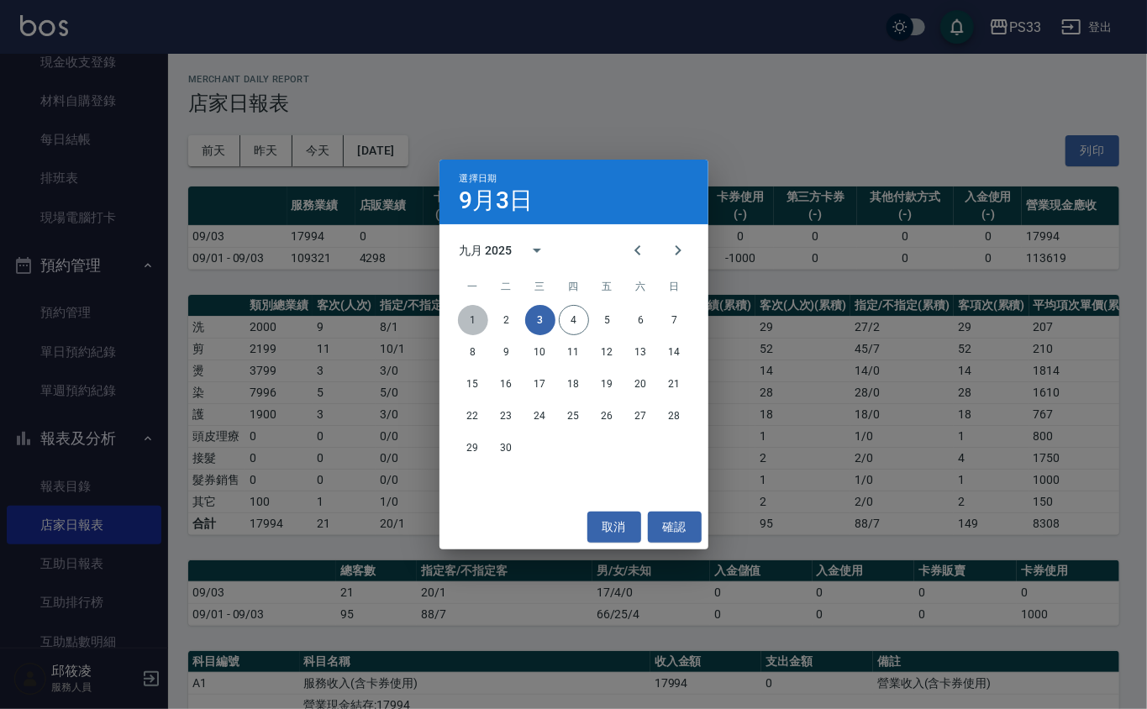
click at [475, 310] on button "1" at bounding box center [473, 320] width 30 height 30
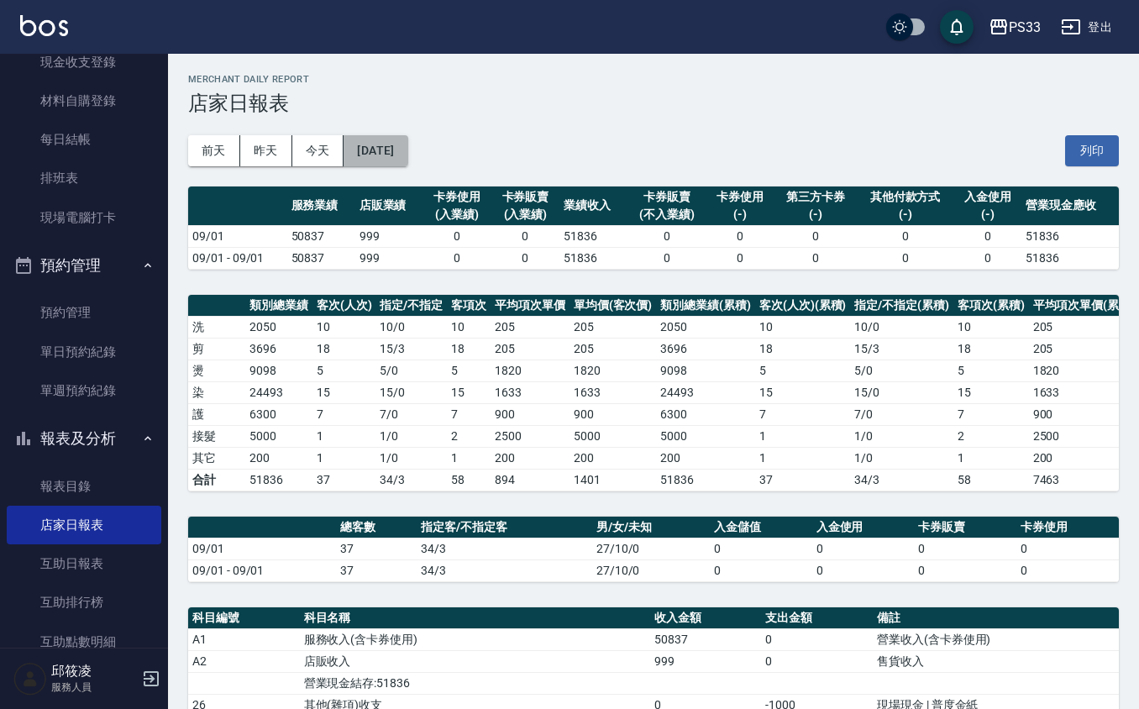
click at [381, 150] on button "[DATE]" at bounding box center [376, 150] width 64 height 31
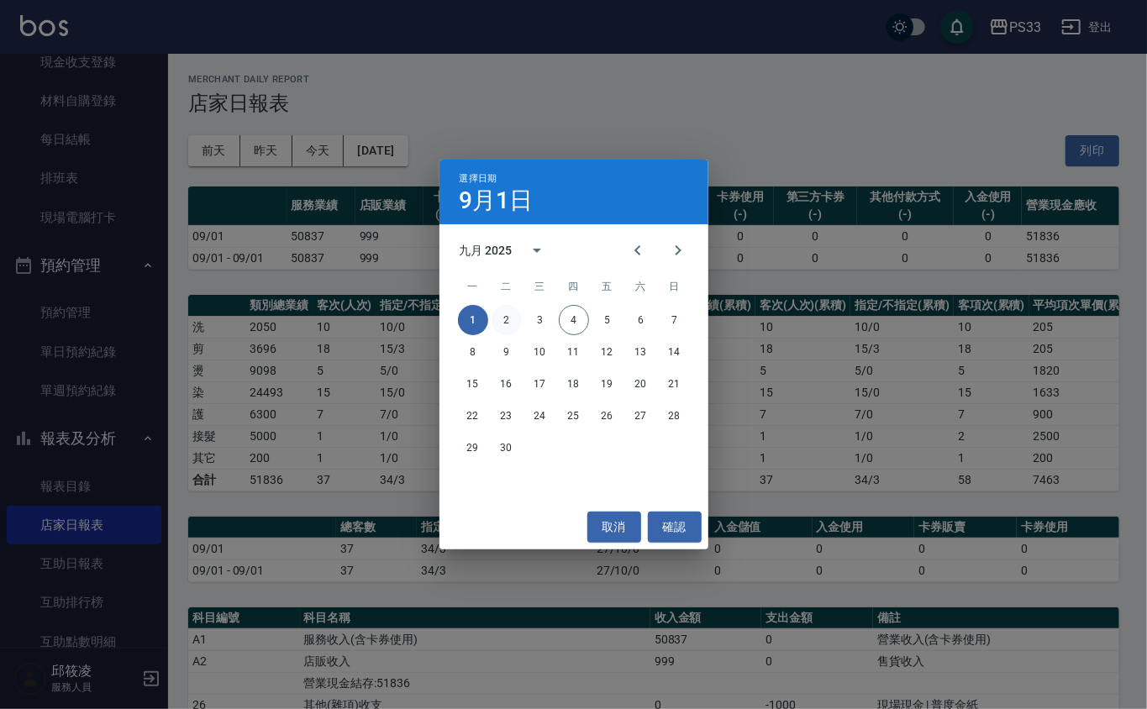
click at [498, 316] on button "2" at bounding box center [506, 320] width 30 height 30
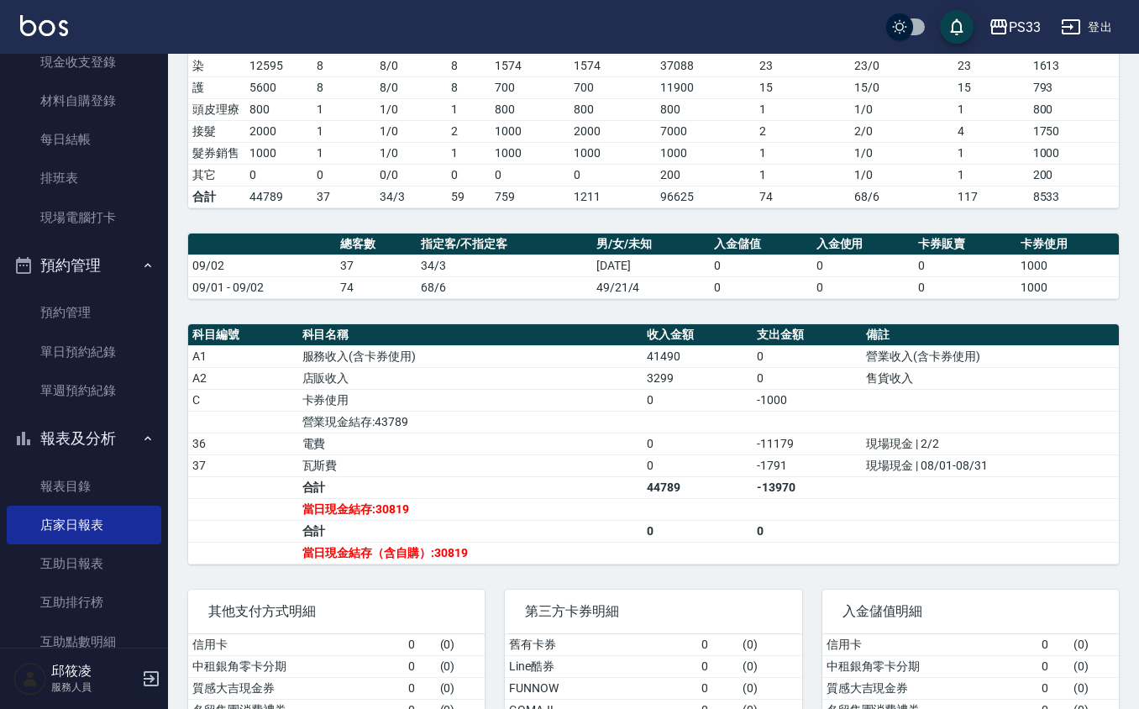
scroll to position [336, 0]
